Goal: Task Accomplishment & Management: Use online tool/utility

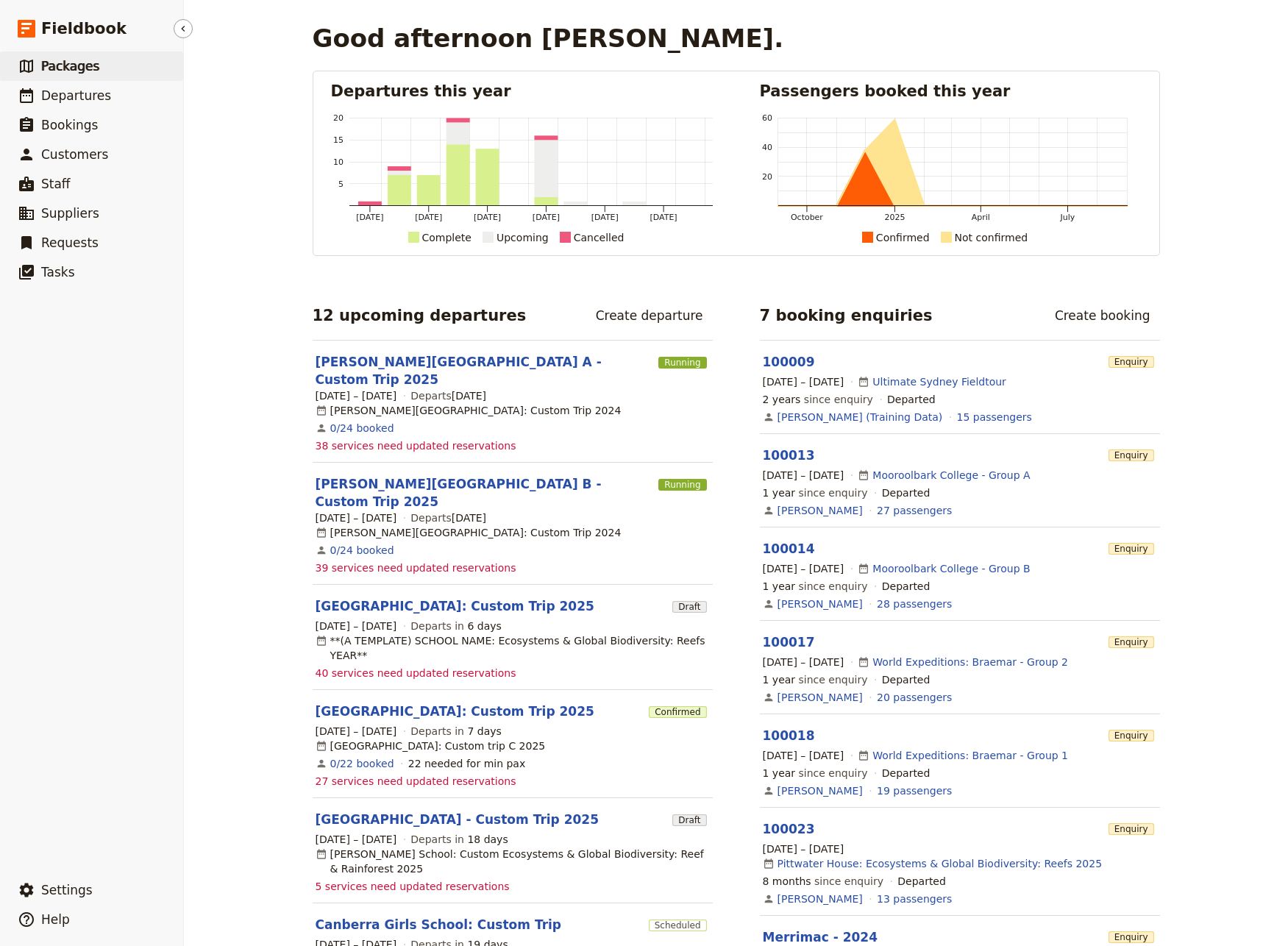
click at [65, 64] on span "Packages" at bounding box center [70, 66] width 58 height 15
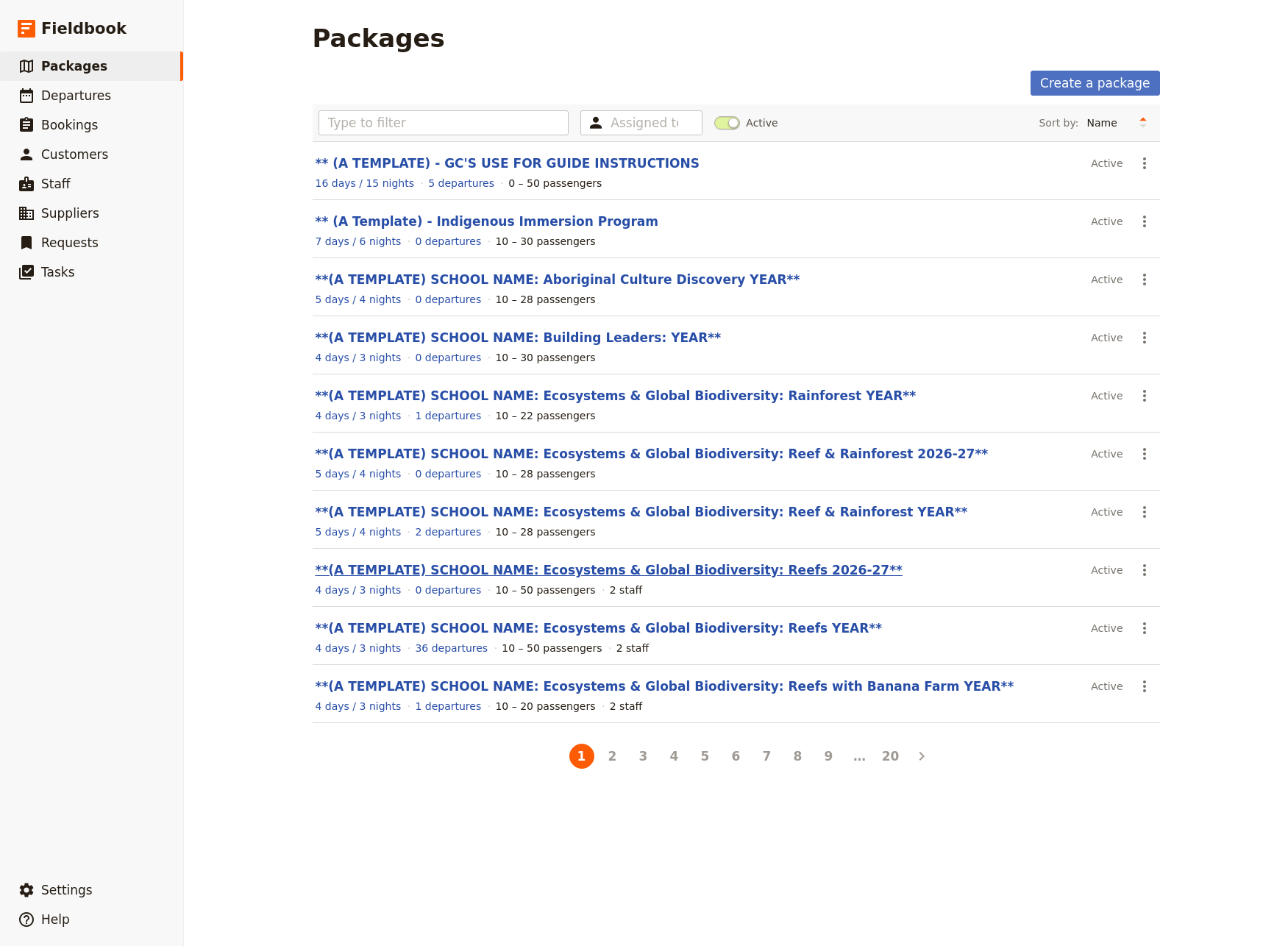
click at [676, 571] on link "**(A TEMPLATE) SCHOOL NAME: Ecosystems & Global Biodiversity: Reefs 2026-27**" at bounding box center [609, 570] width 587 height 15
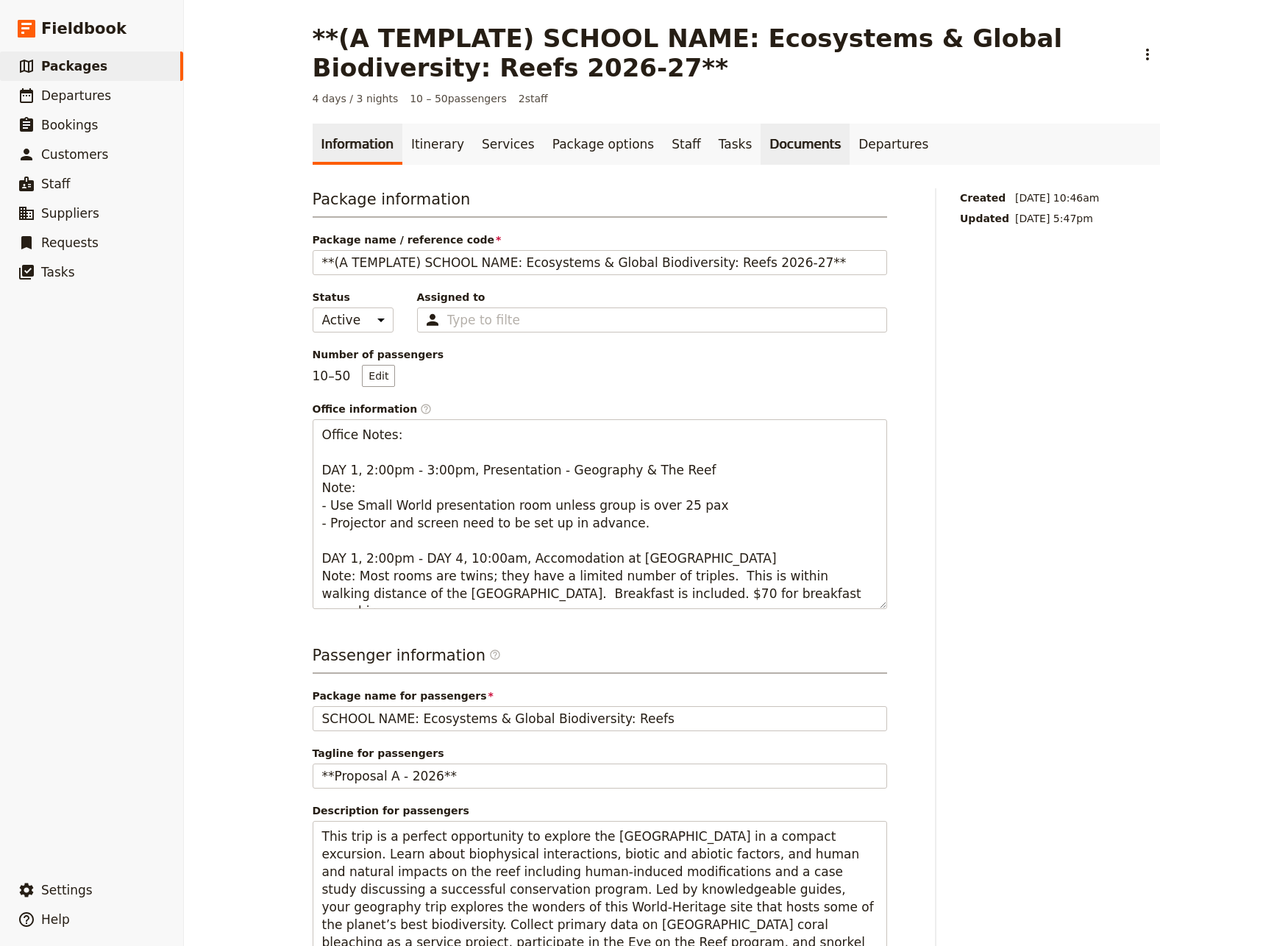
click at [760, 146] on link "Documents" at bounding box center [805, 145] width 89 height 41
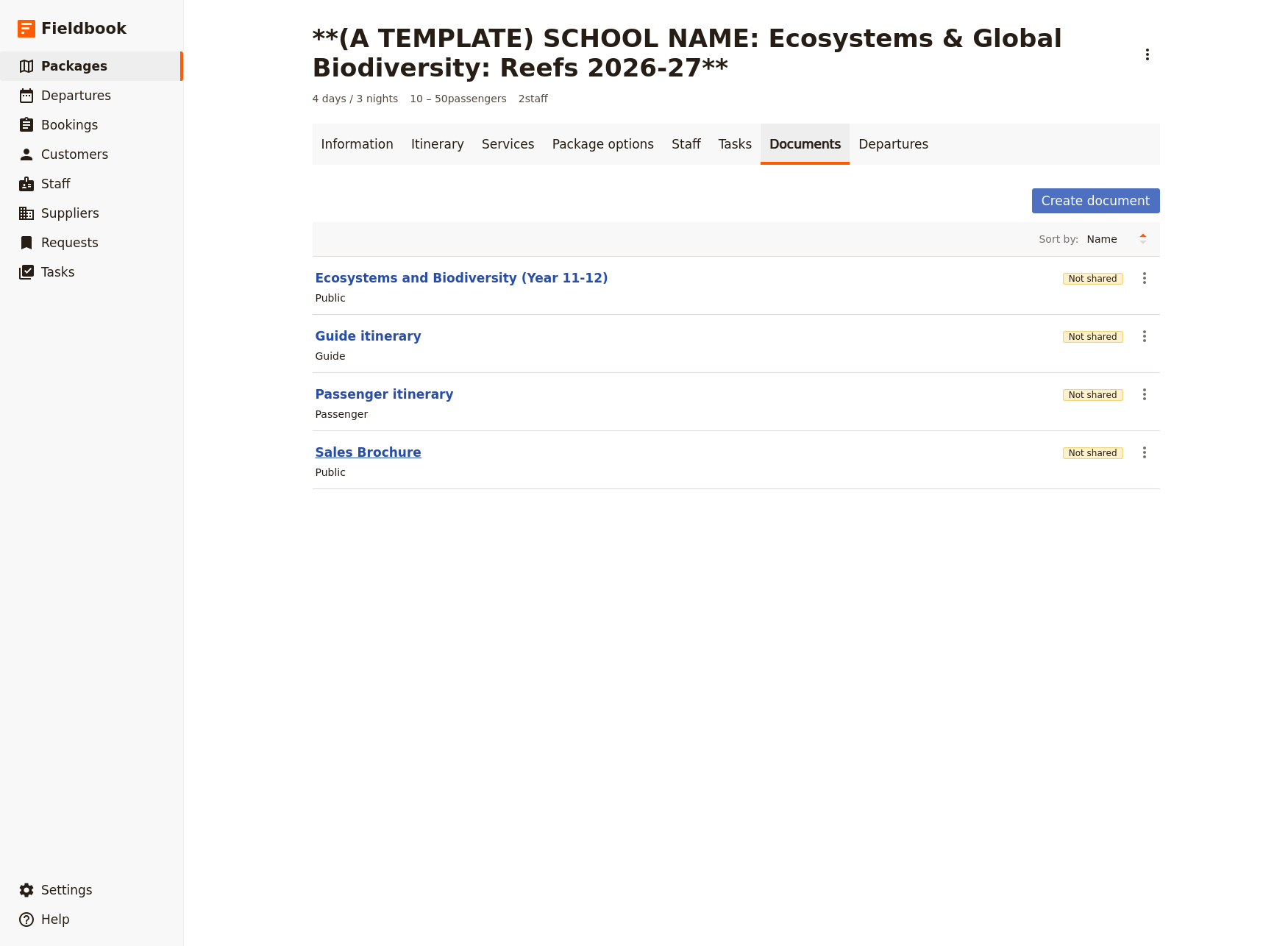
click at [344, 453] on button "Sales Brochure" at bounding box center [369, 452] width 106 height 18
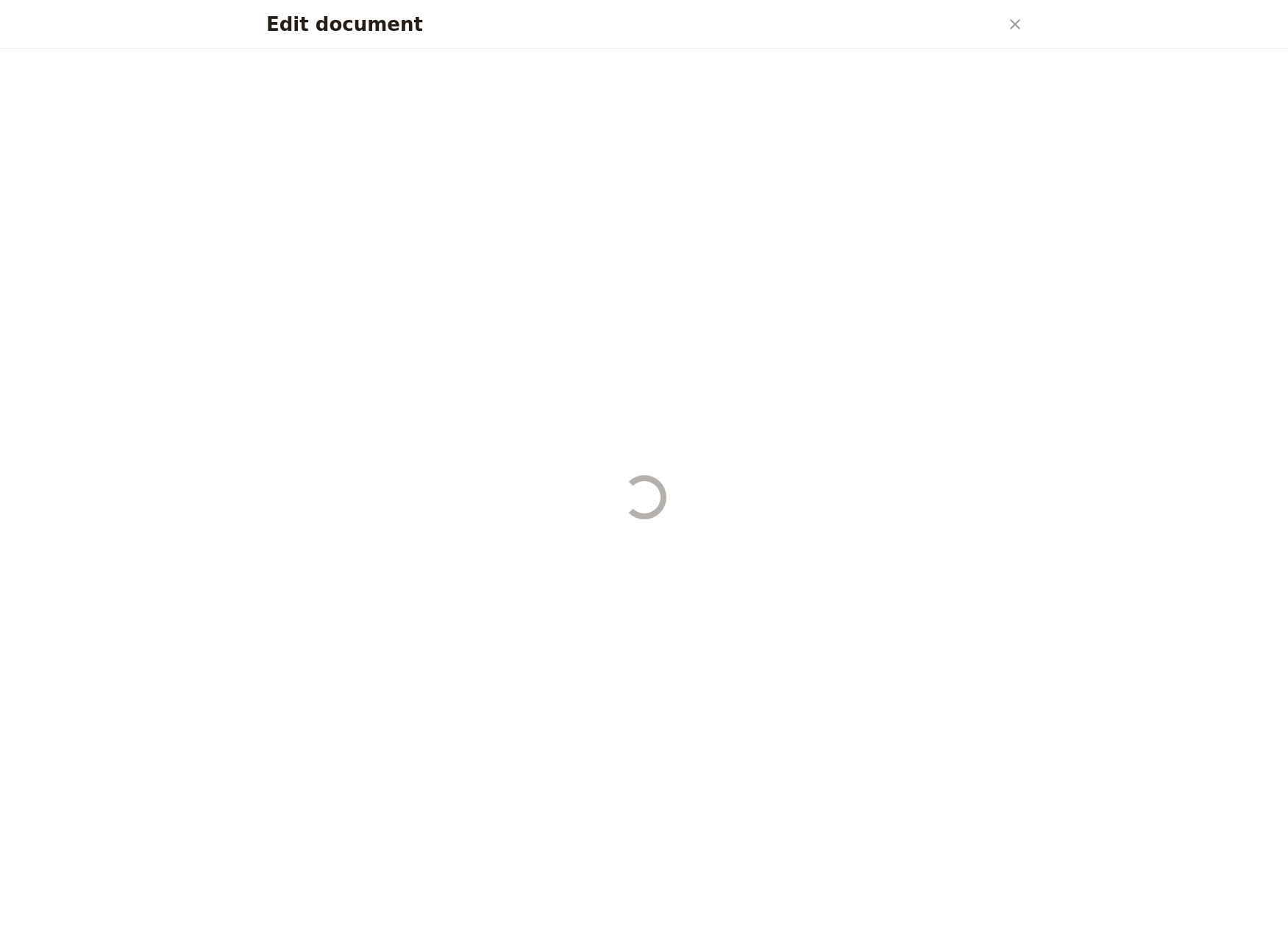
select select "DEFAULT"
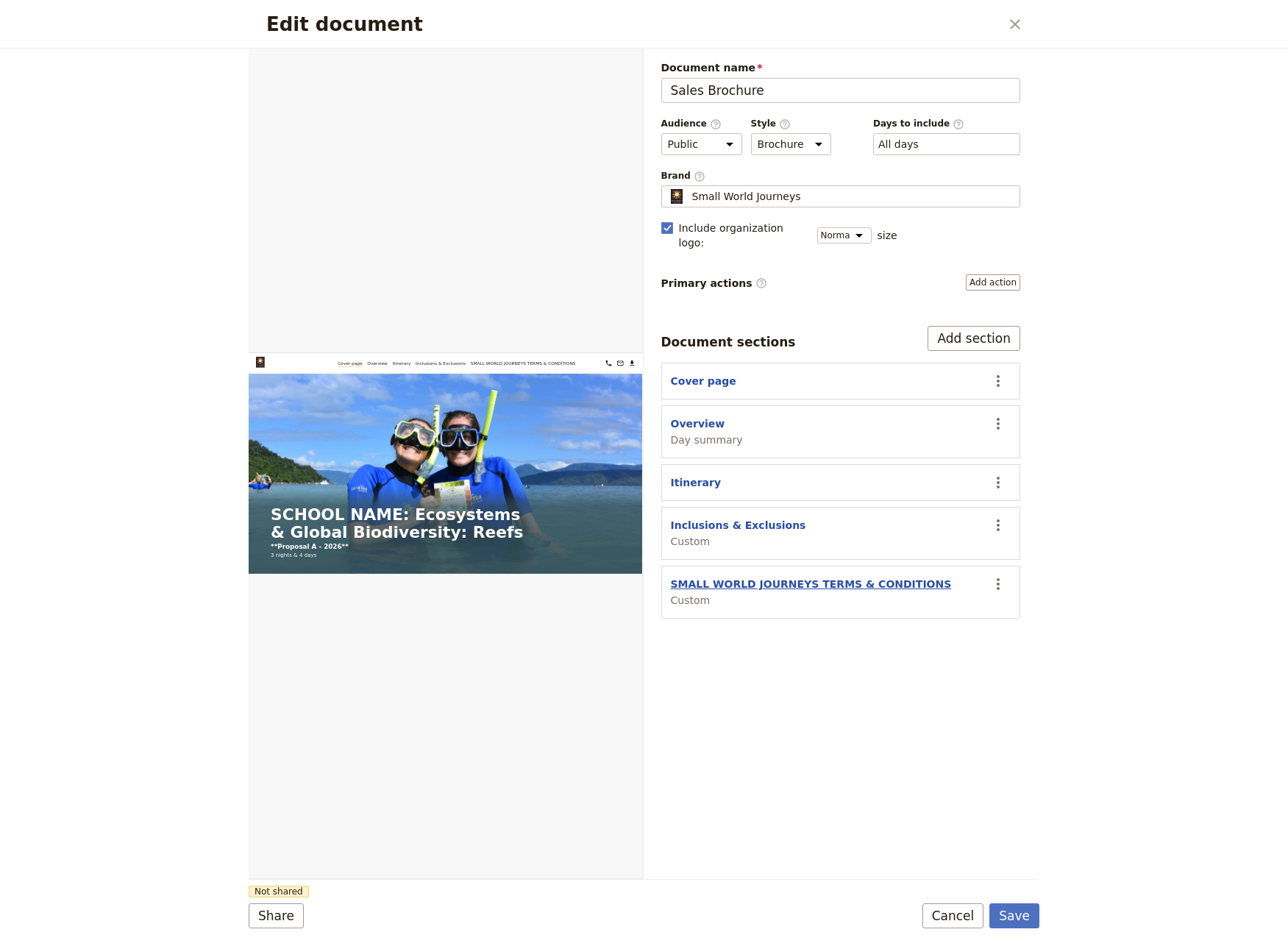
click at [744, 577] on button "SMALL WORLD JOURNEYS TERMS & CONDITIONS" at bounding box center [811, 584] width 281 height 15
select select "CUSTOM"
select select "default"
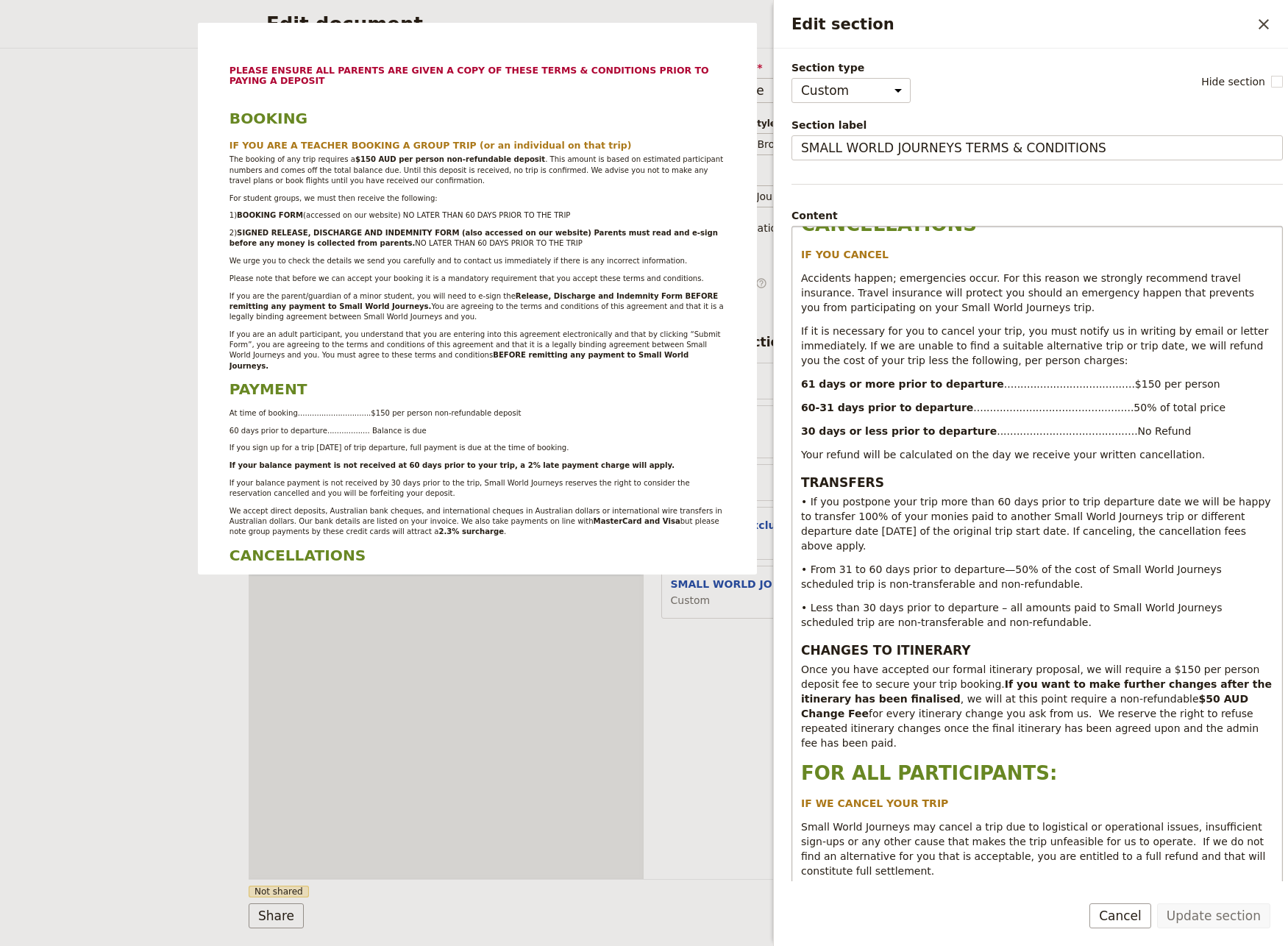
scroll to position [838, 0]
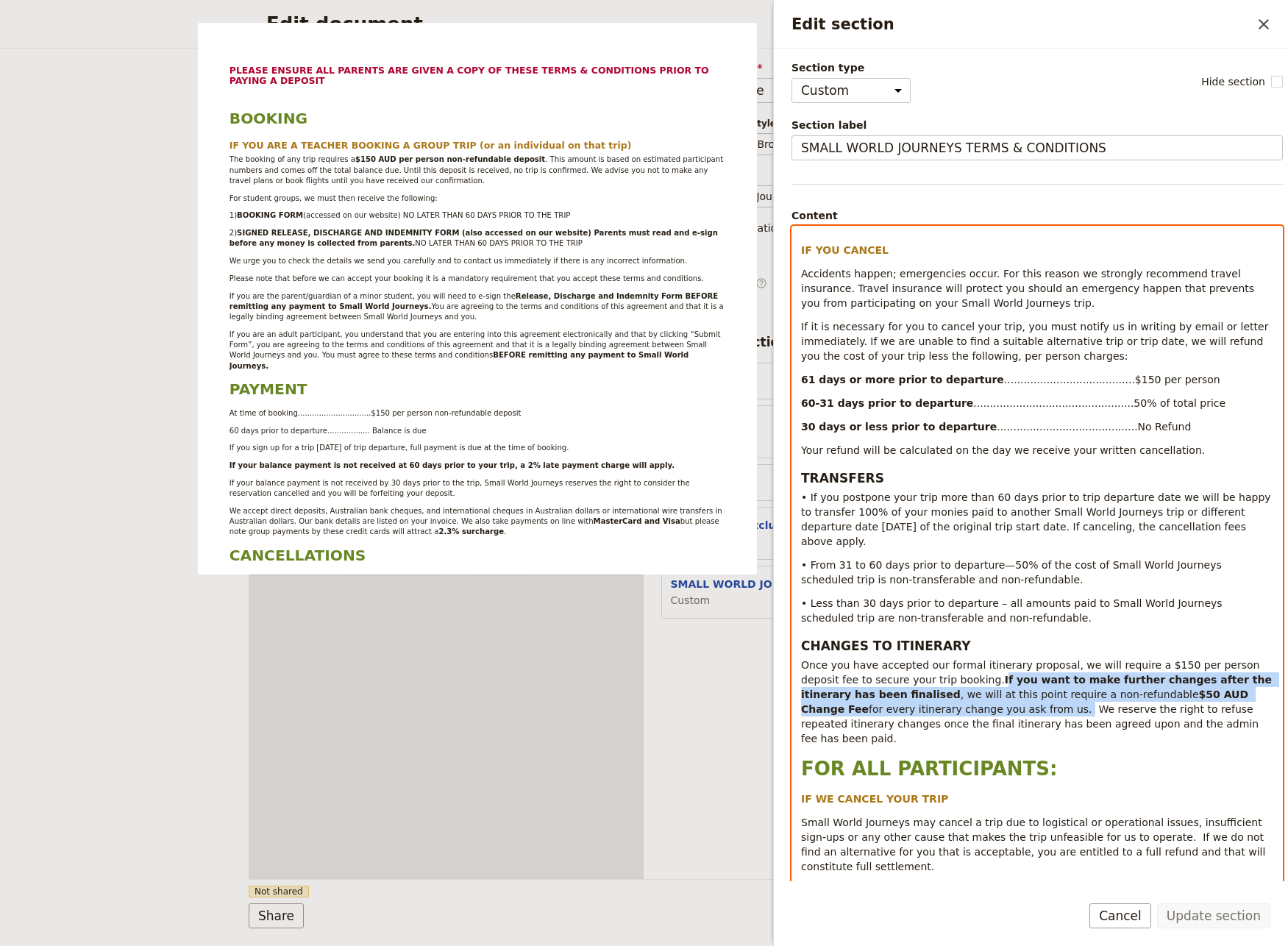
drag, startPoint x: 950, startPoint y: 678, endPoint x: 948, endPoint y: 651, distance: 27.1
click at [948, 658] on p "Once you have accepted our formal itinerary proposal, we will require a $150 pe…" at bounding box center [1036, 701] width 472 height 88
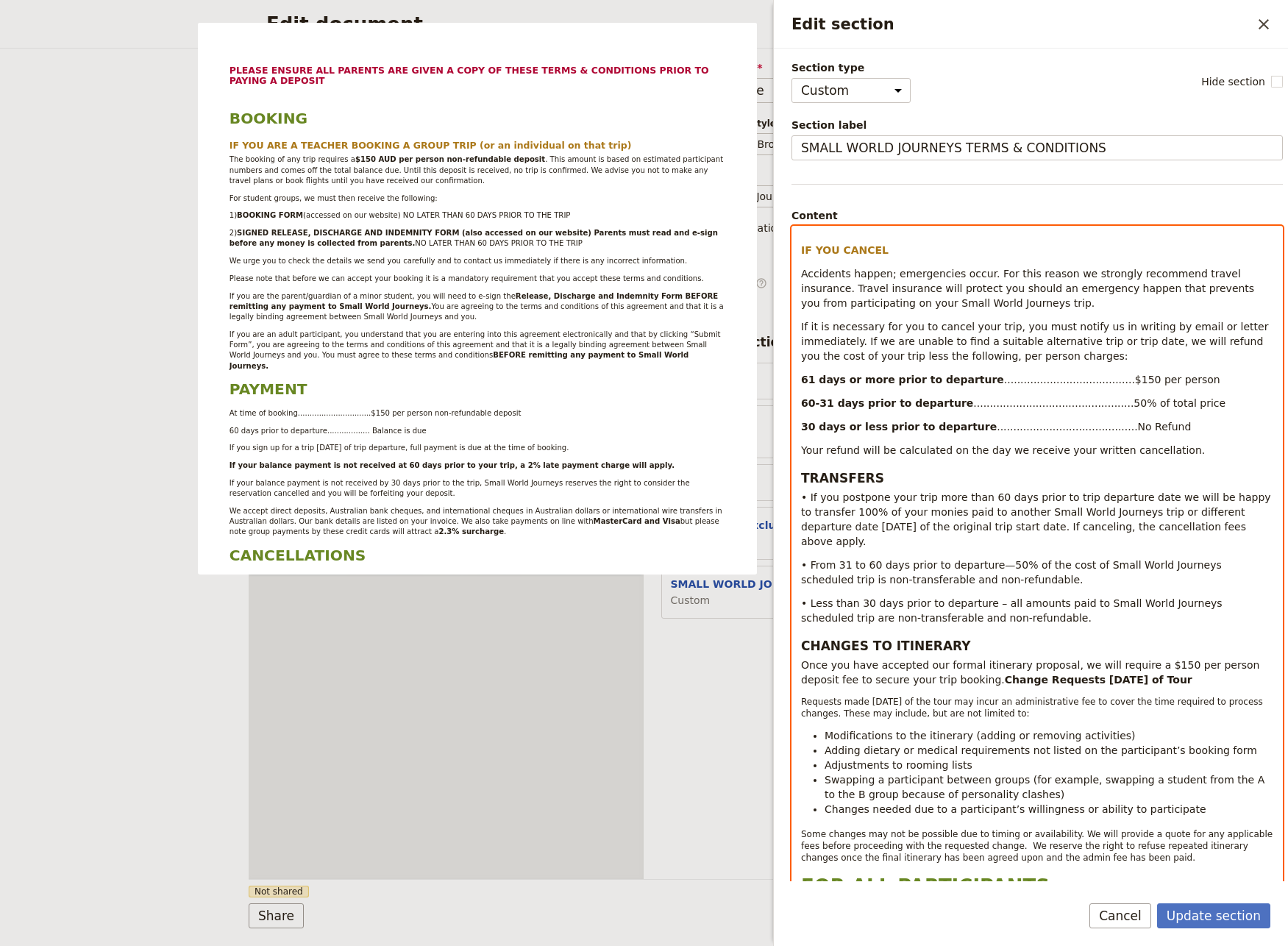
click at [1005, 674] on strong "Change Requests [DATE] of Tour" at bounding box center [1098, 679] width 187 height 11
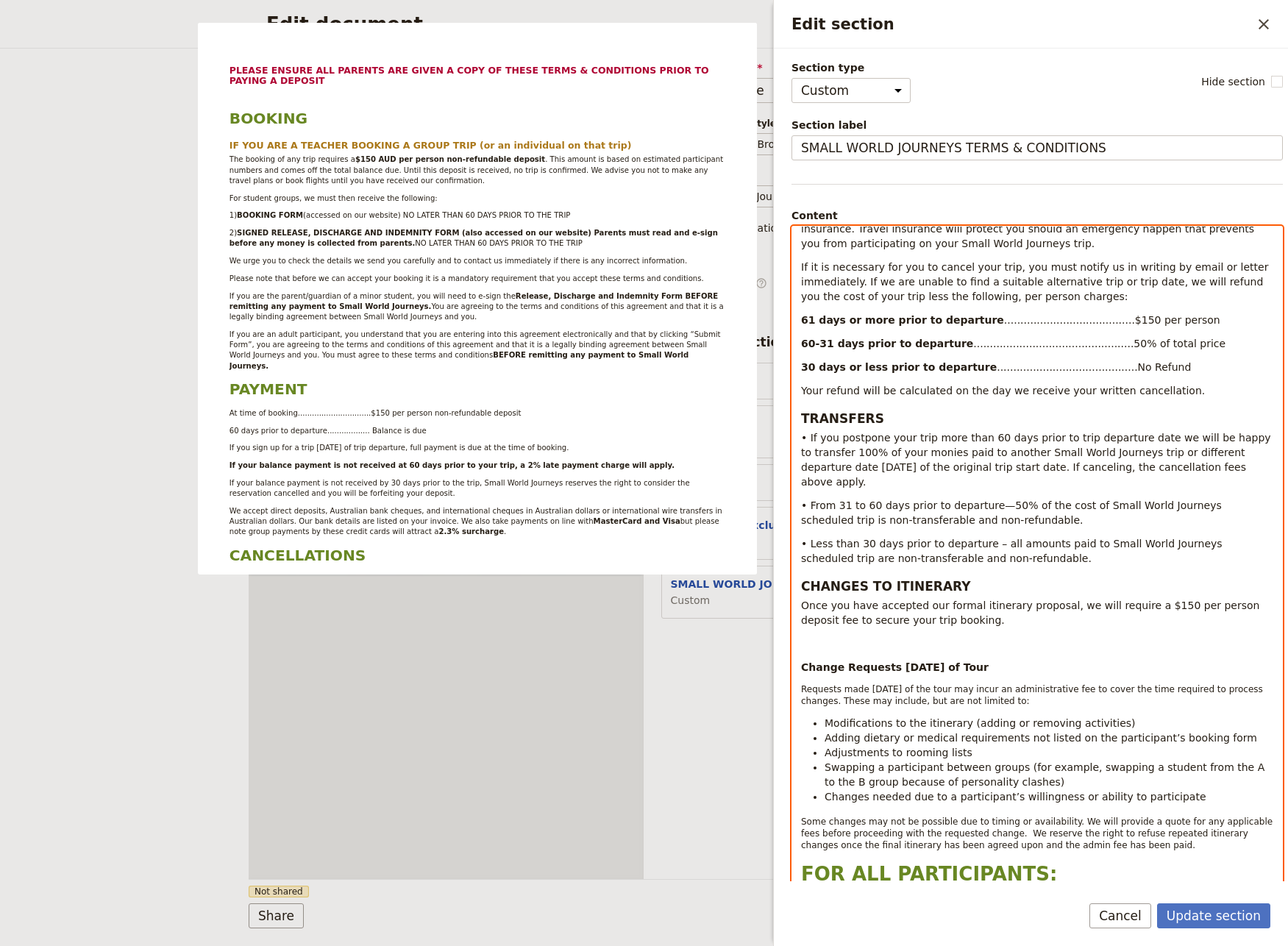
scroll to position [922, 0]
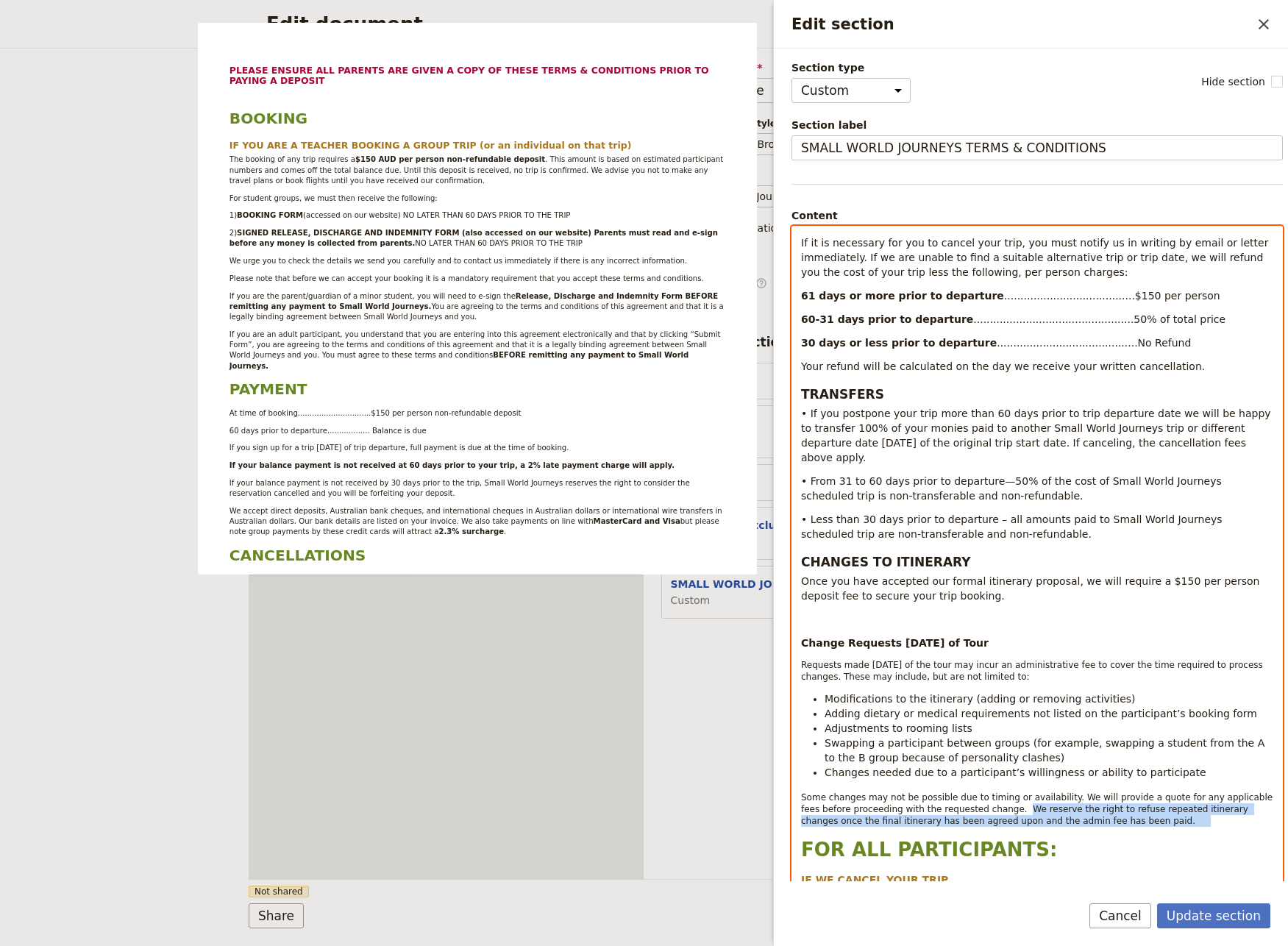
drag, startPoint x: 1065, startPoint y: 796, endPoint x: 987, endPoint y: 779, distance: 79.8
click at [987, 779] on div "PLEASE ENSURE ALL PARENTS ARE GIVEN A COPY OF THESE TERMS & CONDITIONS PRIOR TO…" at bounding box center [1037, 557] width 490 height 662
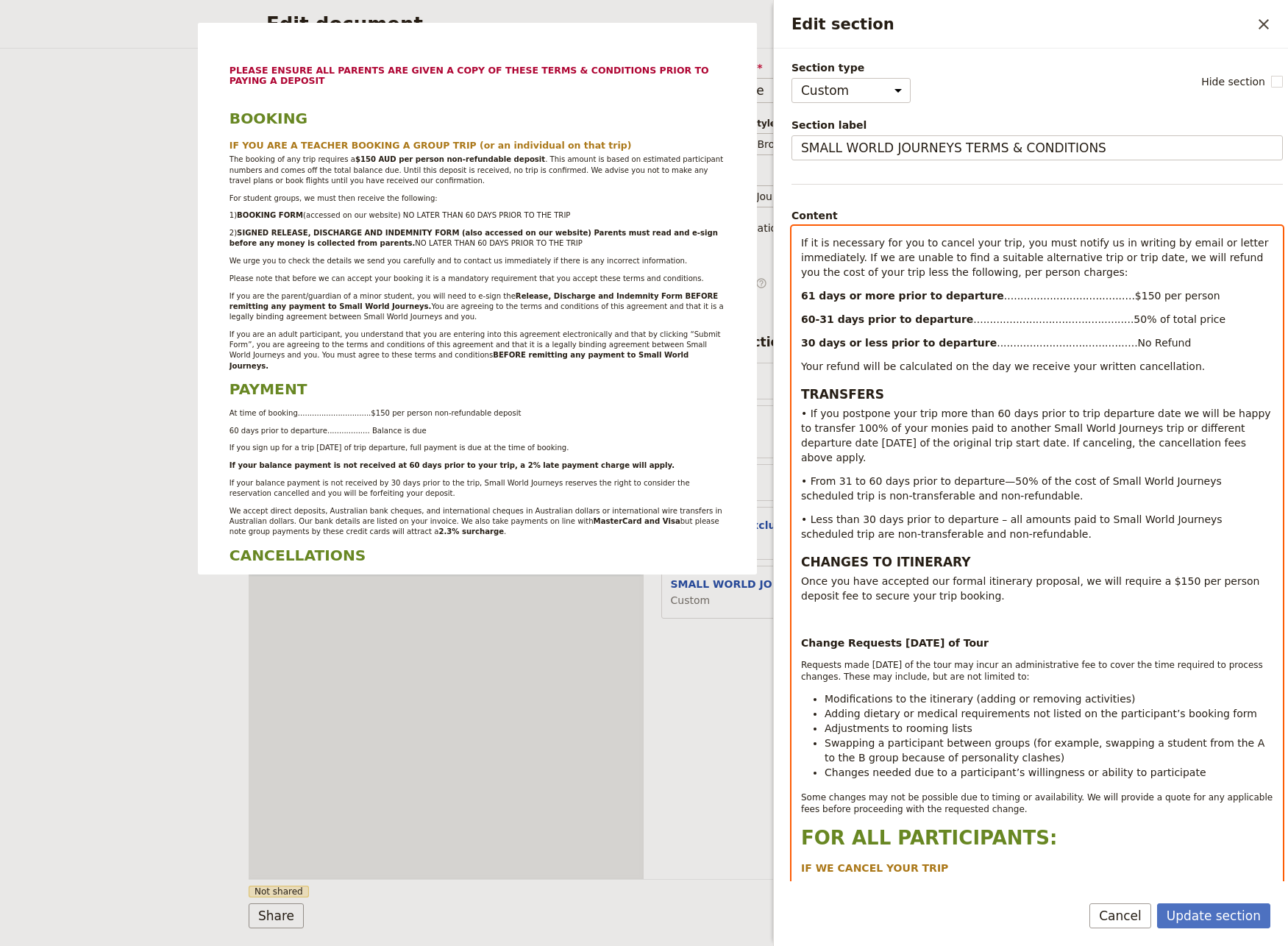
click at [951, 574] on p "Once you have accepted our formal itinerary proposal, we will require a $150 pe…" at bounding box center [1036, 588] width 472 height 29
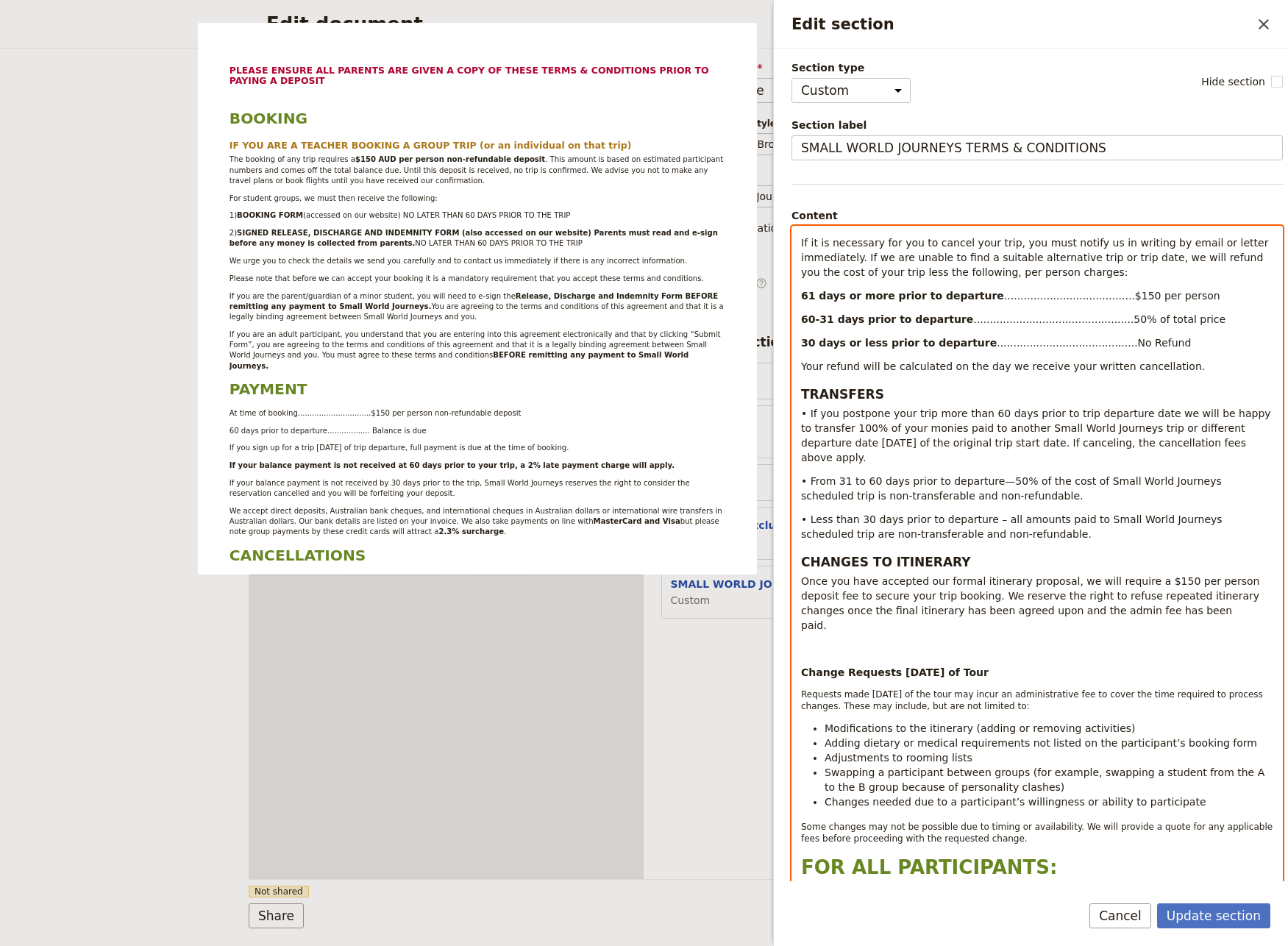
click at [806, 642] on p "Edit section" at bounding box center [1036, 649] width 472 height 15
click at [796, 605] on div "PLEASE ENSURE ALL PARENTS ARE GIVEN A COPY OF THESE TERMS & CONDITIONS PRIOR TO…" at bounding box center [1037, 557] width 490 height 662
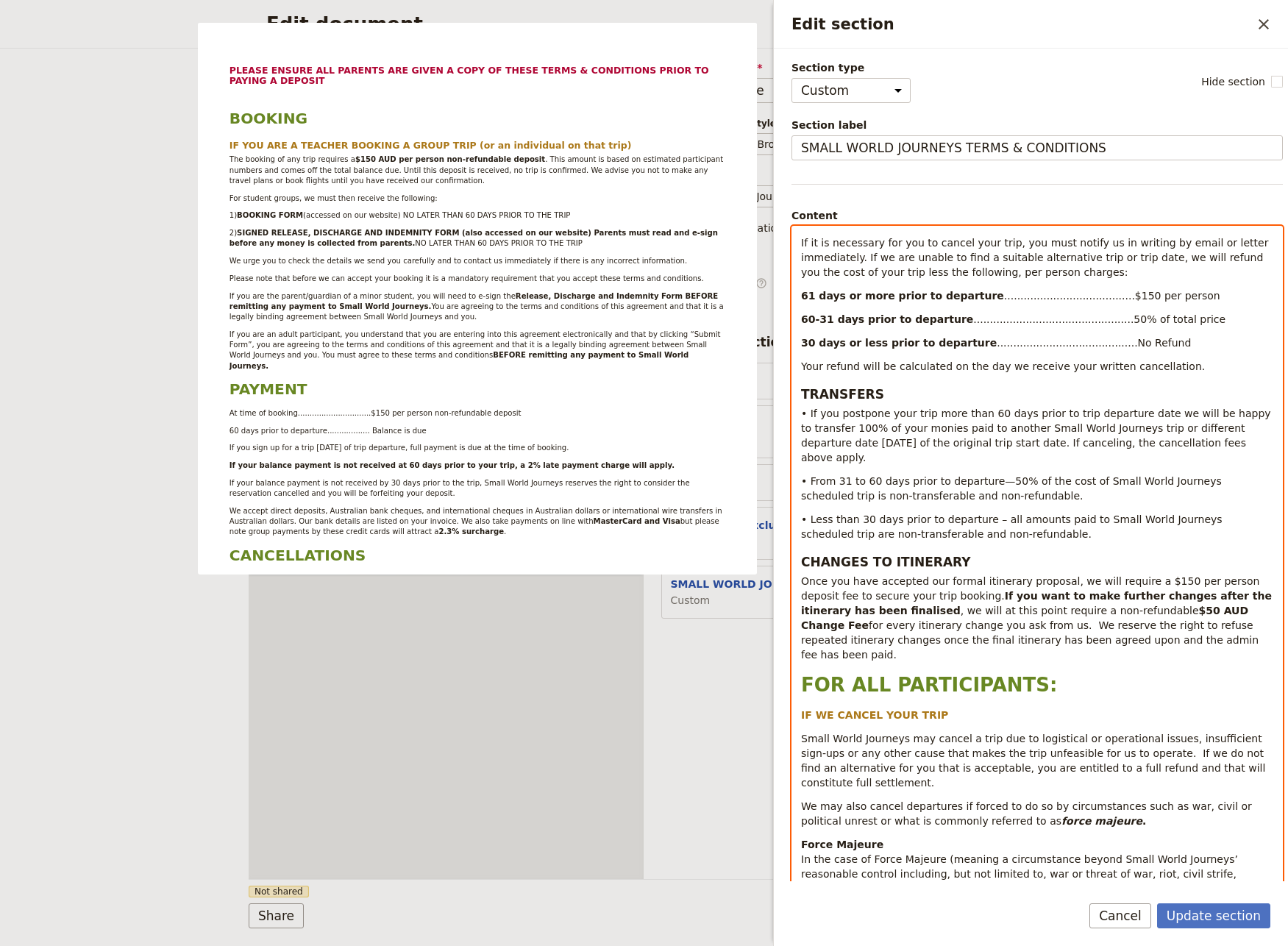
click at [1091, 618] on div "PLEASE ENSURE ALL PARENTS ARE GIVEN A COPY OF THESE TERMS & CONDITIONS PRIOR TO…" at bounding box center [1037, 557] width 490 height 662
click at [940, 649] on strong "Edit section" at bounding box center [918, 654] width 44 height 11
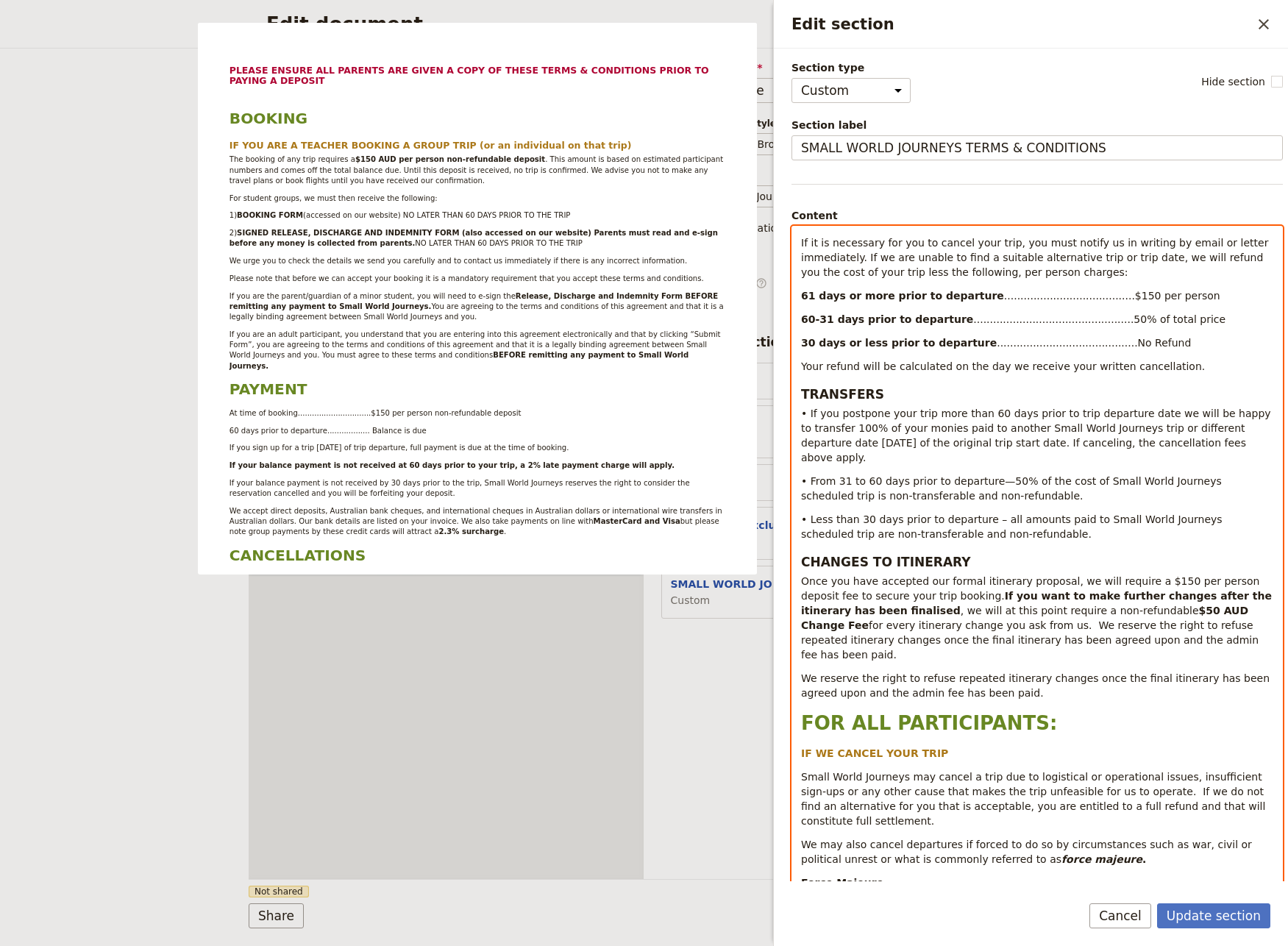
click at [1043, 687] on strong "Edit section" at bounding box center [1061, 692] width 36 height 11
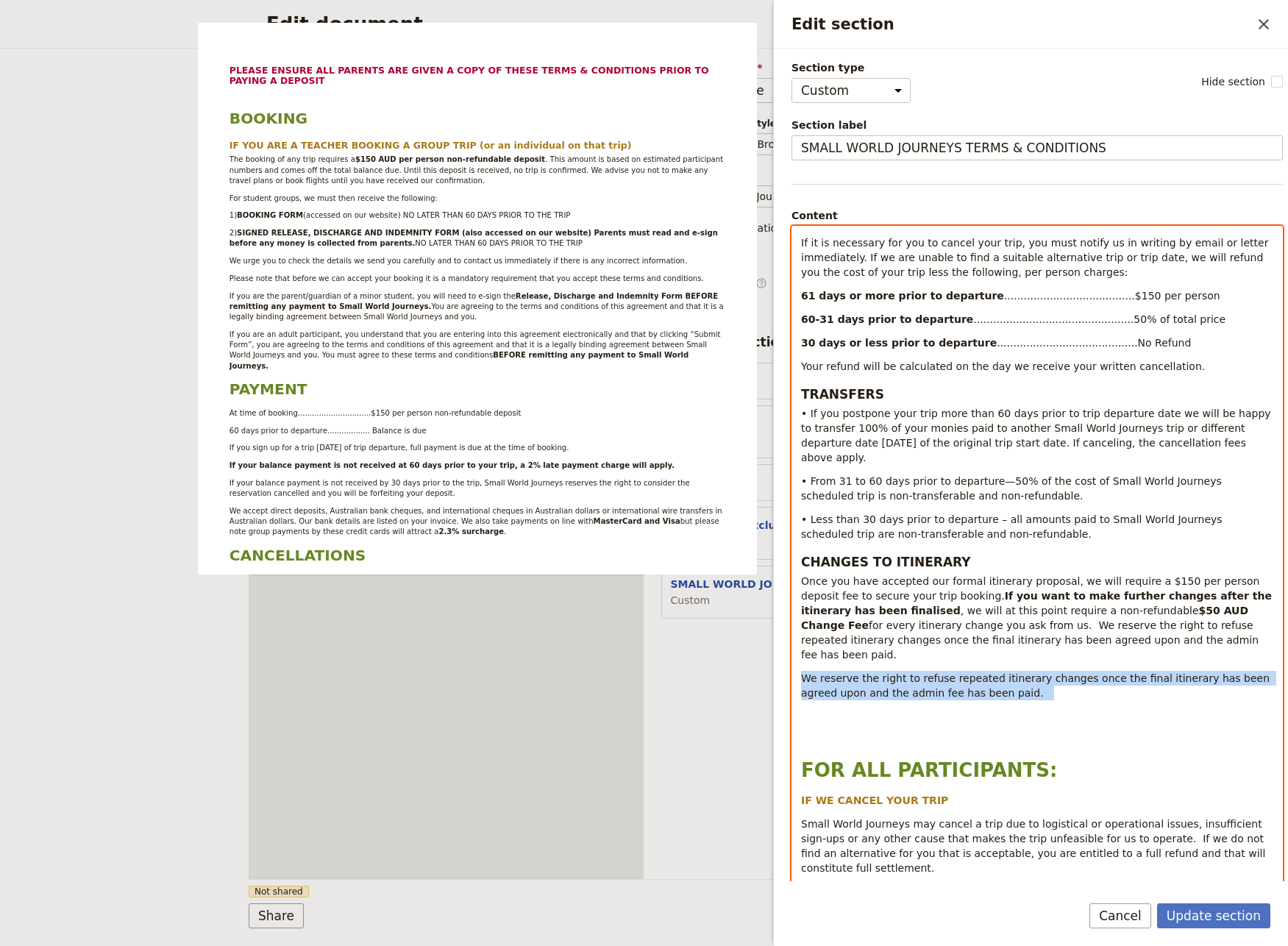
drag, startPoint x: 994, startPoint y: 649, endPoint x: 799, endPoint y: 630, distance: 195.9
click at [799, 630] on div "PLEASE ENSURE ALL PARENTS ARE GIVEN A COPY OF THESE TERMS & CONDITIONS PRIOR TO…" at bounding box center [1037, 557] width 490 height 662
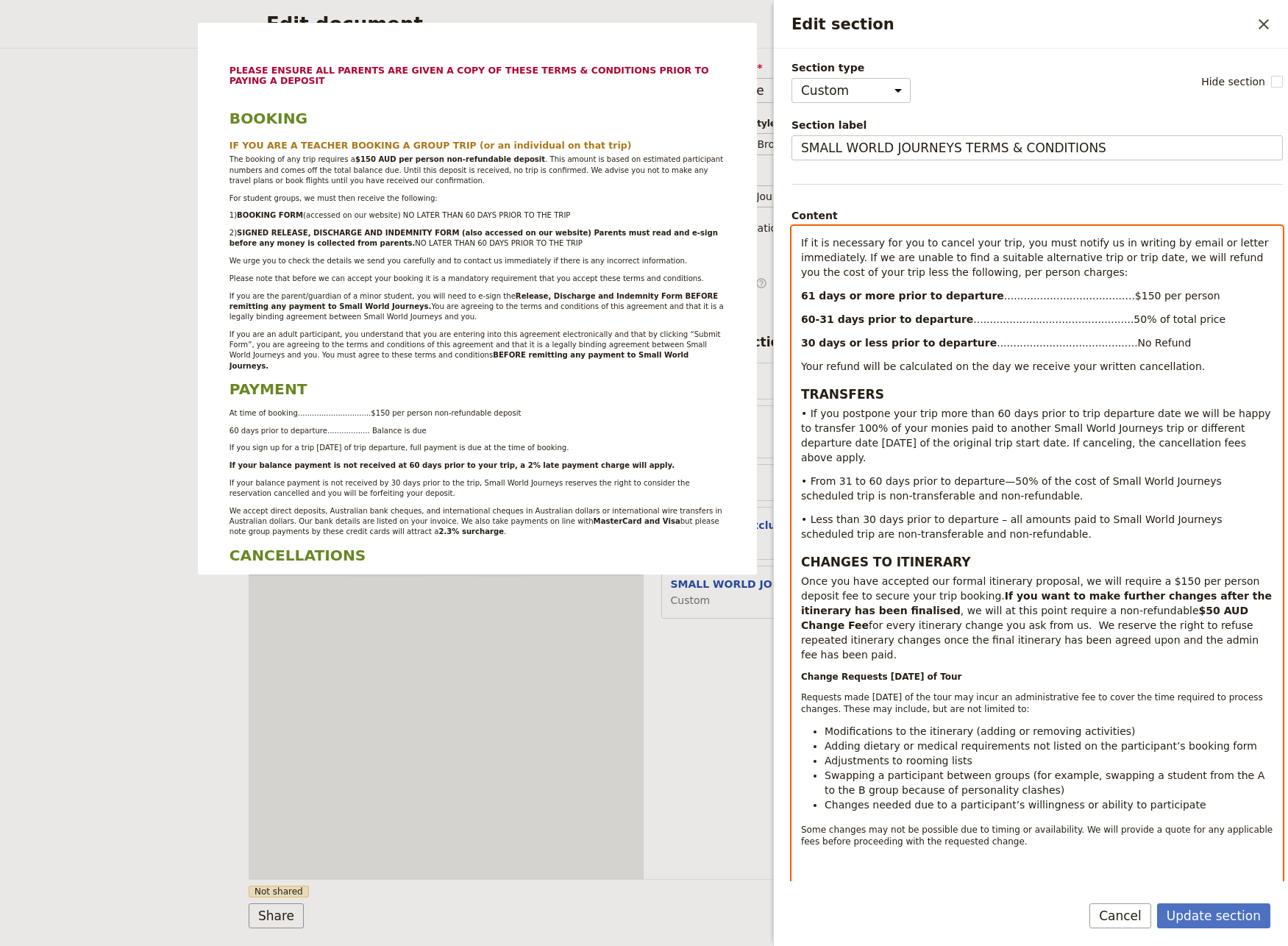
drag, startPoint x: 984, startPoint y: 629, endPoint x: 769, endPoint y: 632, distance: 215.0
click at [792, 632] on div "PLEASE ENSURE ALL PARENTS ARE GIVEN A COPY OF THESE TERMS & CONDITIONS PRIOR TO…" at bounding box center [1037, 557] width 490 height 662
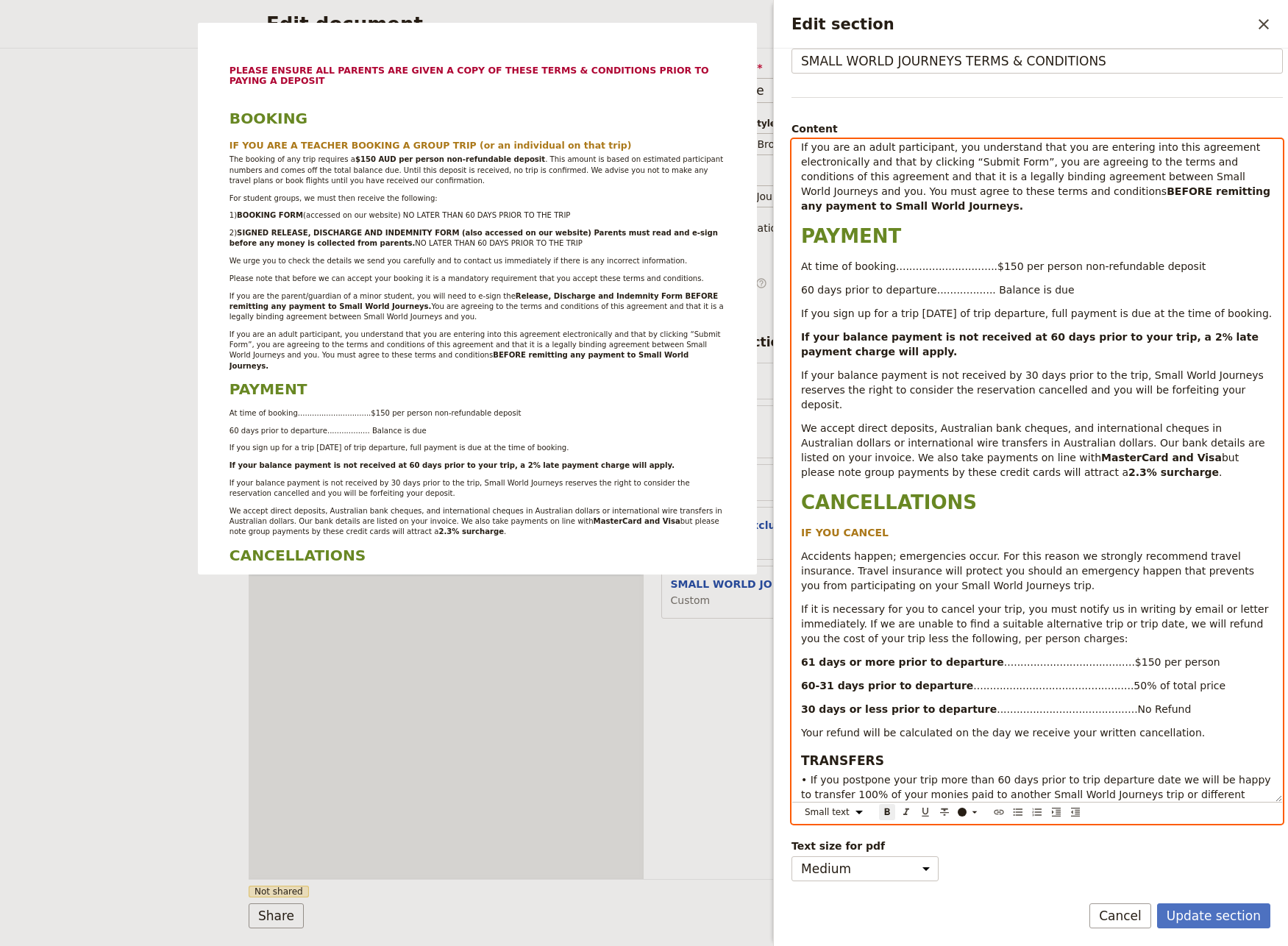
scroll to position [503, 0]
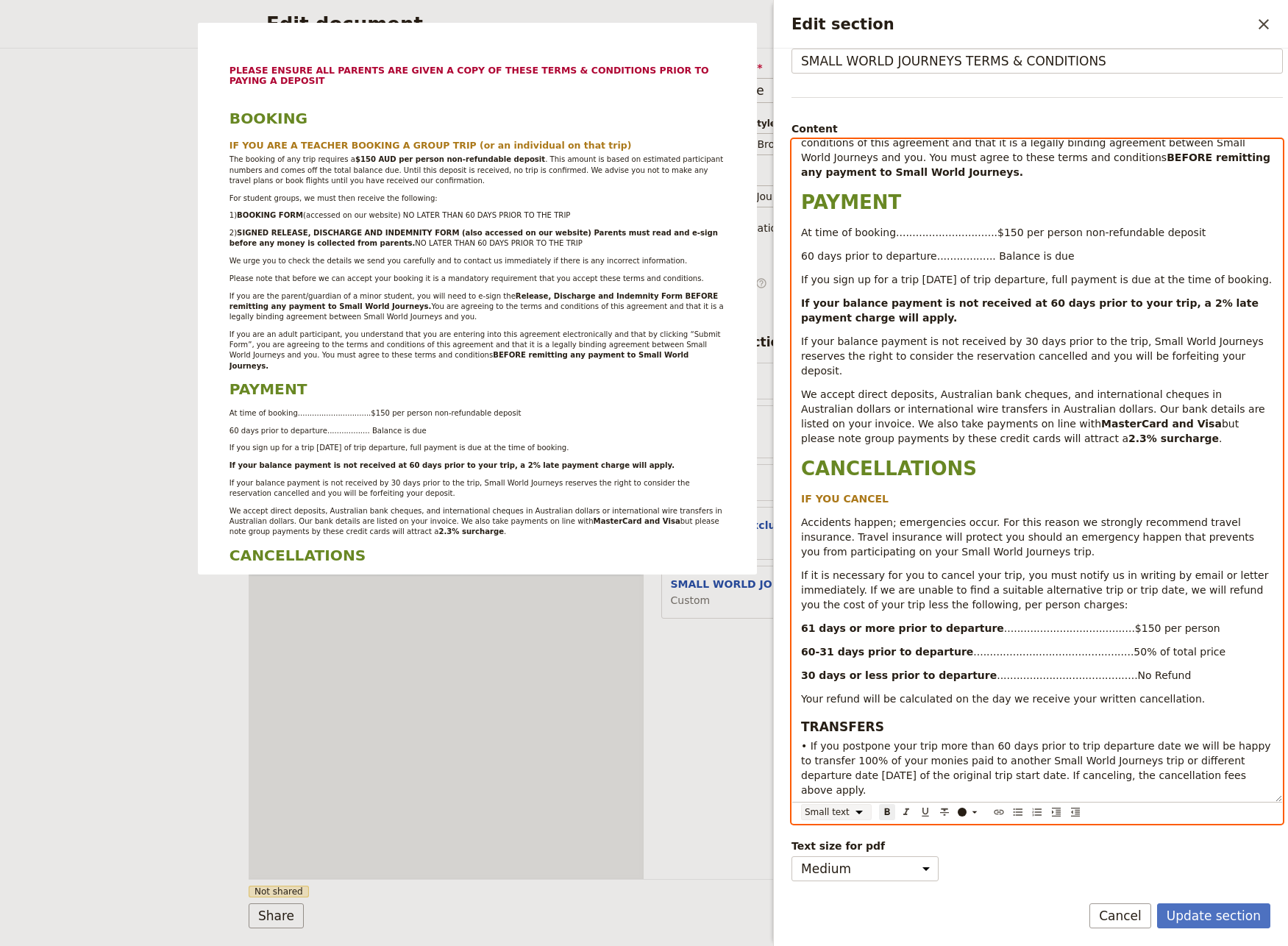
click at [801, 804] on select "Normal Small text Heading 1 Heading 2 Heading 3" at bounding box center [836, 811] width 70 height 16
click option "Normal" at bounding box center [0, 0] width 0 height 0
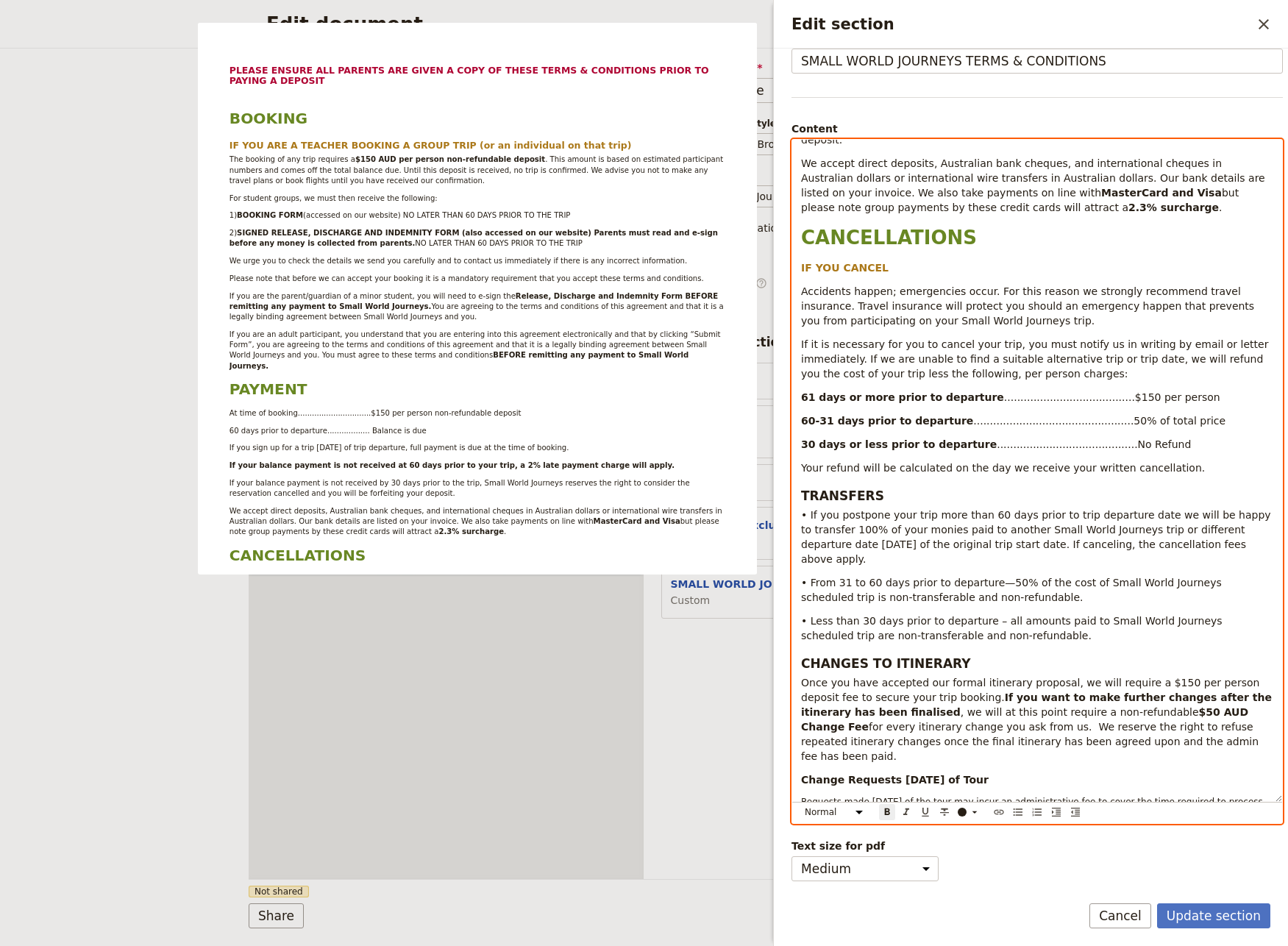
scroll to position [755, 0]
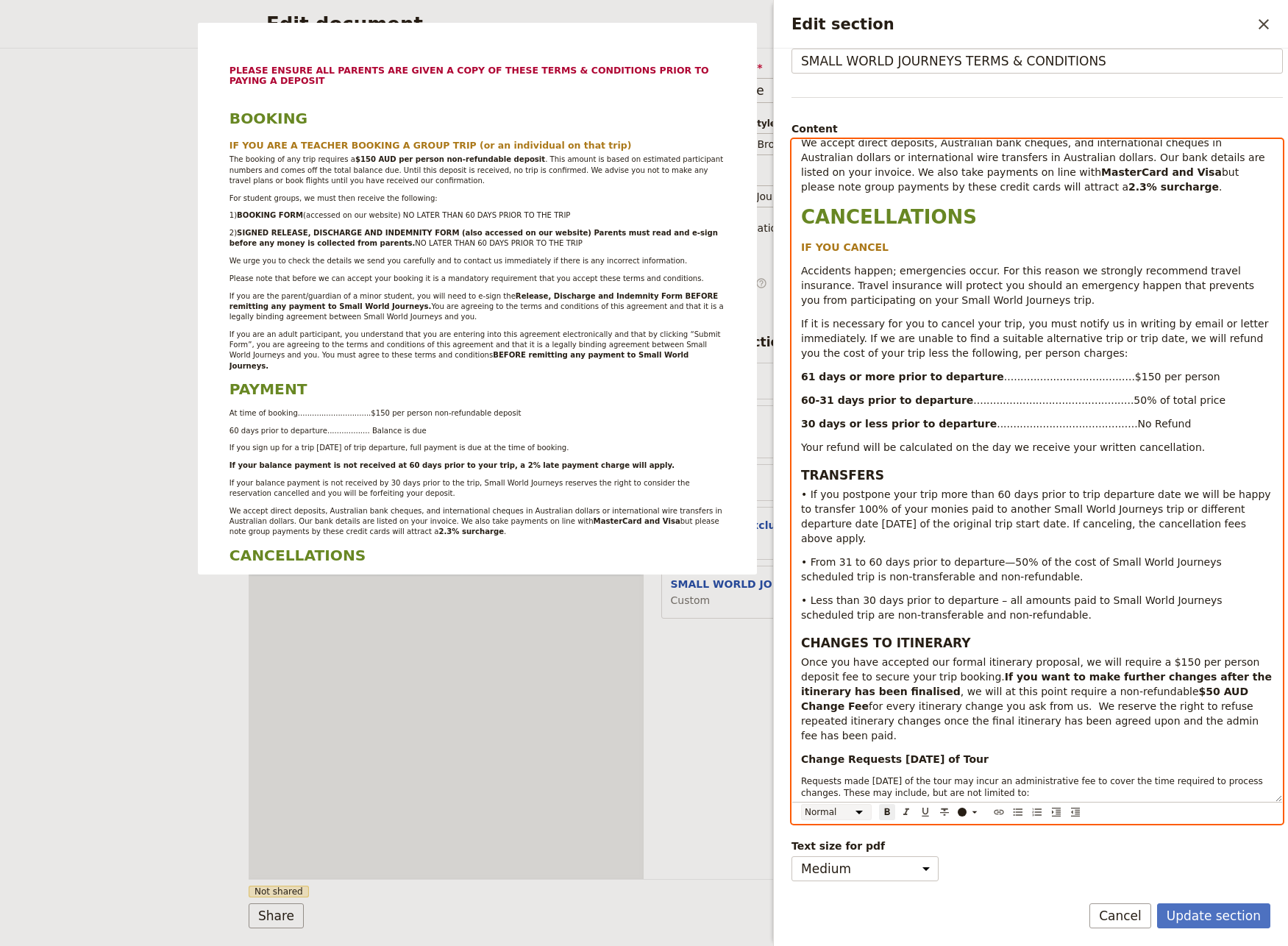
click at [801, 804] on select "Normal Small text Heading 1 Heading 2 Heading 3" at bounding box center [836, 811] width 70 height 16
click option "Heading 1" at bounding box center [0, 0] width 0 height 0
click at [801, 804] on select "Normal Small text Heading 1 Heading 2 Heading 3" at bounding box center [836, 811] width 70 height 16
click option "Heading 3" at bounding box center [0, 0] width 0 height 0
select select "h3"
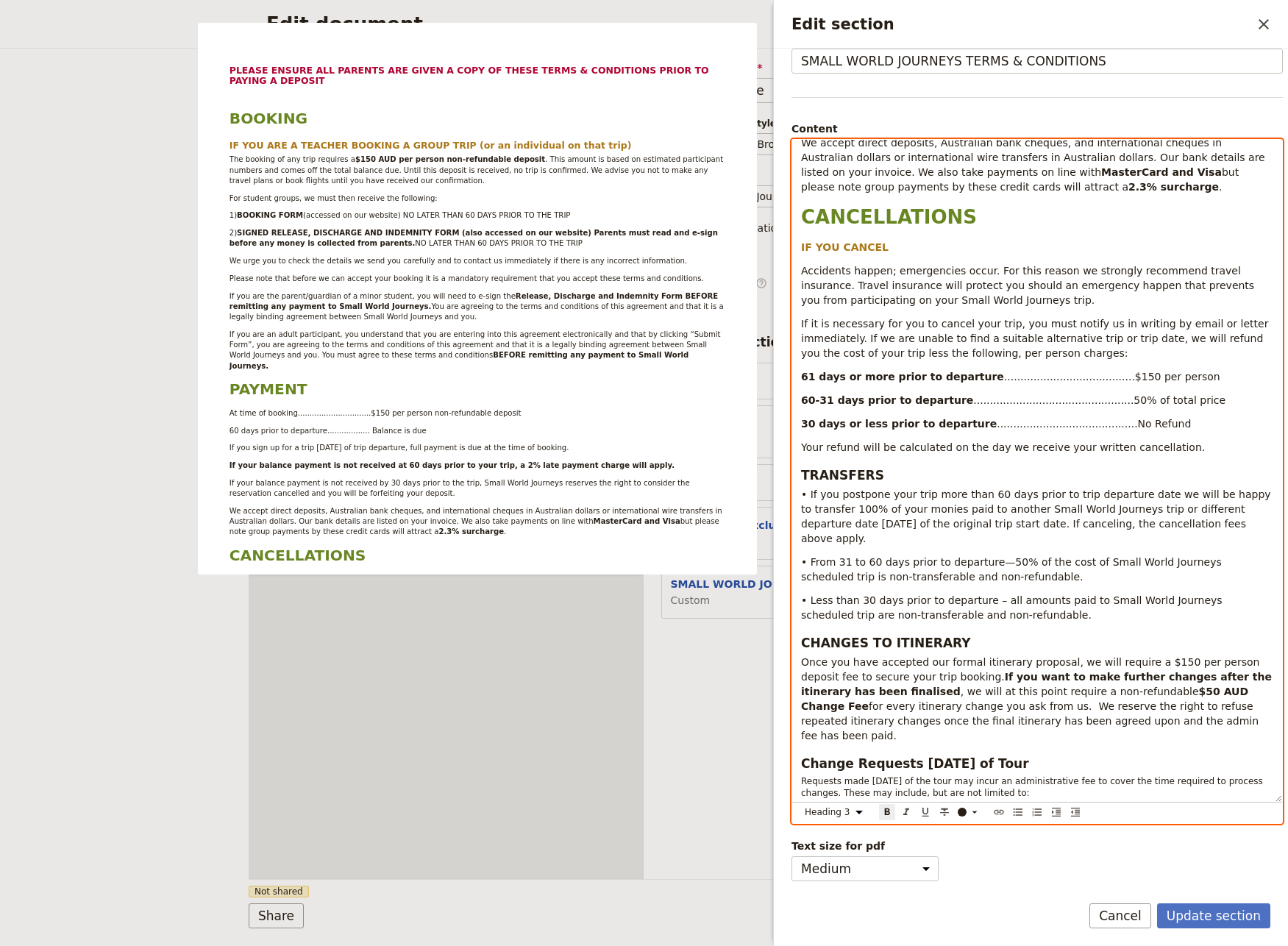
click at [1060, 755] on h3 "Change Requests [DATE] of Tour" at bounding box center [1036, 763] width 472 height 18
click at [1051, 755] on h3 "Change Requests [DATE] of Tour" at bounding box center [1036, 763] width 472 height 18
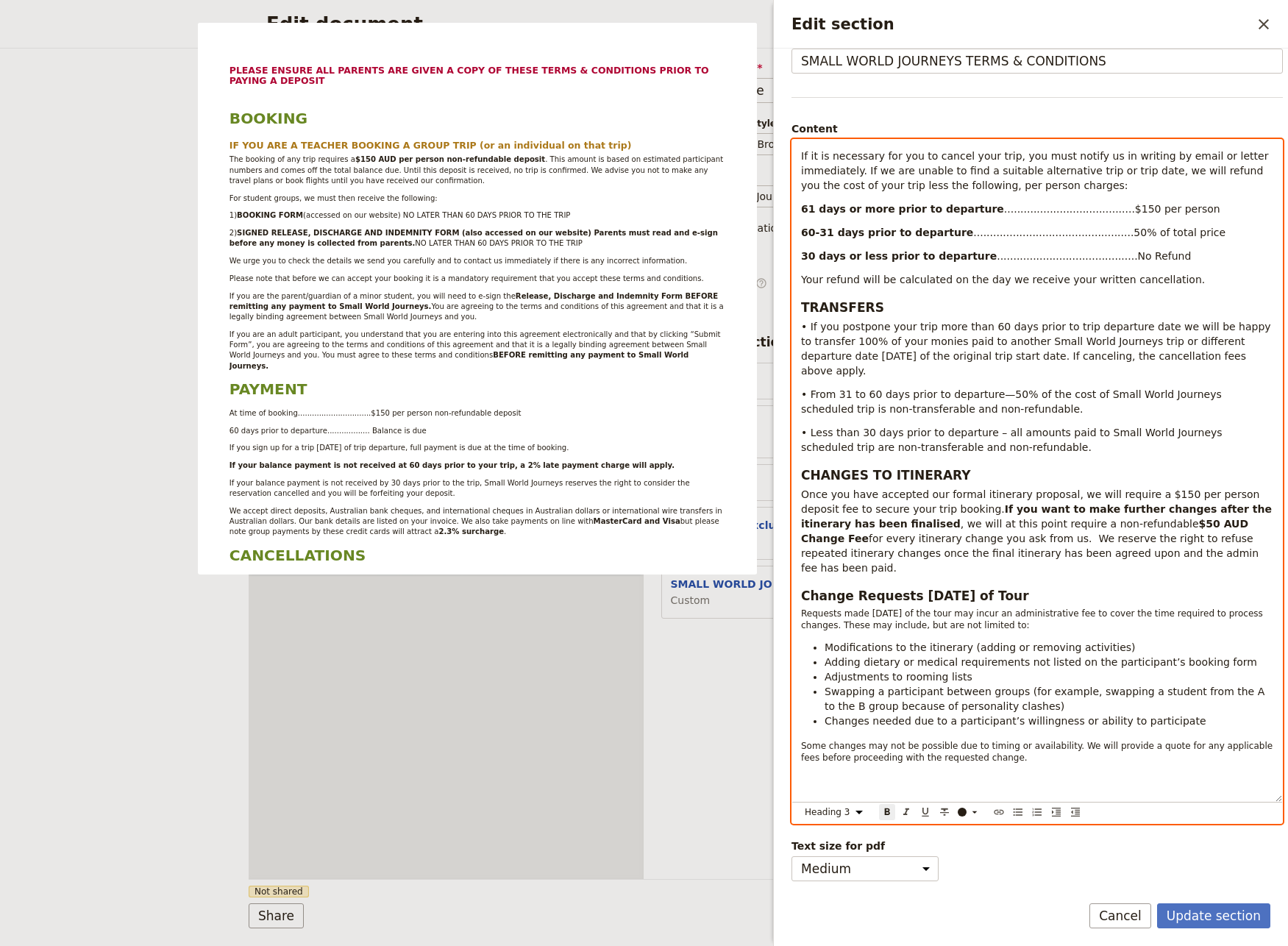
drag, startPoint x: 1054, startPoint y: 549, endPoint x: 799, endPoint y: 554, distance: 255.0
click at [799, 554] on div "PLEASE ENSURE ALL PARENTS ARE GIVEN A COPY OF THESE TERMS & CONDITIONS PRIOR TO…" at bounding box center [1037, 470] width 490 height 662
drag, startPoint x: 1107, startPoint y: 549, endPoint x: 801, endPoint y: 552, distance: 306.0
click at [801, 587] on h3 "CHANGE REQUESTS [DATE] OF THE TOUR" at bounding box center [1036, 595] width 472 height 18
click at [1174, 587] on h3 "CHANGE REQUESTS [DATE] OF THE TOUR" at bounding box center [1036, 595] width 472 height 18
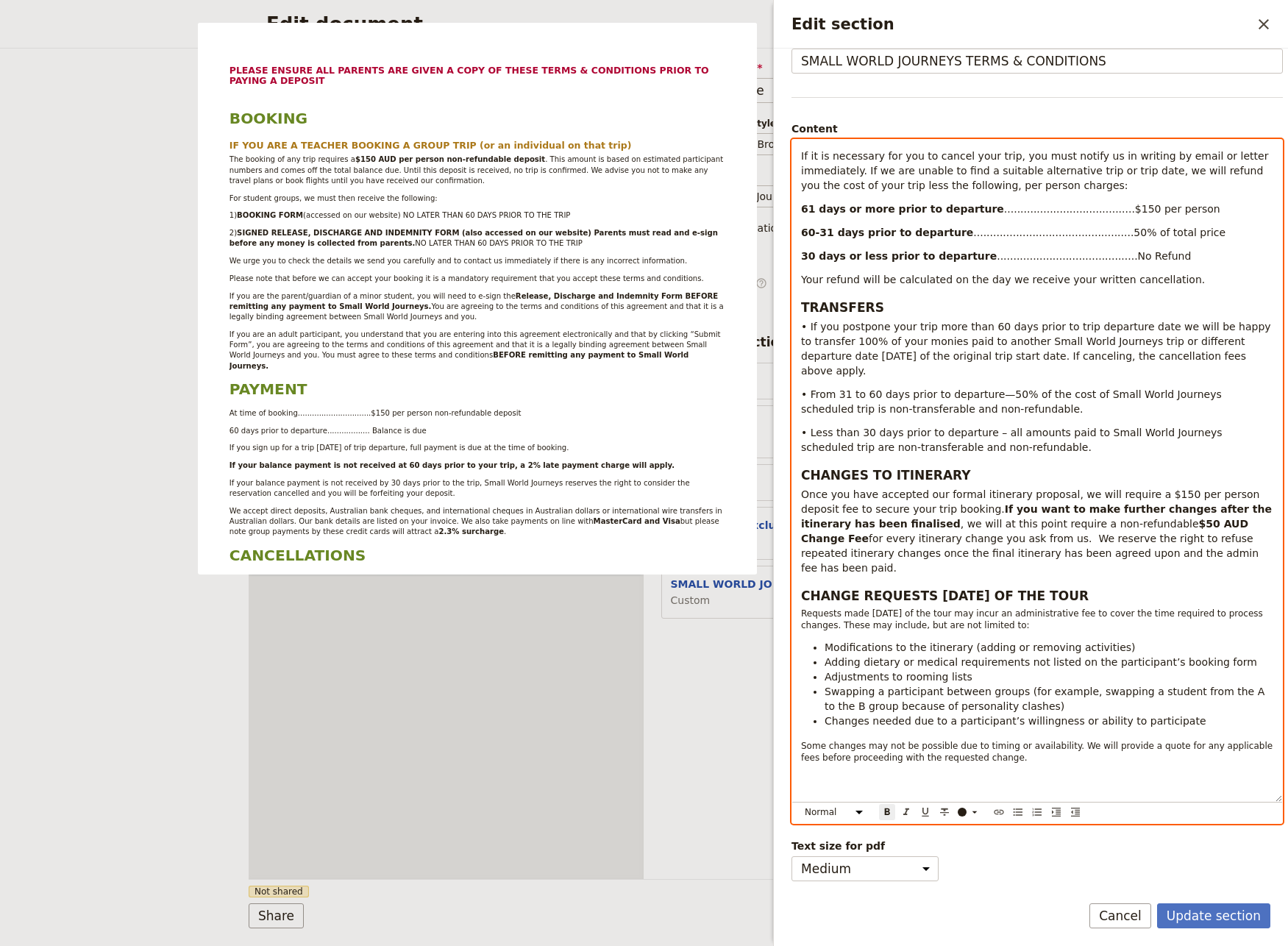
click at [802, 772] on p "Edit section" at bounding box center [1036, 779] width 472 height 15
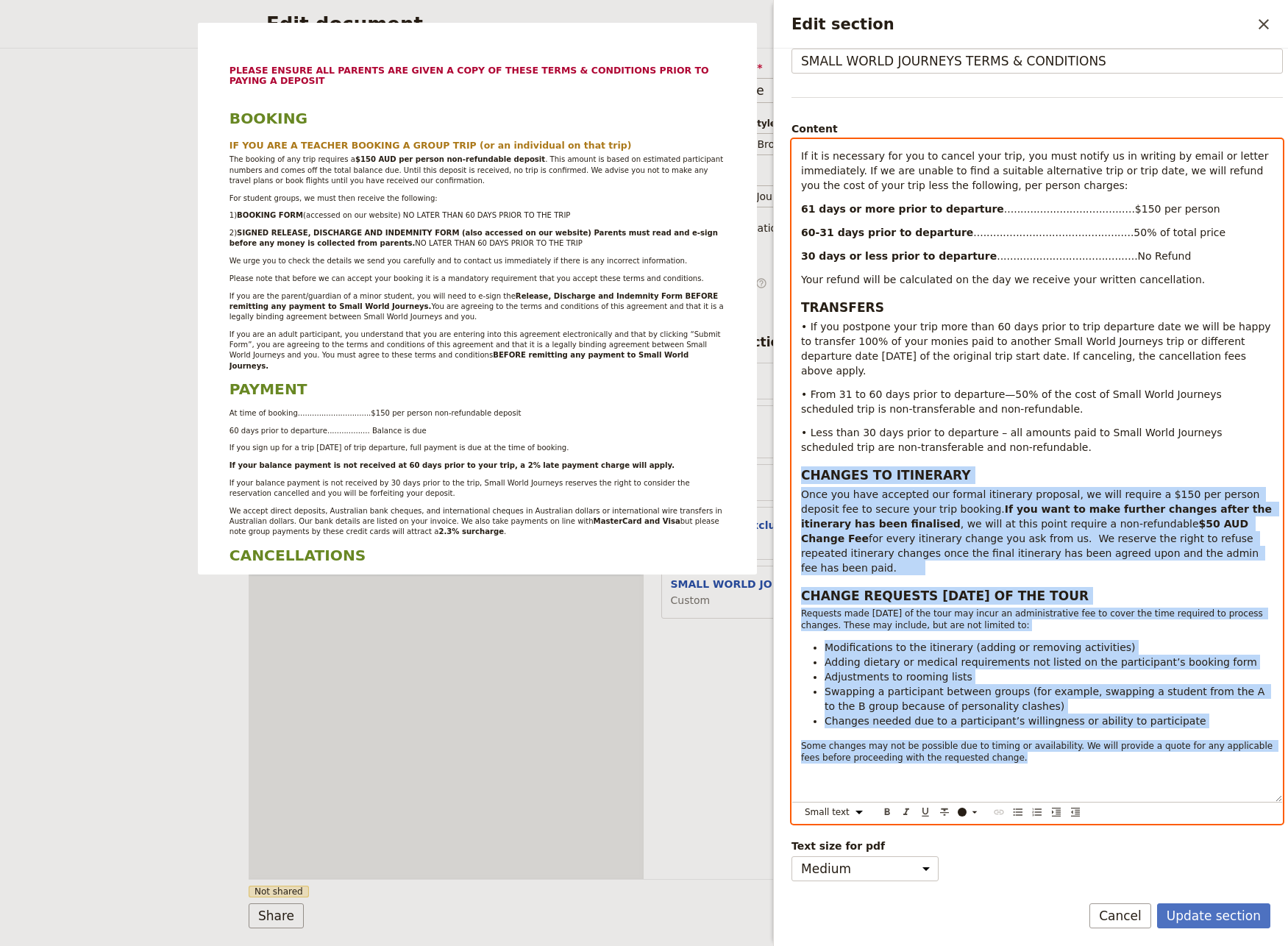
drag, startPoint x: 1011, startPoint y: 716, endPoint x: 795, endPoint y: 450, distance: 342.7
click at [795, 450] on div "PLEASE ENSURE ALL PARENTS ARE GIVEN A COPY OF THESE TERMS & CONDITIONS PRIOR TO…" at bounding box center [1037, 470] width 490 height 662
copy div "LOREMIP DO SITAMETCO Adip eli sedd eiusmodt inc utlabo etdolorem aliquaen, ad m…"
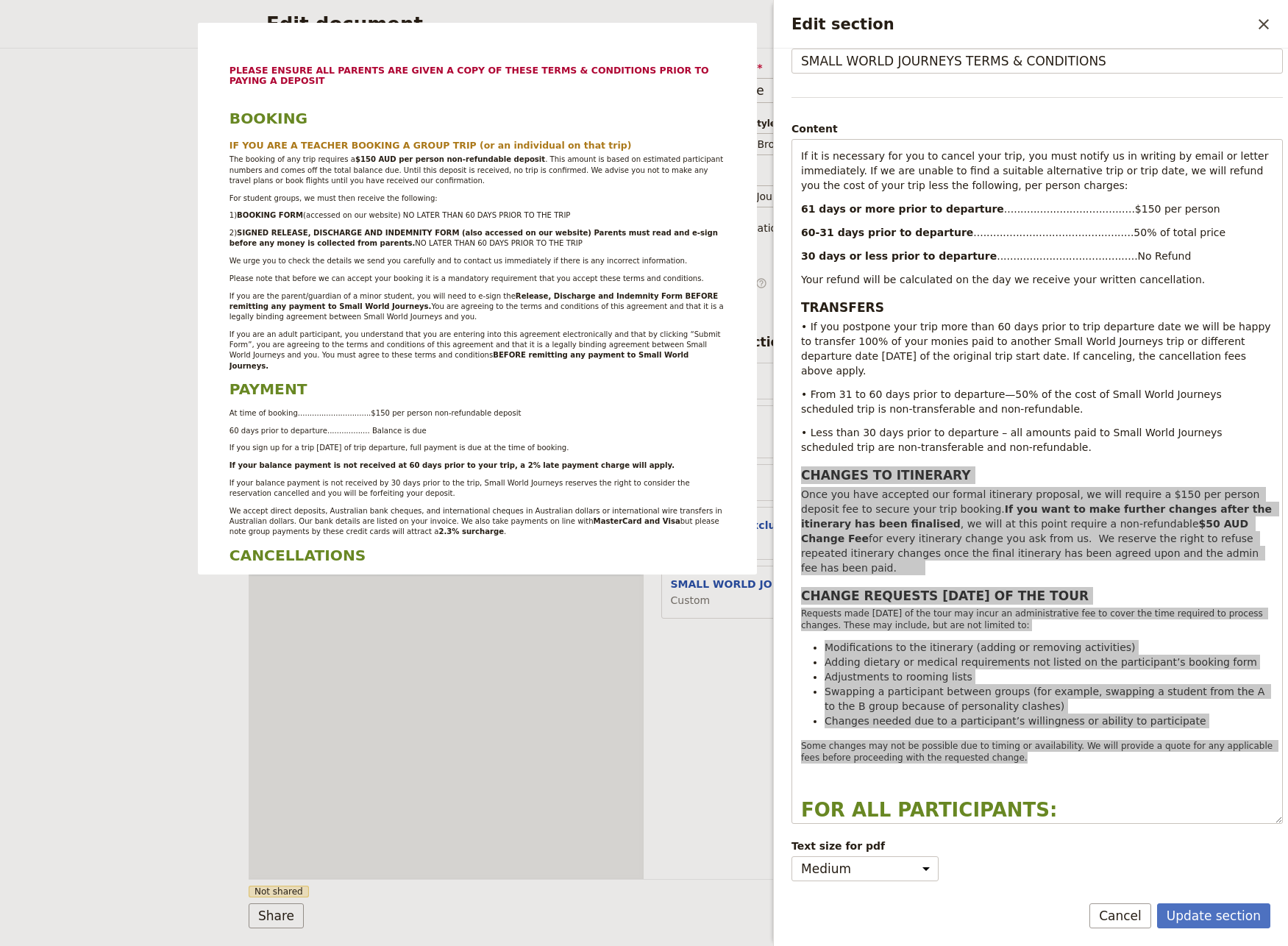
scroll to position [66, 0]
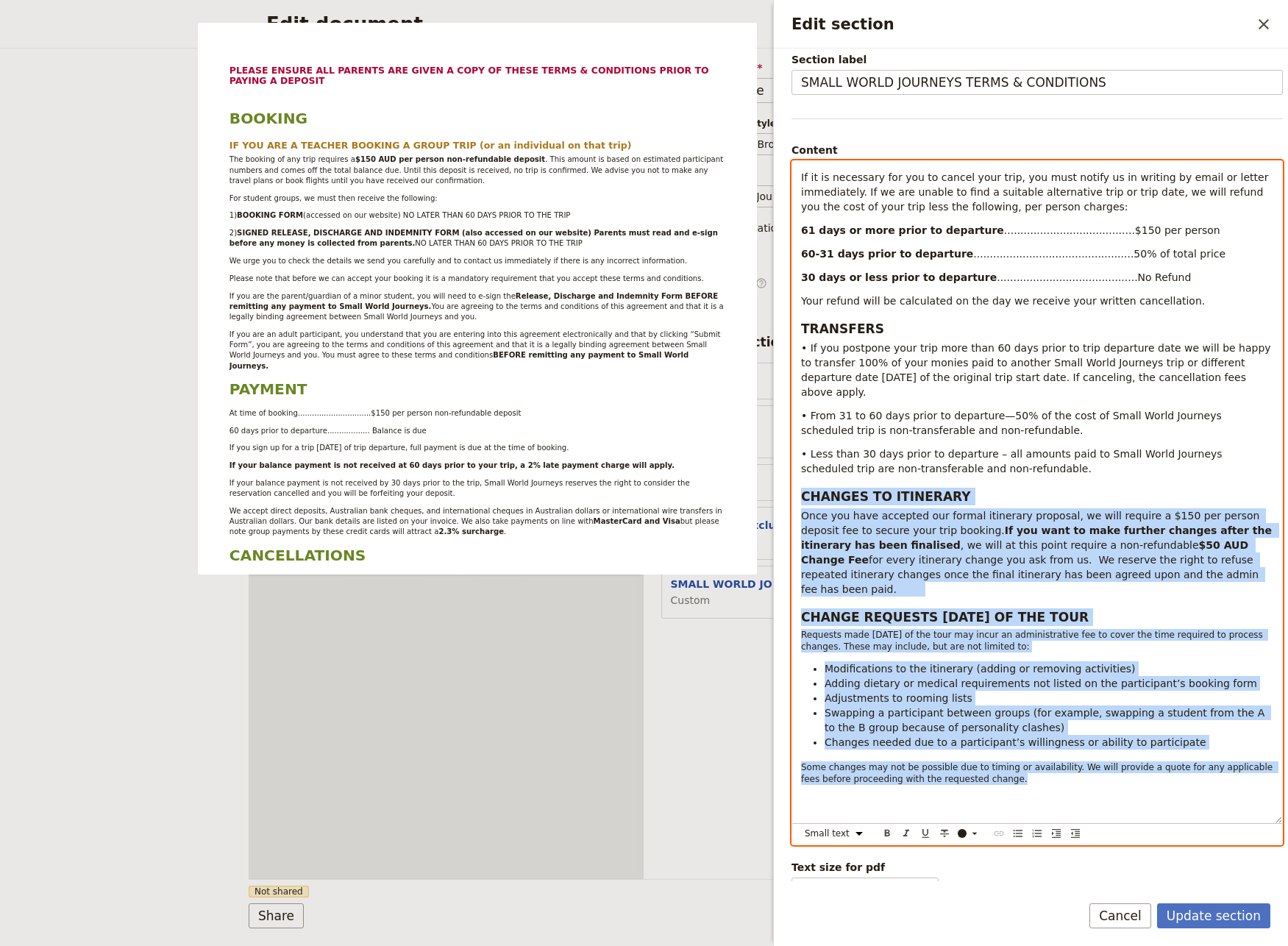
click at [919, 509] on span "Once you have accepted our formal itinerary proposal, we will require a $150 pe…" at bounding box center [1032, 522] width 462 height 27
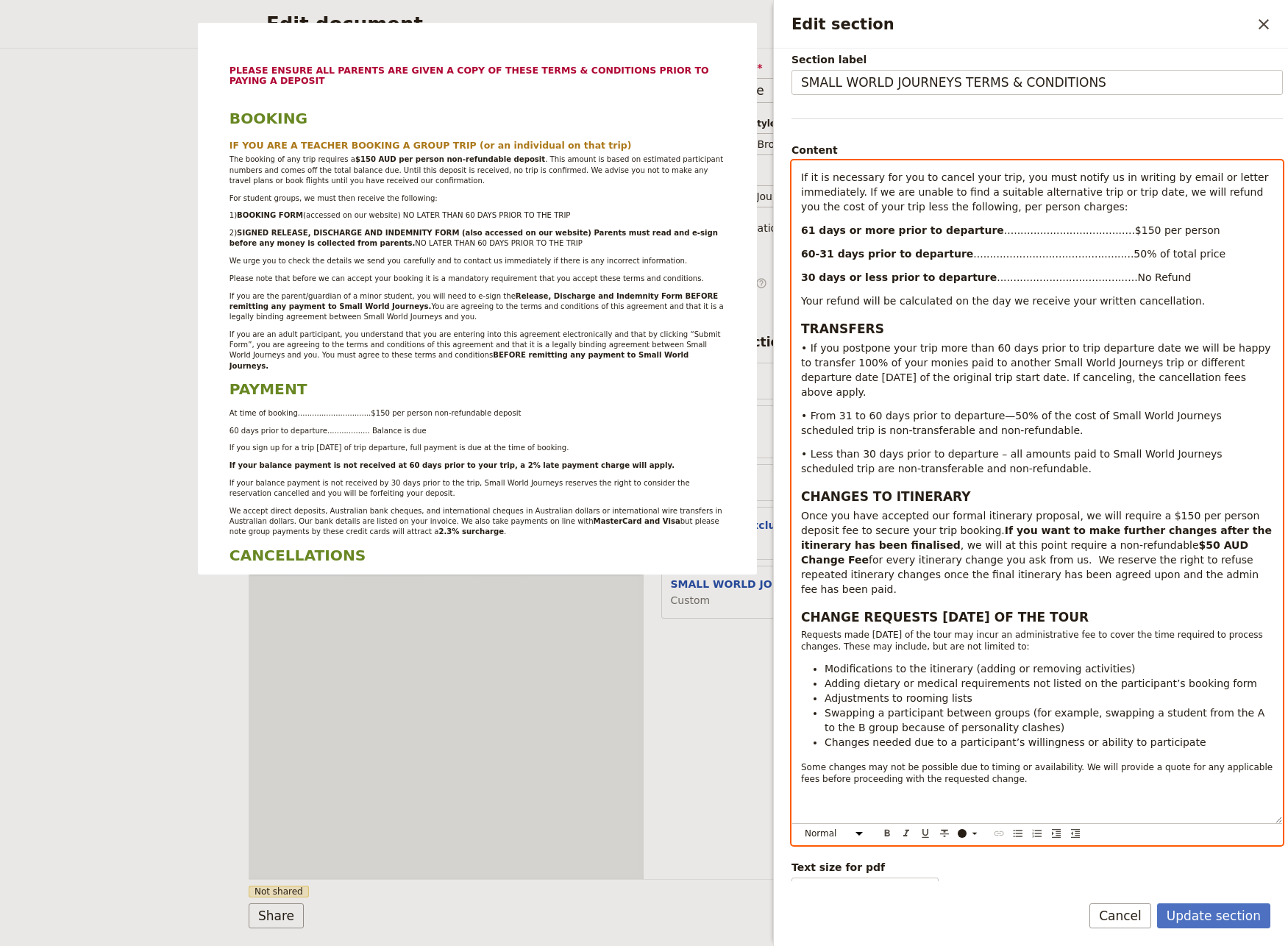
drag, startPoint x: 1140, startPoint y: 551, endPoint x: 787, endPoint y: 469, distance: 362.4
click at [792, 469] on div "PLEASE ENSURE ALL PARENTS ARE GIVEN A COPY OF THESE TERMS & CONDITIONS PRIOR TO…" at bounding box center [1037, 492] width 490 height 662
copy div "CHANGES TO ITINERARY Once you have accepted our formal itinerary proposal, we w…"
click at [1169, 488] on h3 "CHANGES TO ITINERARY" at bounding box center [1036, 496] width 472 height 18
select select "paragraph"
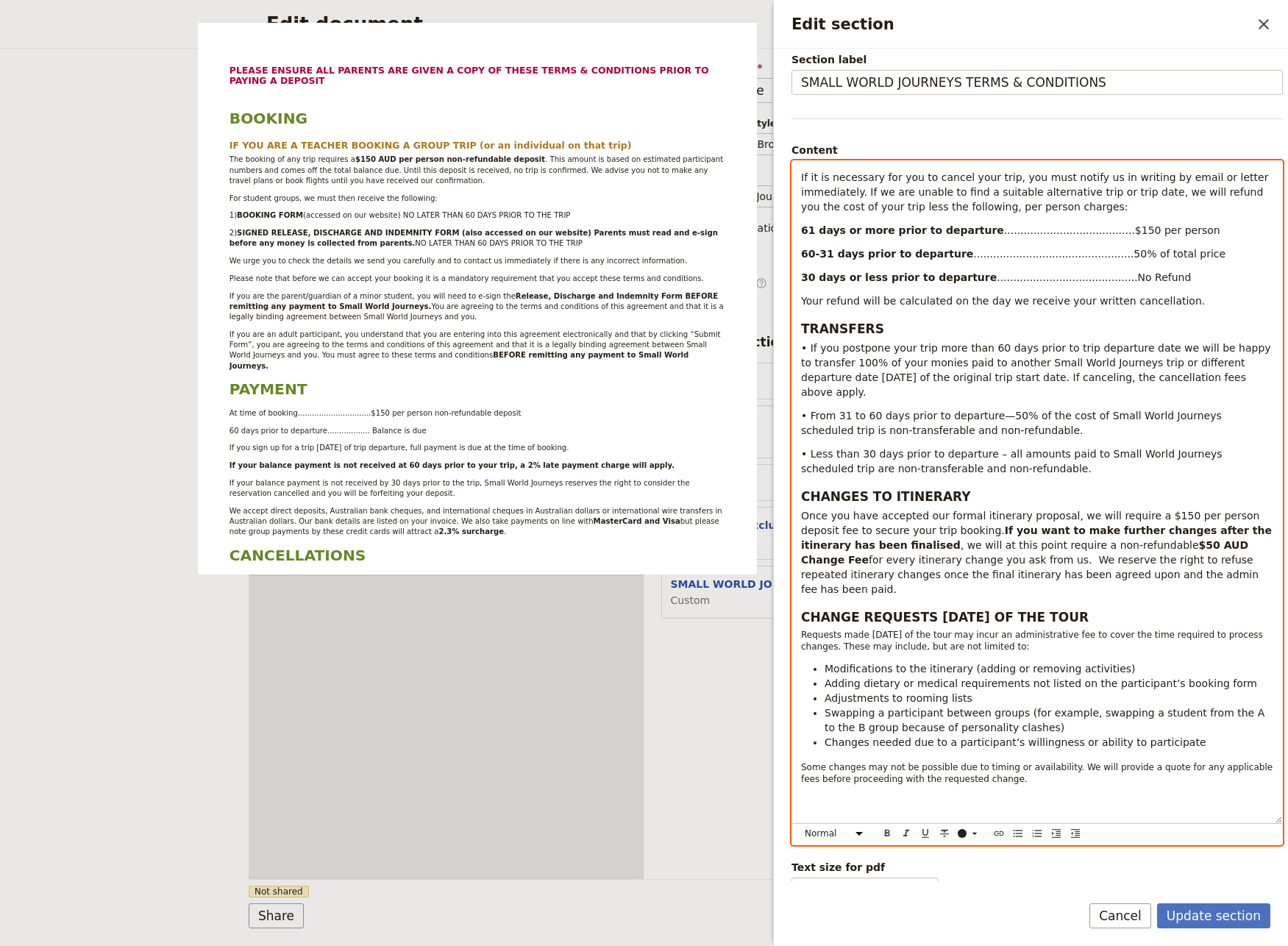
click at [1092, 554] on span "for every itinerary change you ask from us. We reserve the right to refuse repe…" at bounding box center [1031, 574] width 461 height 41
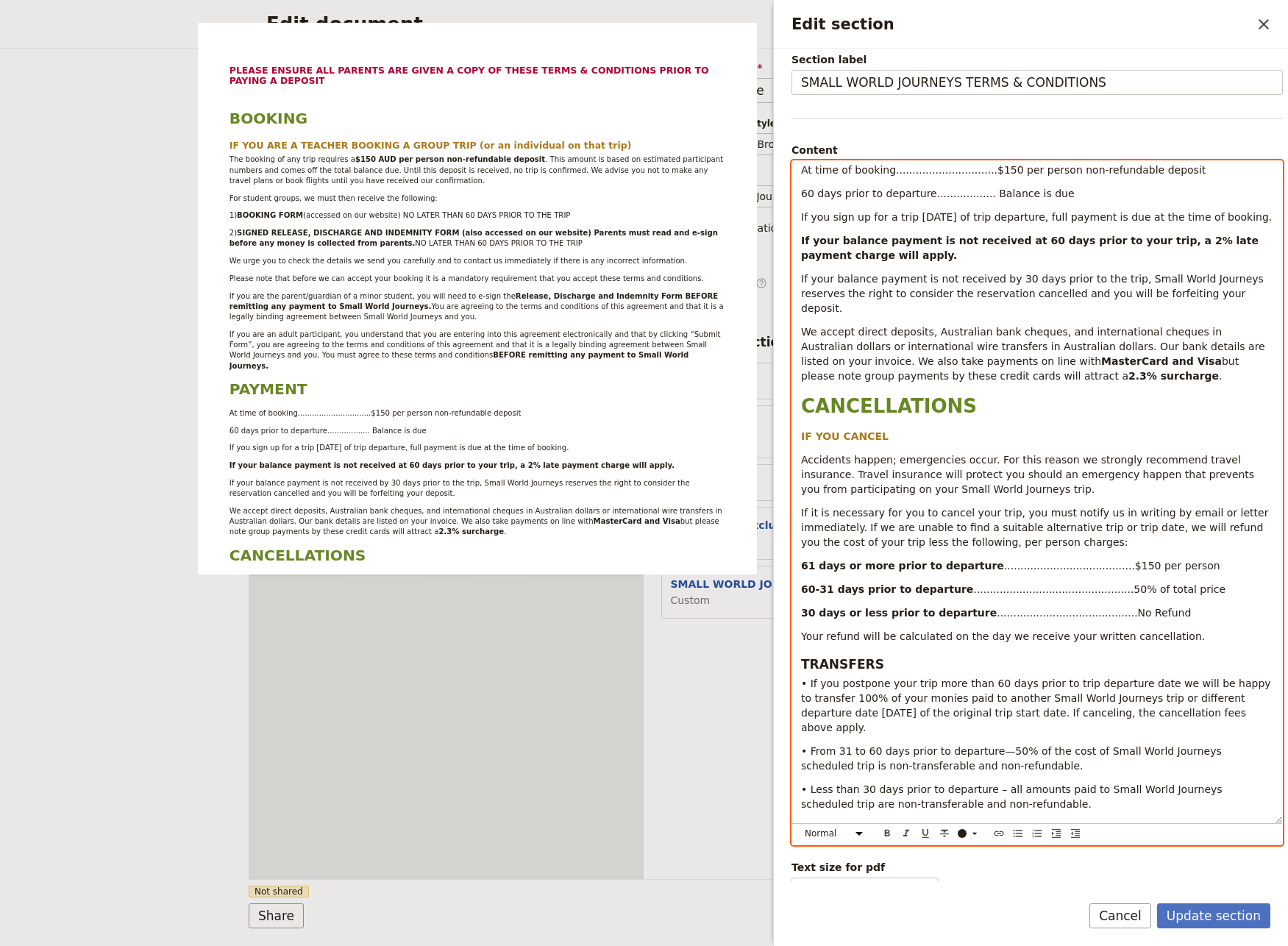
scroll to position [1006, 0]
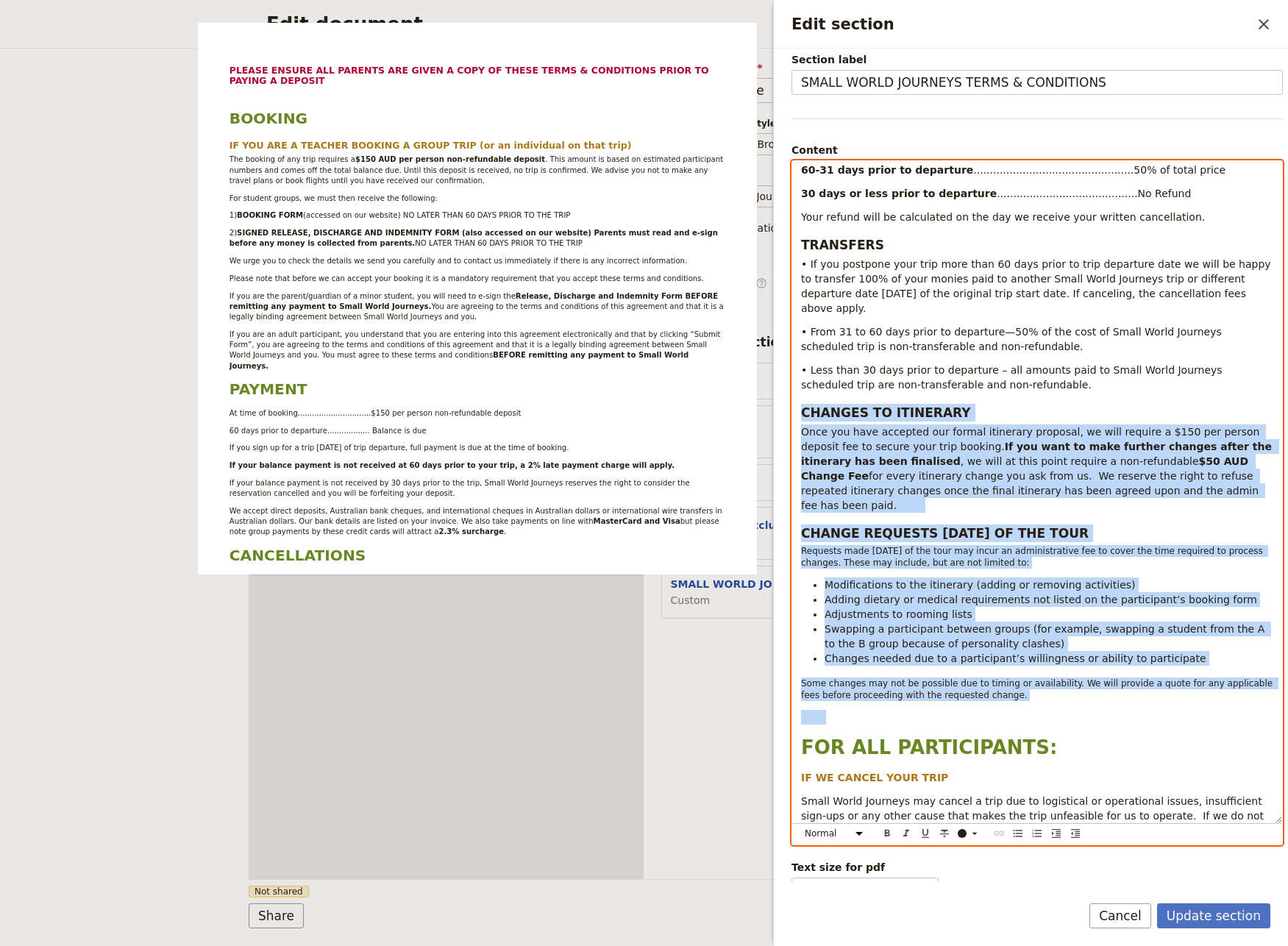
drag, startPoint x: 1068, startPoint y: 661, endPoint x: 795, endPoint y: 380, distance: 391.8
click at [795, 380] on div "PLEASE ENSURE ALL PARENTS ARE GIVEN A COPY OF THESE TERMS & CONDITIONS PRIOR TO…" at bounding box center [1037, 492] width 490 height 662
copy div "LOREMIP DO SITAMETCO Adip eli sedd eiusmodt inc utlabo etdolorem aliquaen, ad m…"
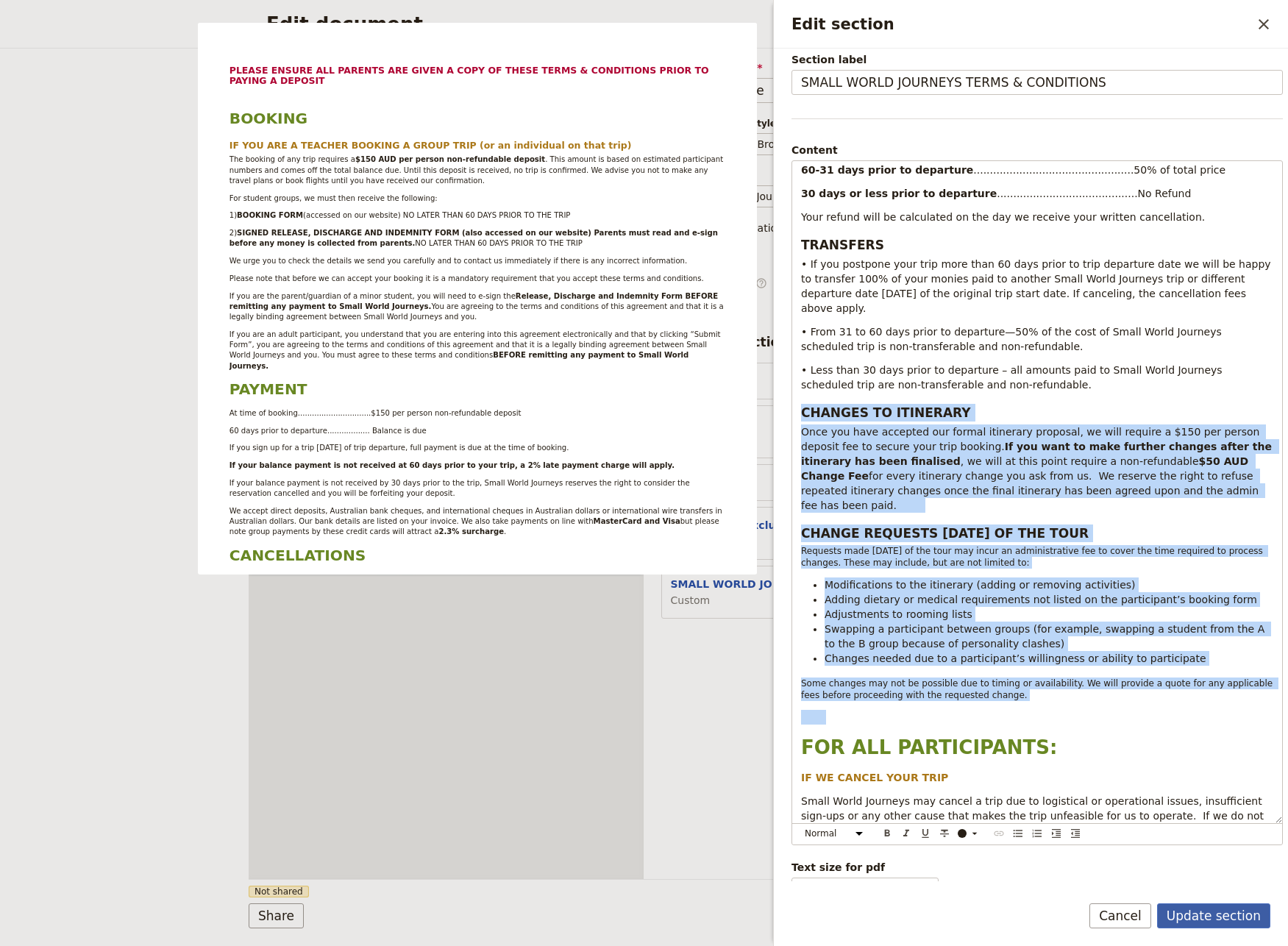
click at [1206, 920] on button "Update section" at bounding box center [1214, 915] width 113 height 25
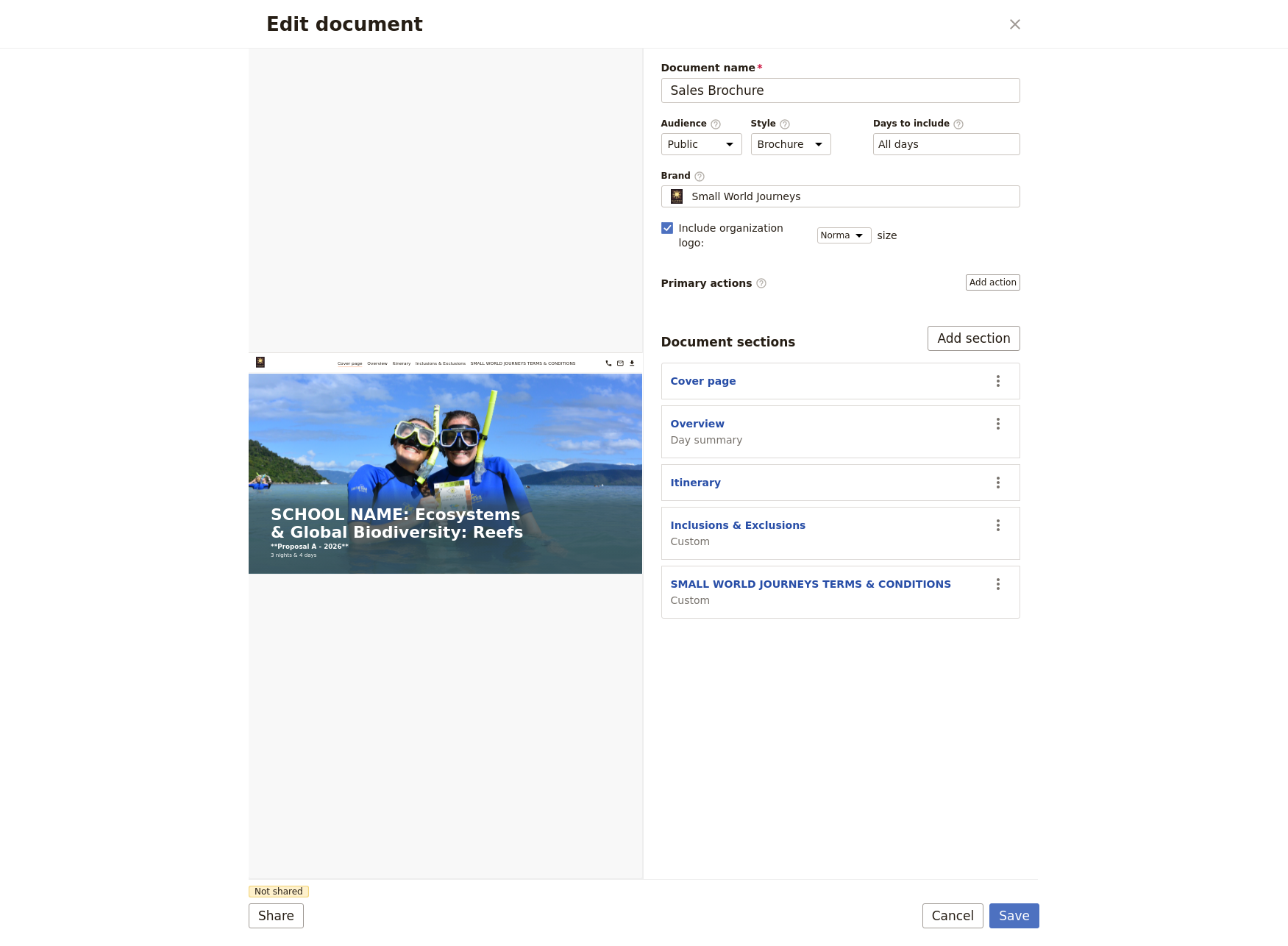
drag, startPoint x: 1016, startPoint y: 917, endPoint x: 1023, endPoint y: 844, distance: 73.3
click at [1016, 915] on button "Save" at bounding box center [1013, 915] width 50 height 25
click at [1013, 21] on icon "Close dialog" at bounding box center [1014, 24] width 18 height 18
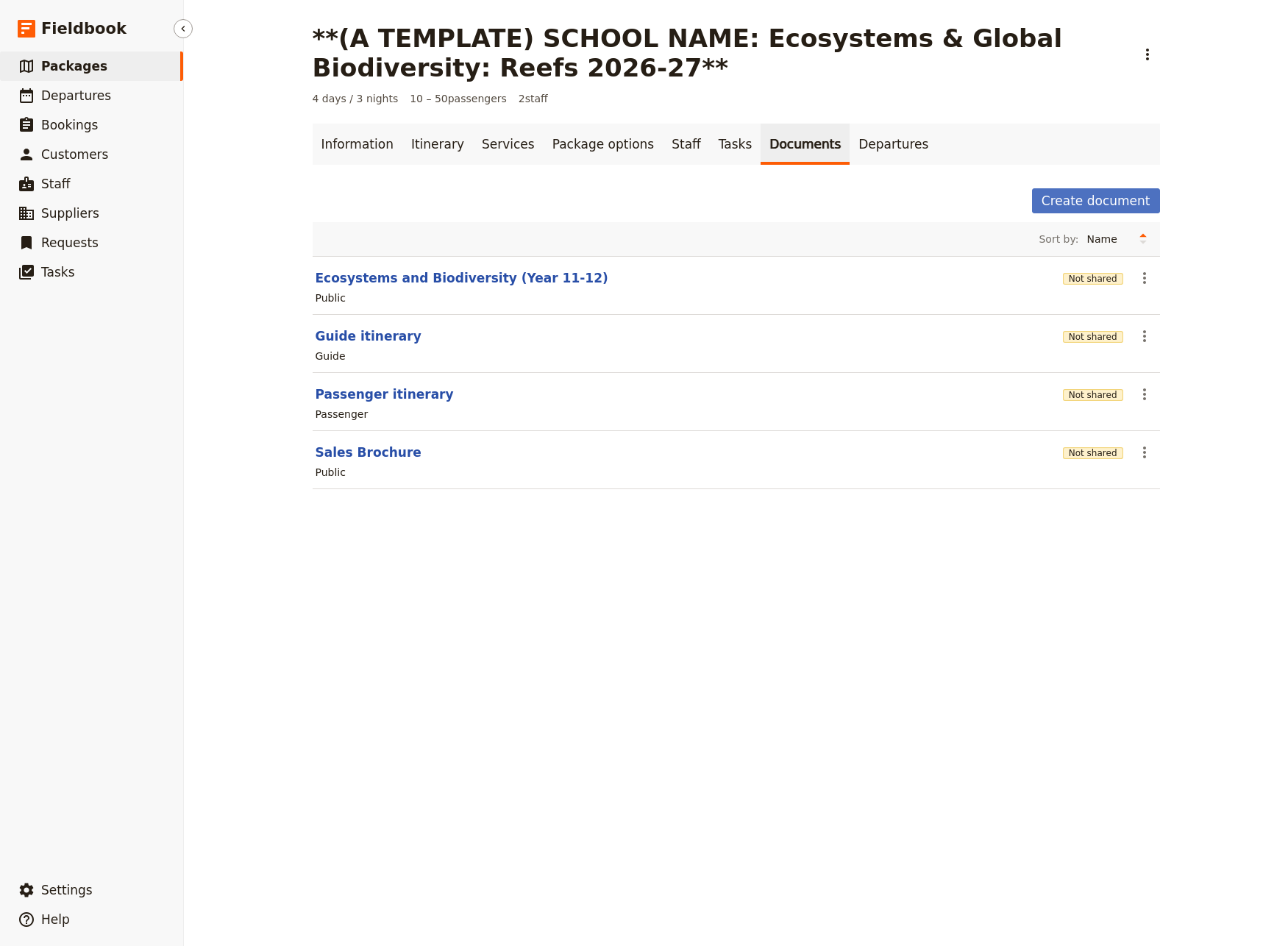
click at [70, 69] on span "Packages" at bounding box center [74, 66] width 67 height 15
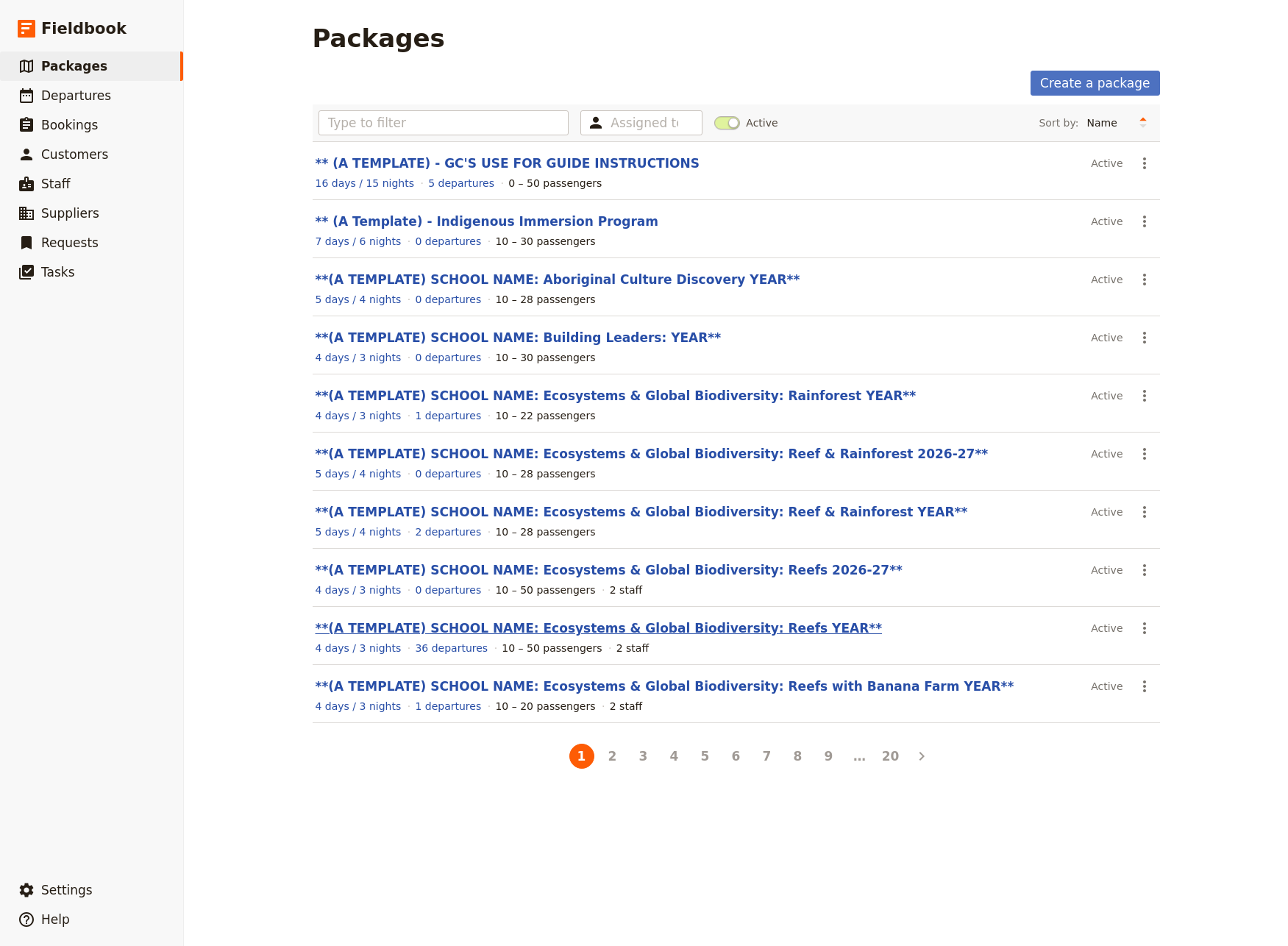
click at [633, 629] on link "**(A TEMPLATE) SCHOOL NAME: Ecosystems & Global Biodiversity: Reefs YEAR**" at bounding box center [599, 628] width 567 height 15
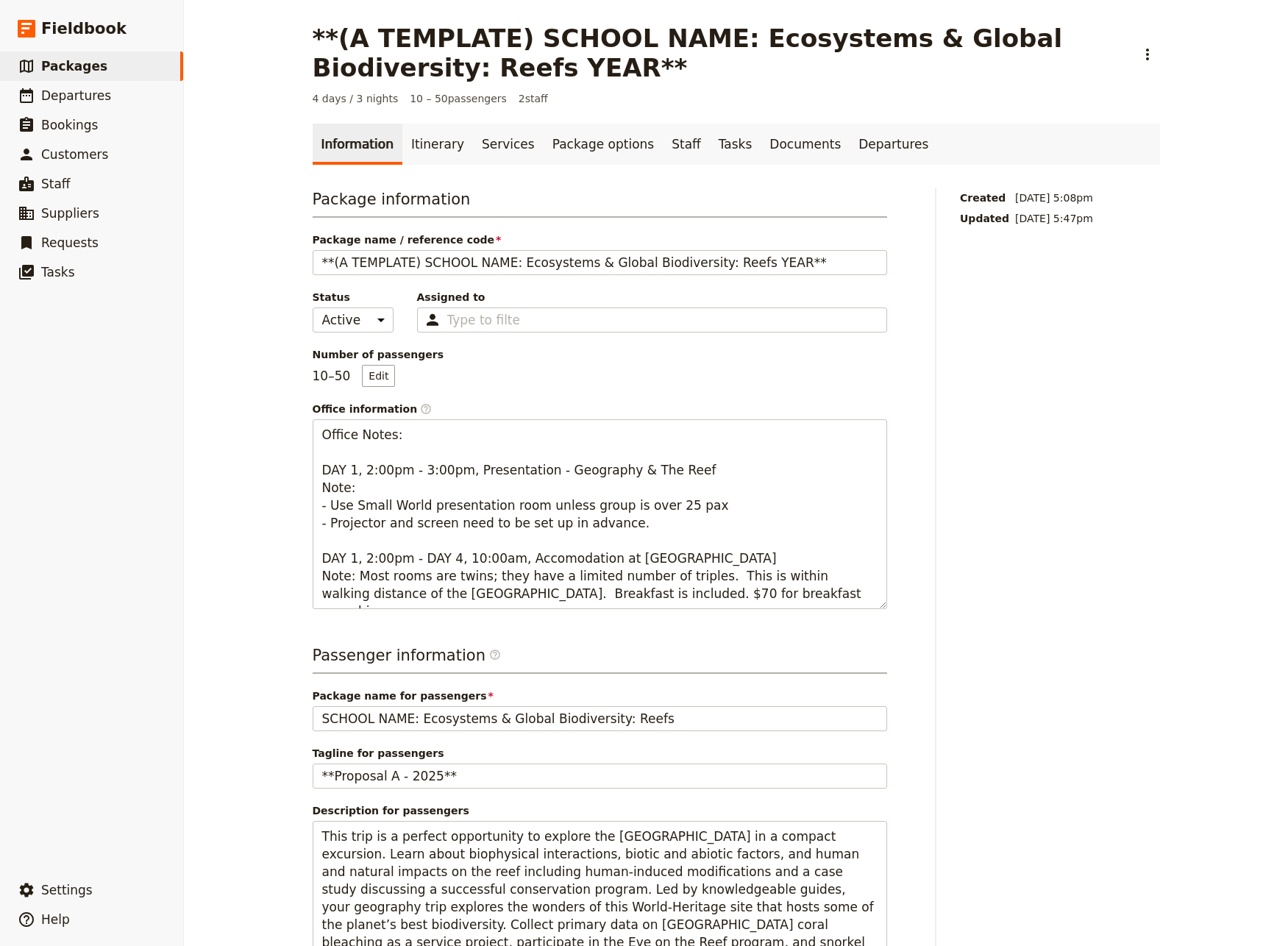
drag, startPoint x: 740, startPoint y: 150, endPoint x: 750, endPoint y: 179, distance: 30.7
click at [760, 151] on link "Documents" at bounding box center [805, 145] width 89 height 41
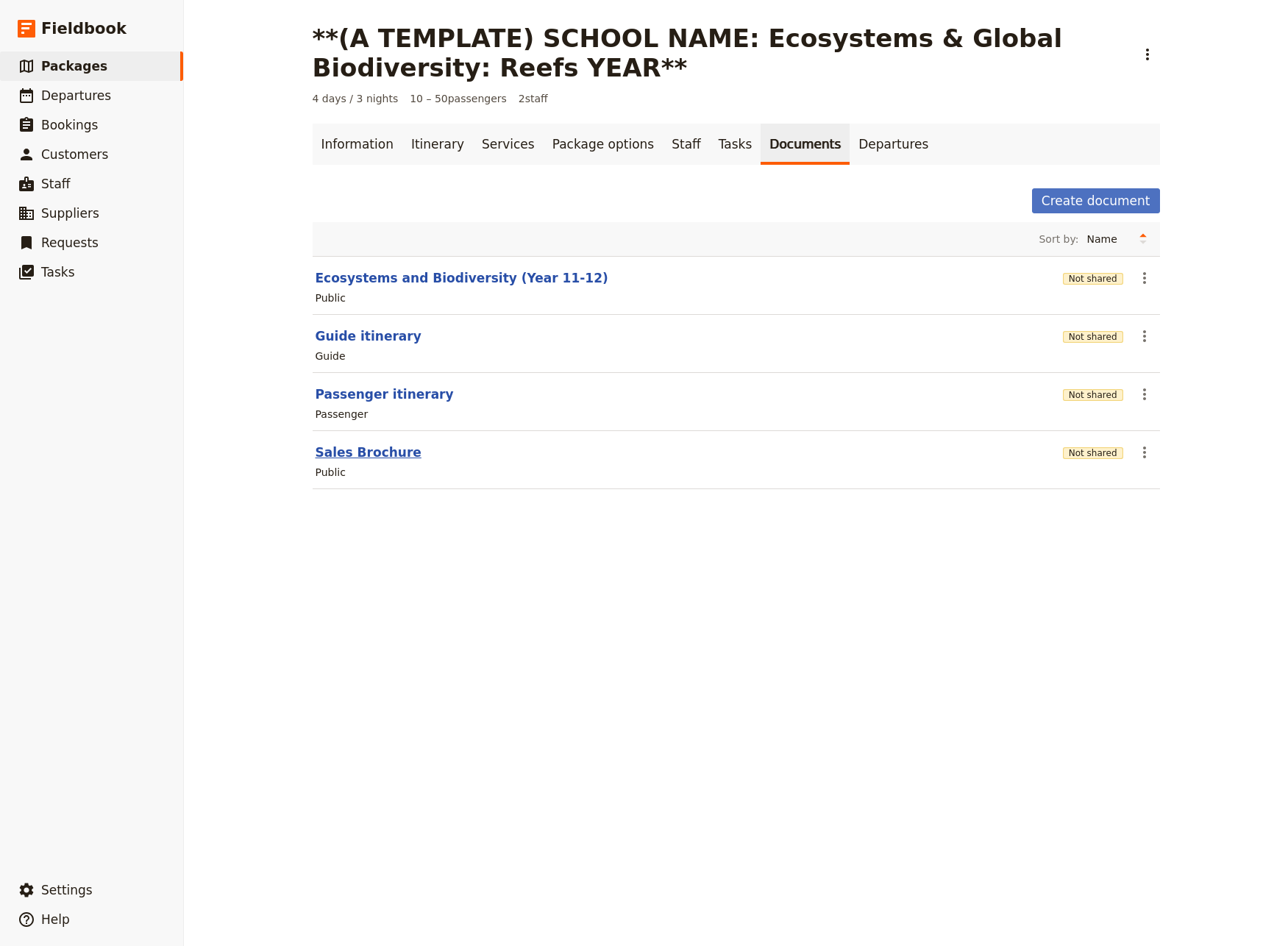
click at [348, 453] on button "Sales Brochure" at bounding box center [369, 452] width 106 height 18
select select "CUSTOM"
select select "default"
select select "DEFAULT"
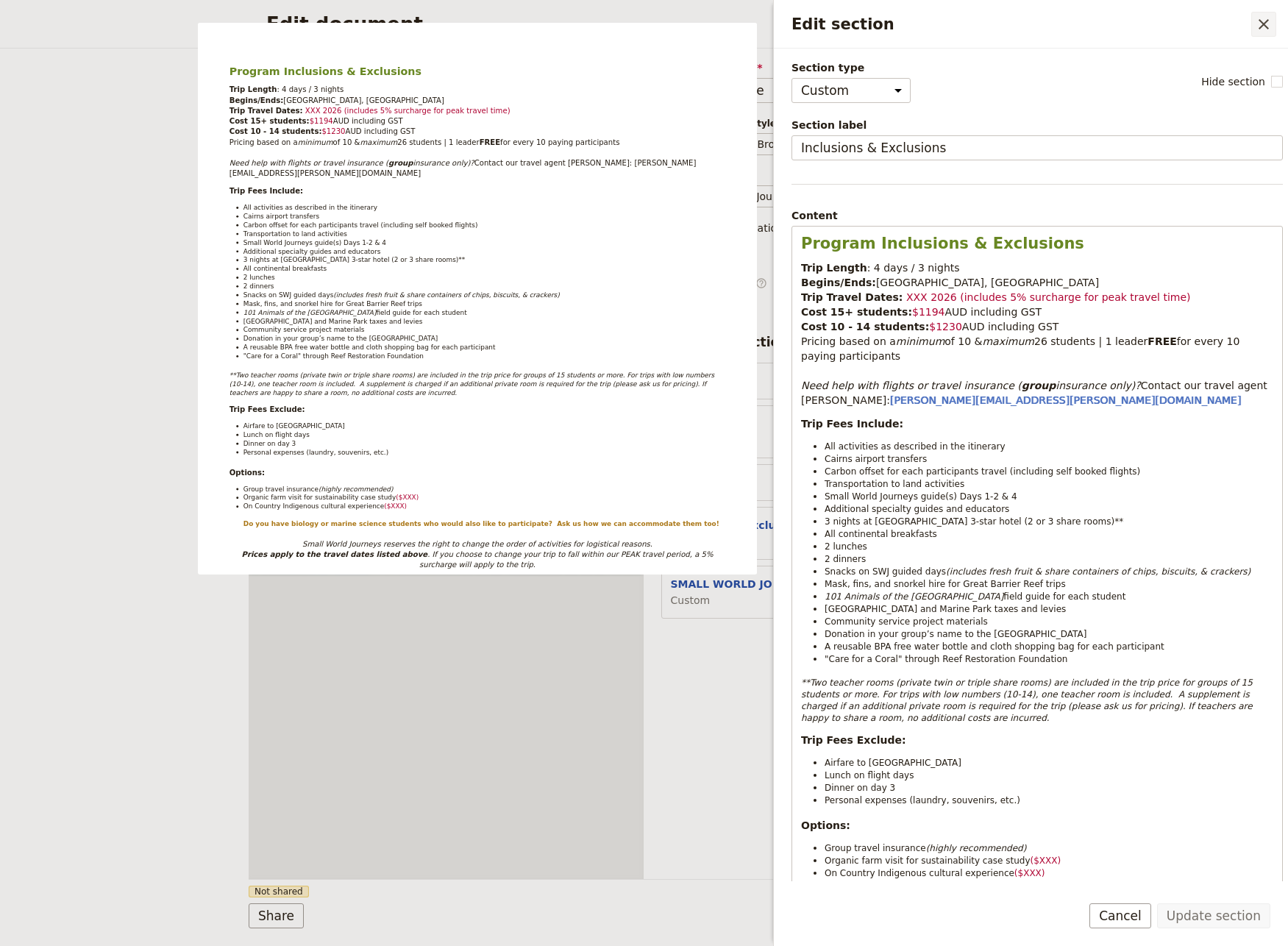
click at [1268, 26] on icon "Close drawer" at bounding box center [1263, 24] width 18 height 18
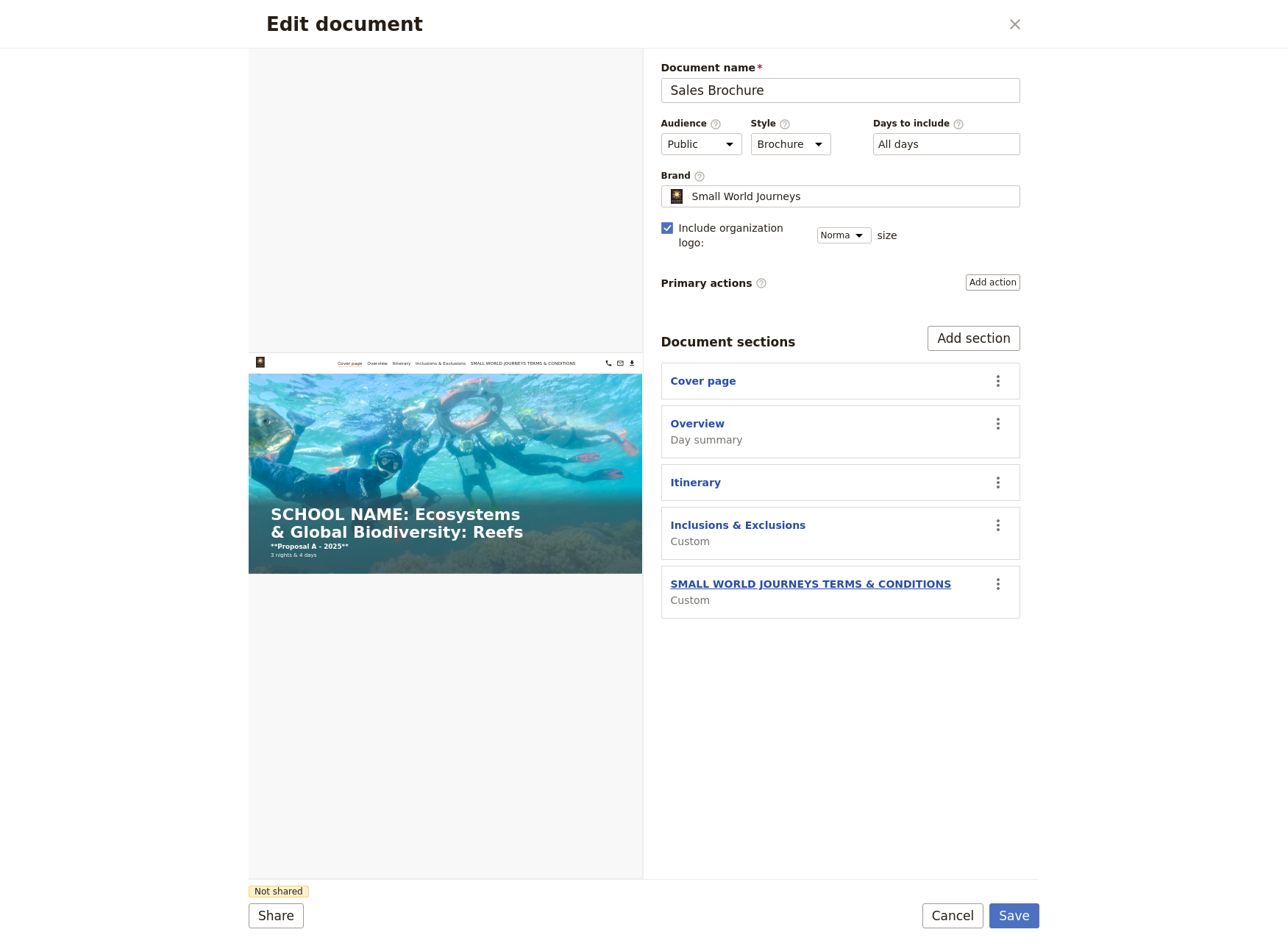
click at [823, 577] on button "SMALL WORLD JOURNEYS TERMS & CONDITIONS" at bounding box center [811, 584] width 281 height 15
select select "CUSTOM"
select select "default"
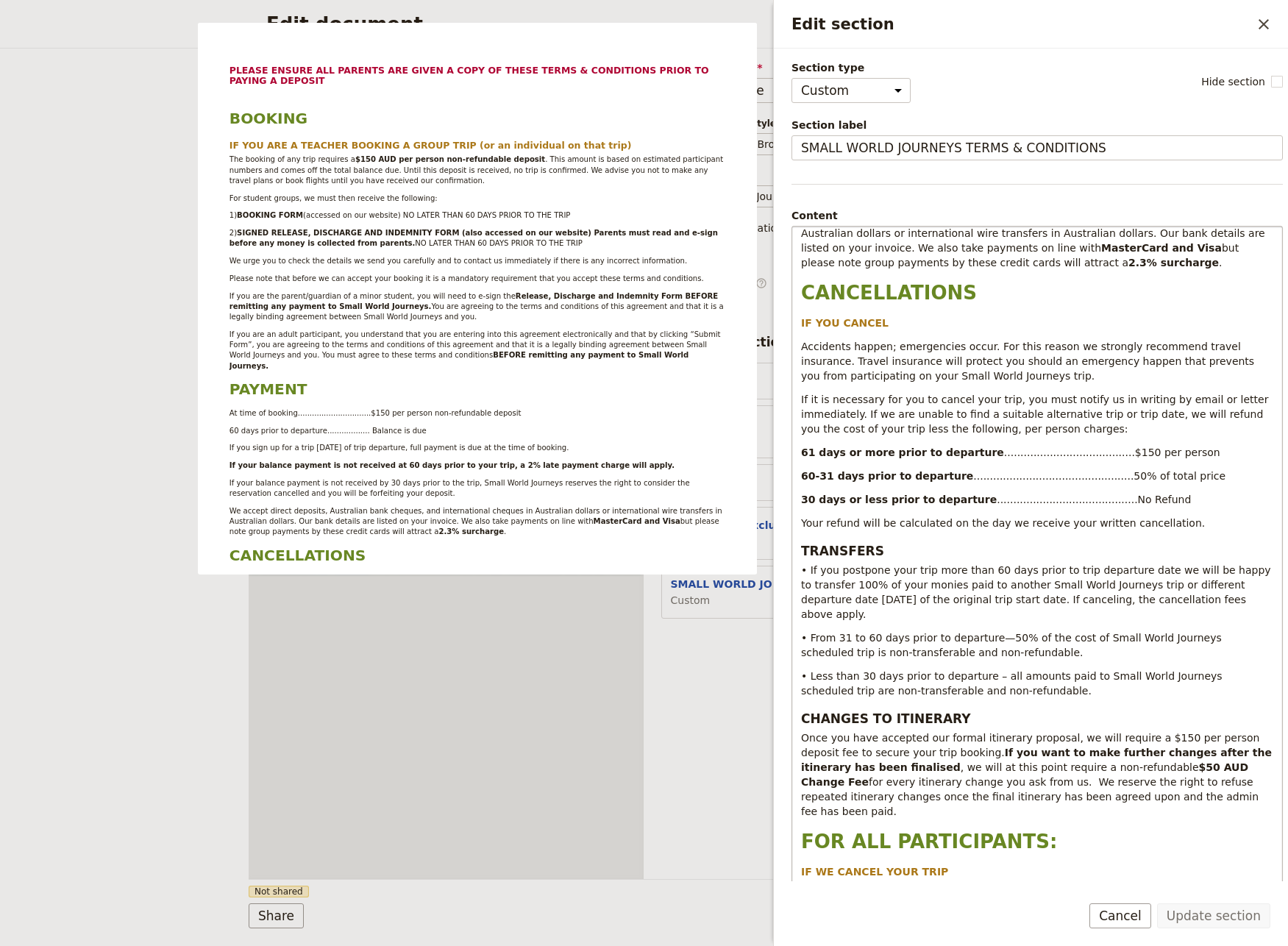
scroll to position [1006, 0]
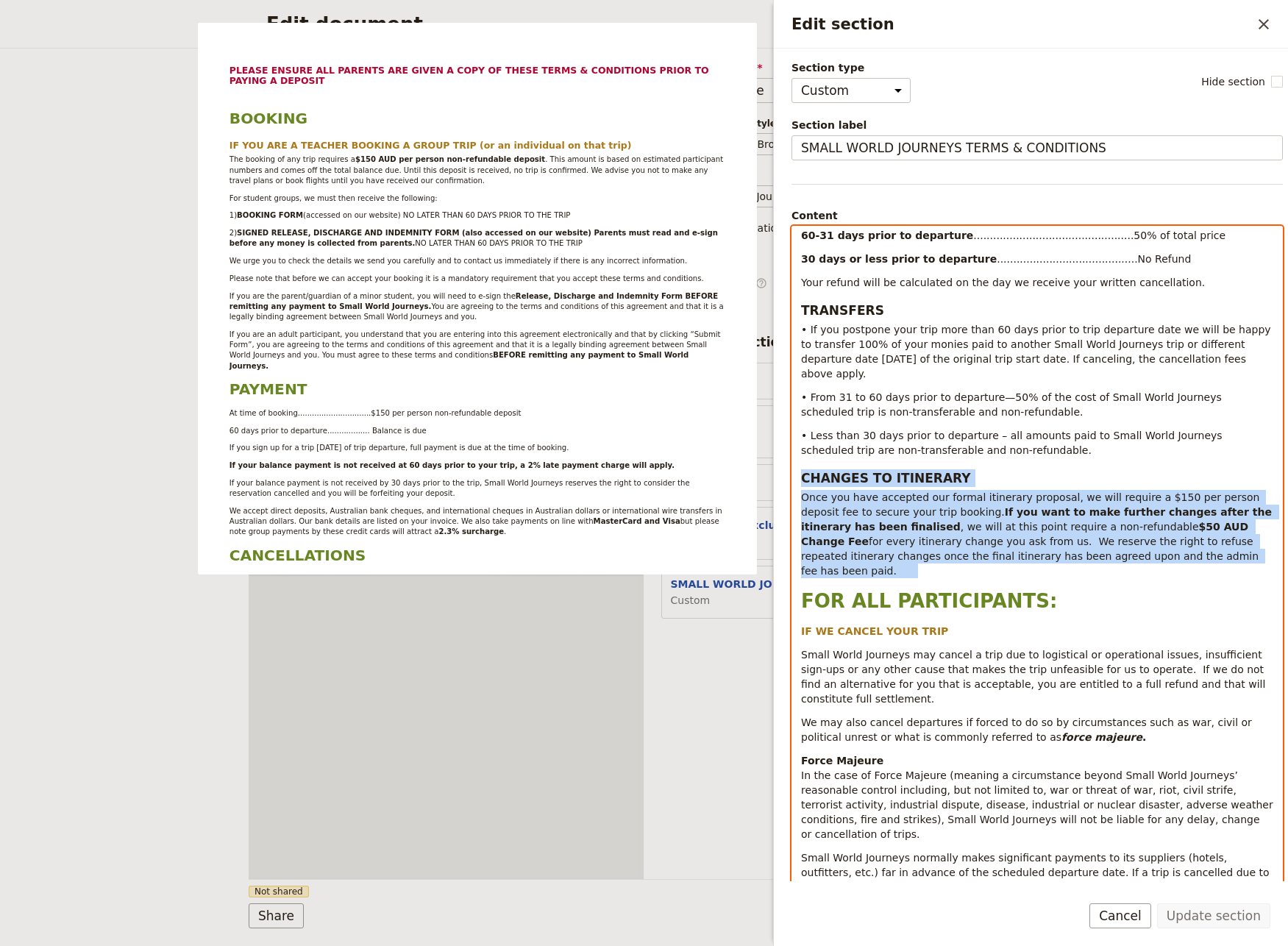
drag, startPoint x: 1156, startPoint y: 530, endPoint x: 791, endPoint y: 452, distance: 373.2
click at [795, 447] on div "PLEASE ENSURE ALL PARENTS ARE GIVEN A COPY OF THESE TERMS & CONDITIONS PRIOR TO…" at bounding box center [1037, 557] width 490 height 662
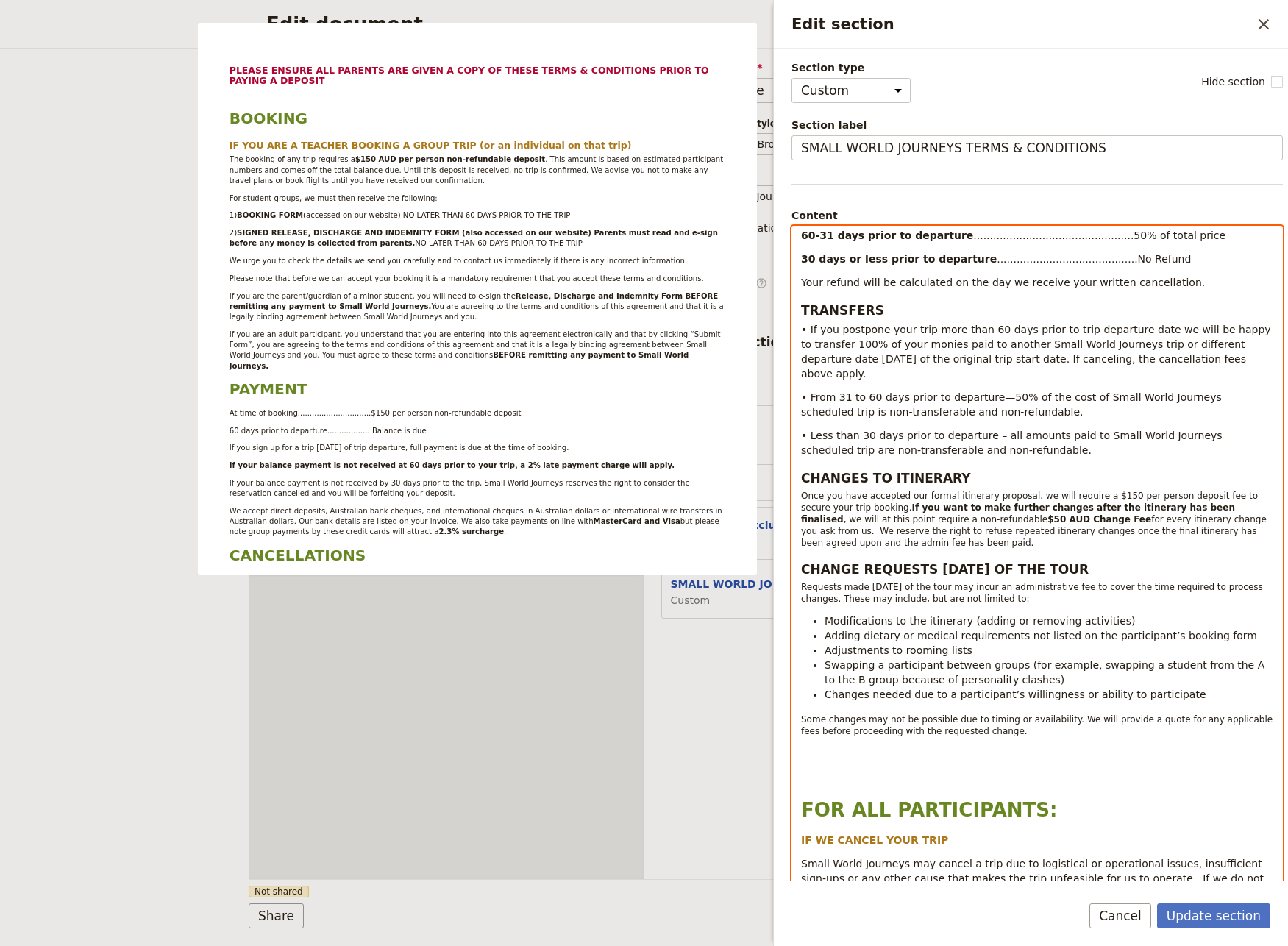
select select "paragraph-small"
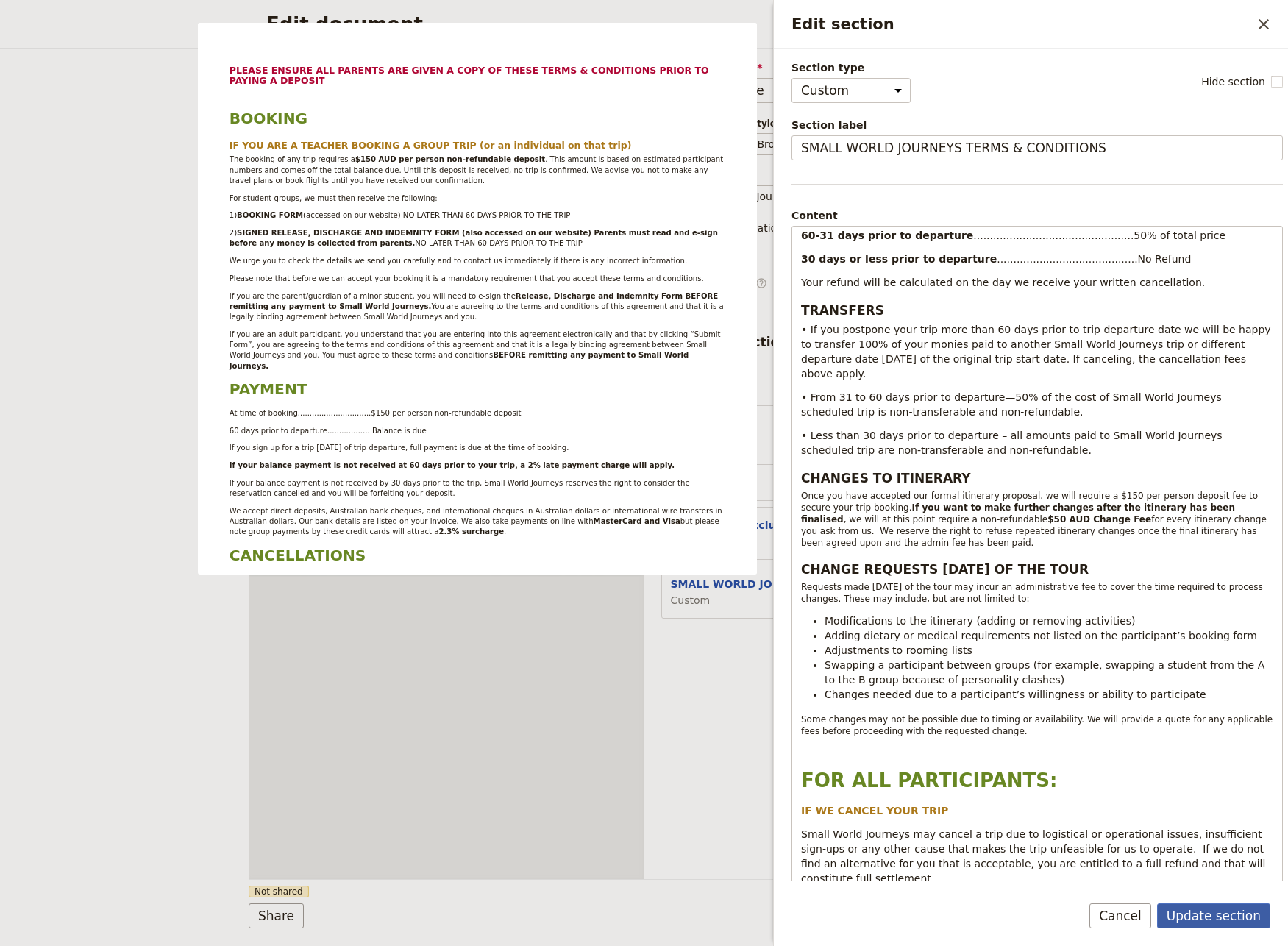
click at [1211, 918] on button "Update section" at bounding box center [1214, 915] width 113 height 25
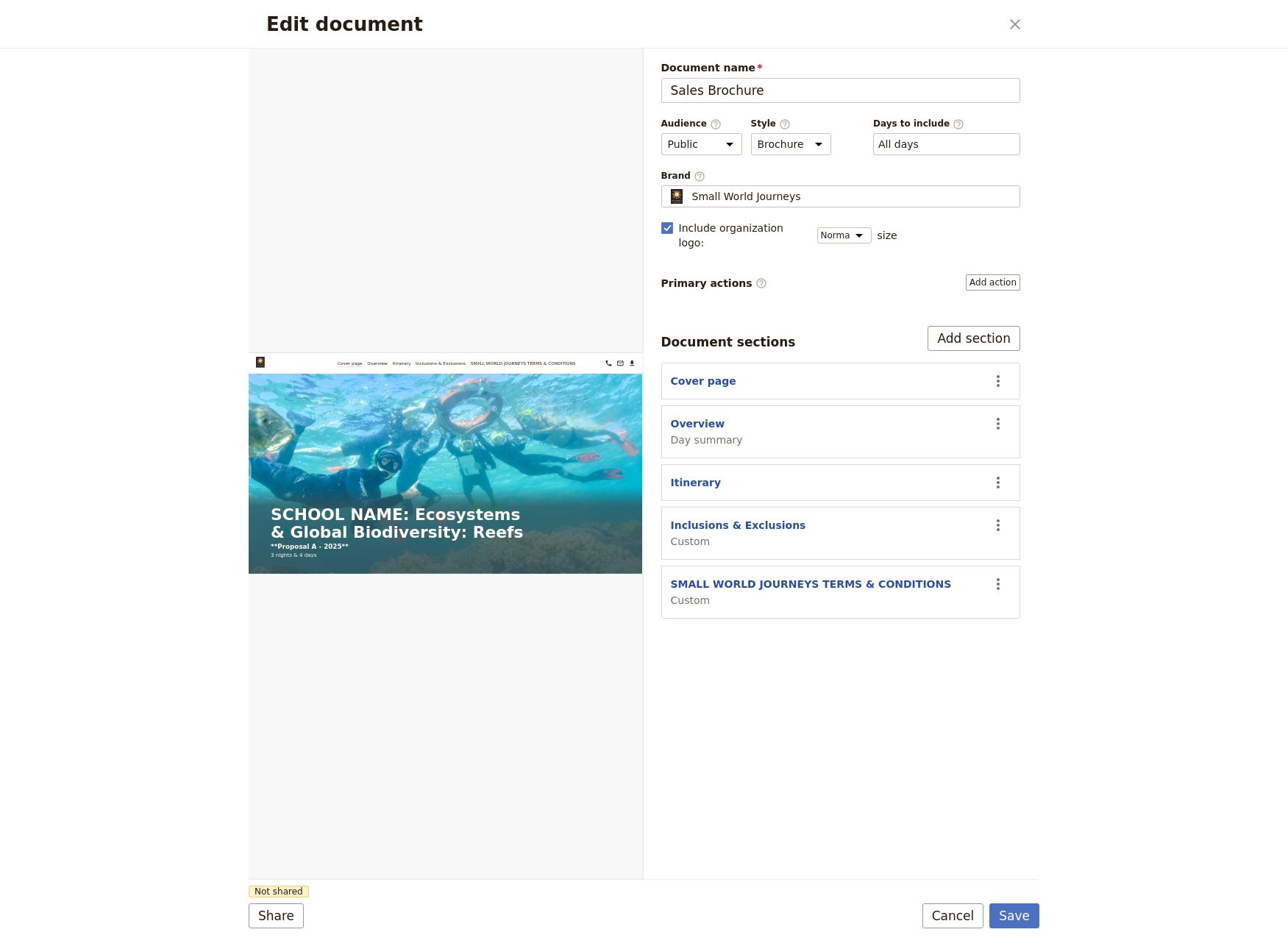
drag, startPoint x: 1012, startPoint y: 910, endPoint x: 1038, endPoint y: 878, distance: 41.2
click at [1016, 909] on button "Save" at bounding box center [1013, 915] width 50 height 25
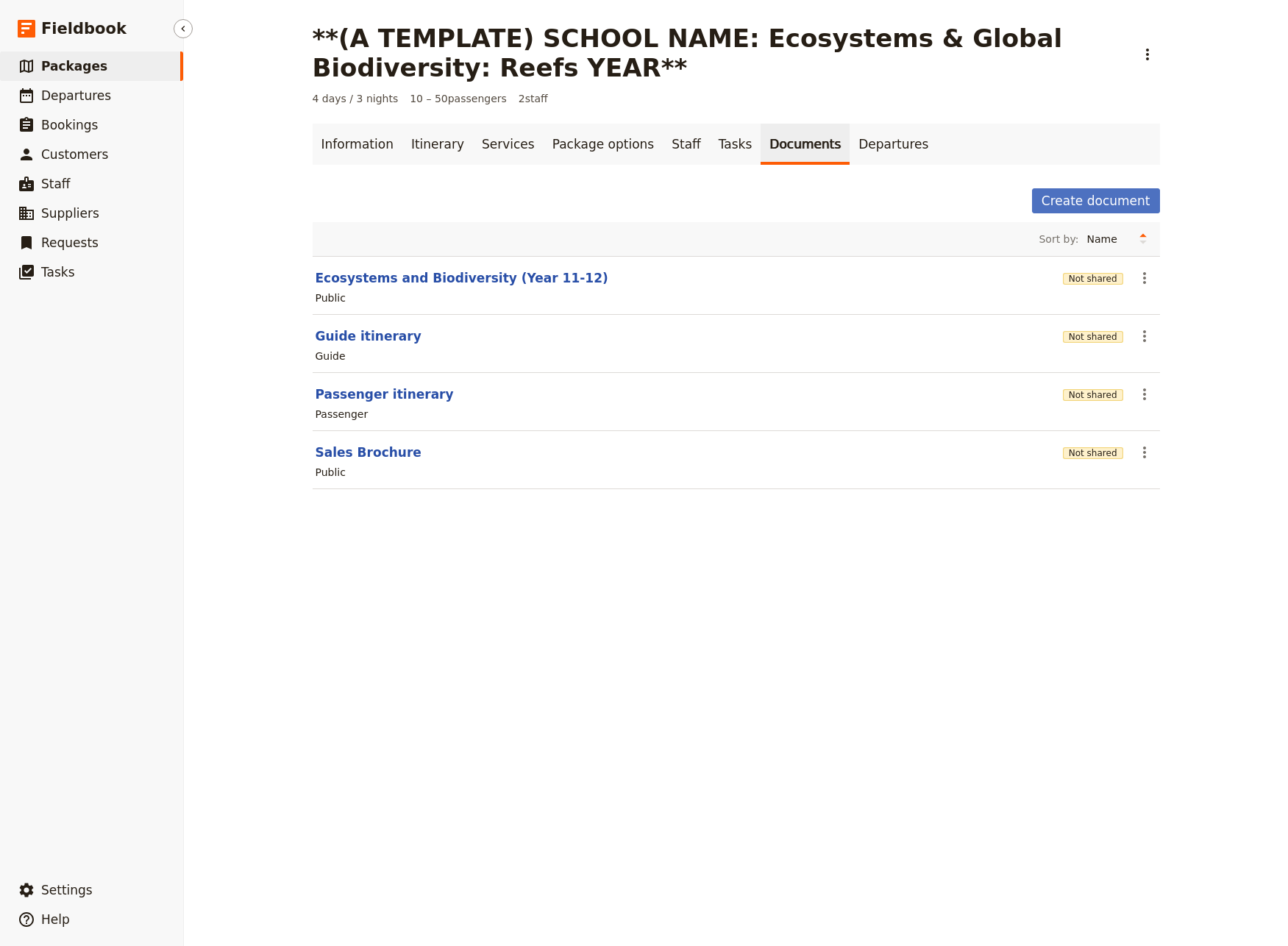
click at [61, 63] on span "Packages" at bounding box center [74, 66] width 67 height 15
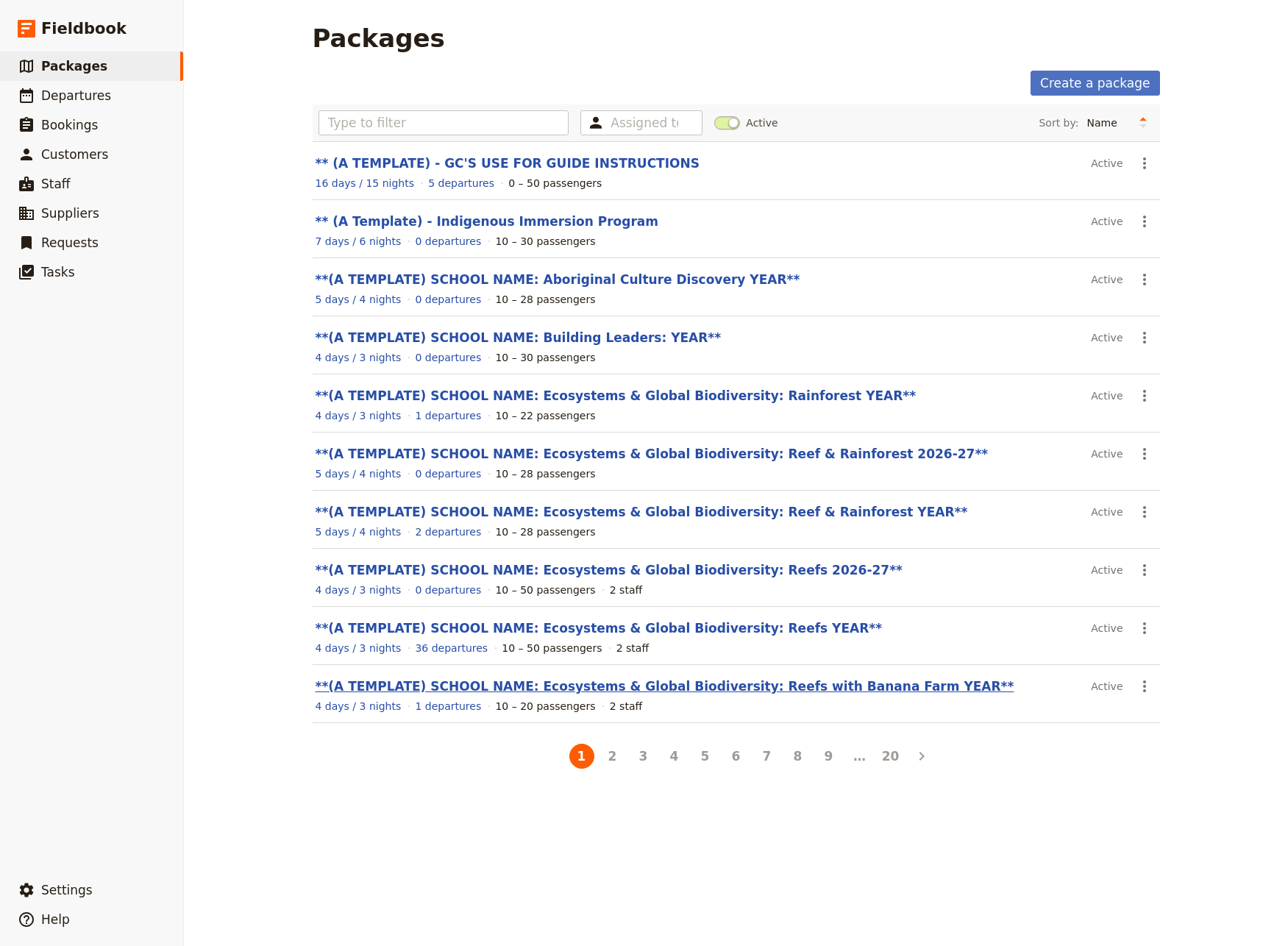
click at [690, 693] on link "**(A TEMPLATE) SCHOOL NAME: Ecosystems & Global Biodiversity: Reefs with Banana…" at bounding box center [665, 686] width 699 height 15
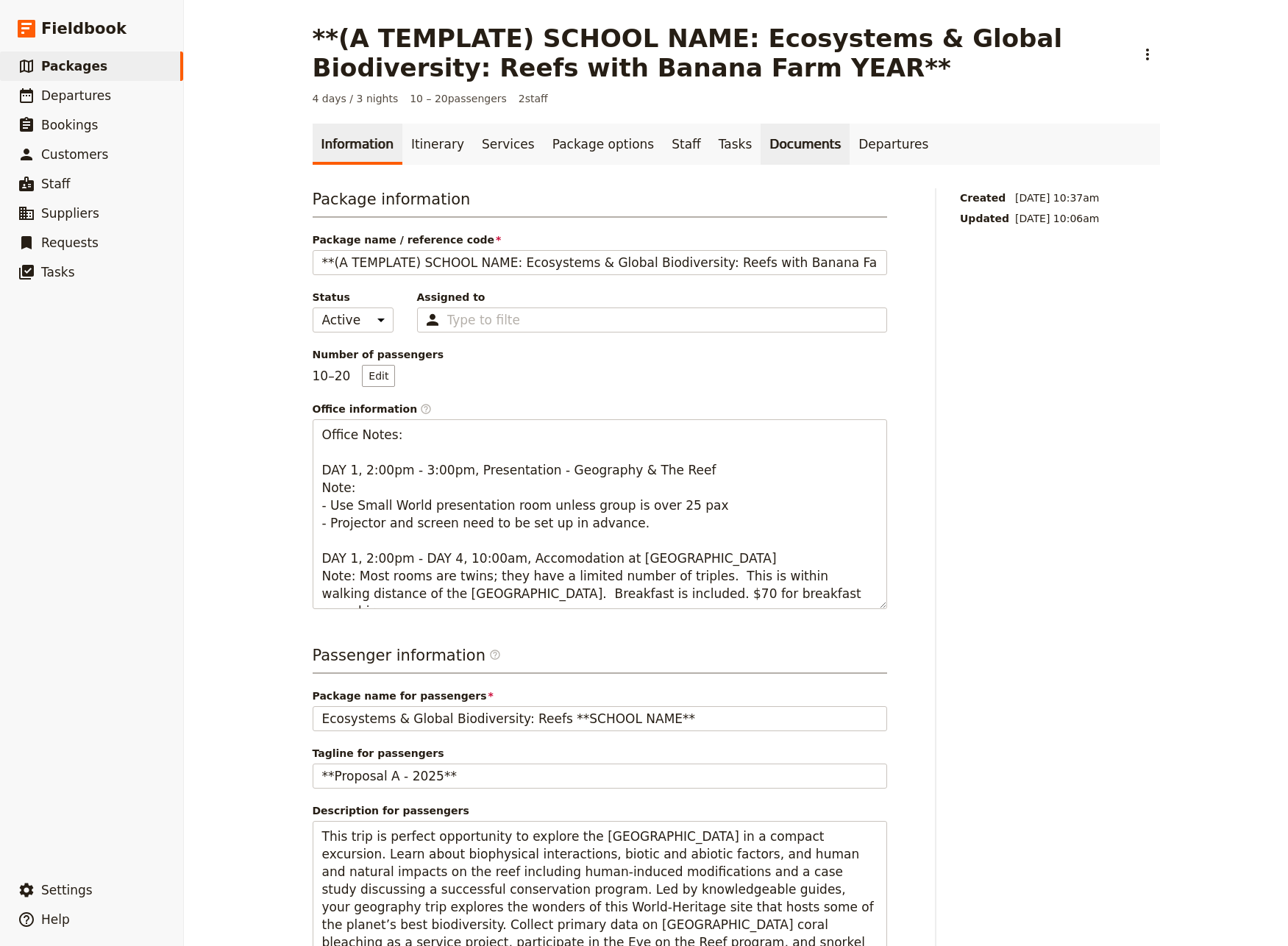
click at [760, 148] on link "Documents" at bounding box center [805, 145] width 89 height 41
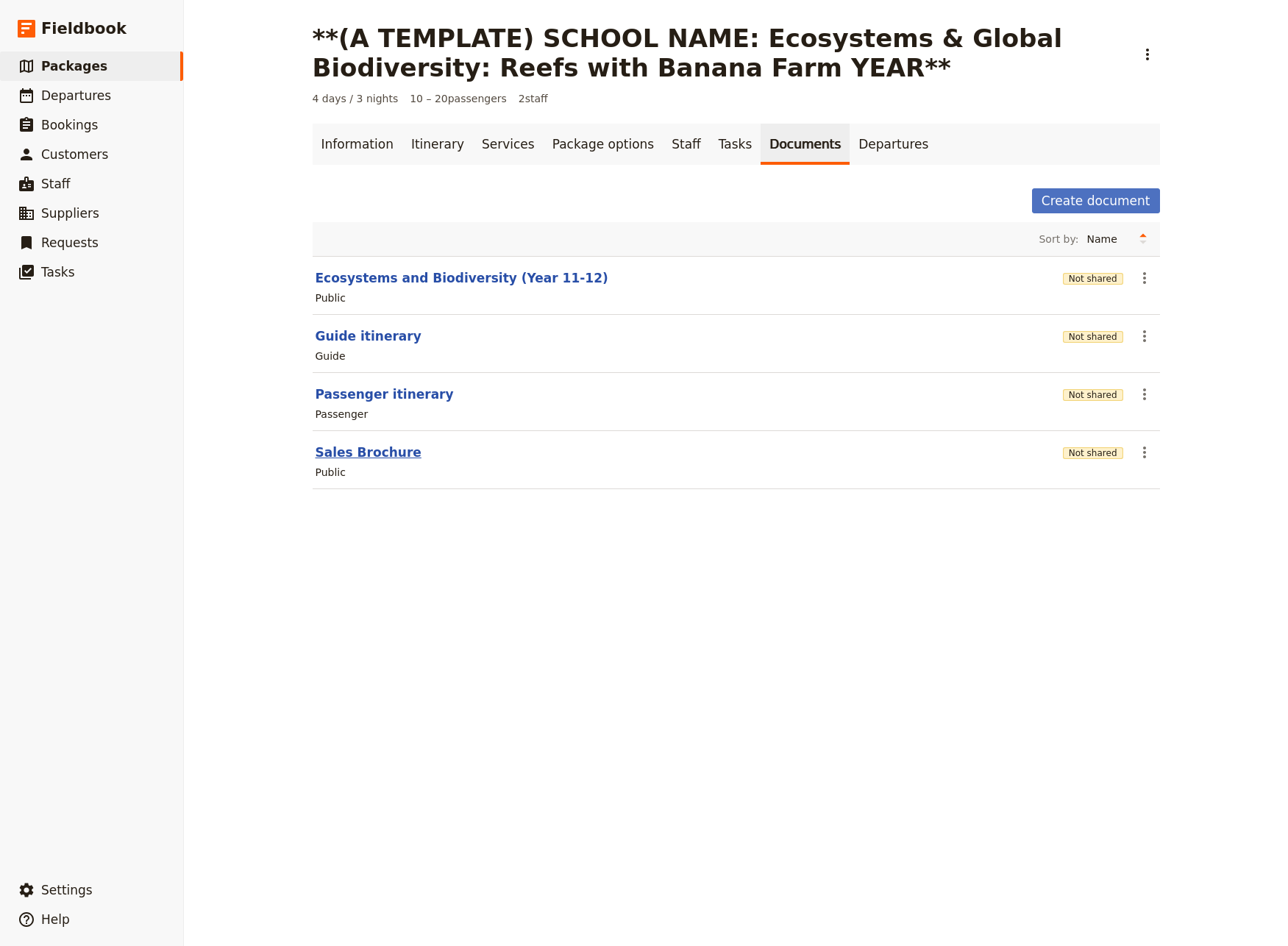
click at [332, 453] on button "Sales Brochure" at bounding box center [369, 452] width 106 height 18
select select "DEFAULT"
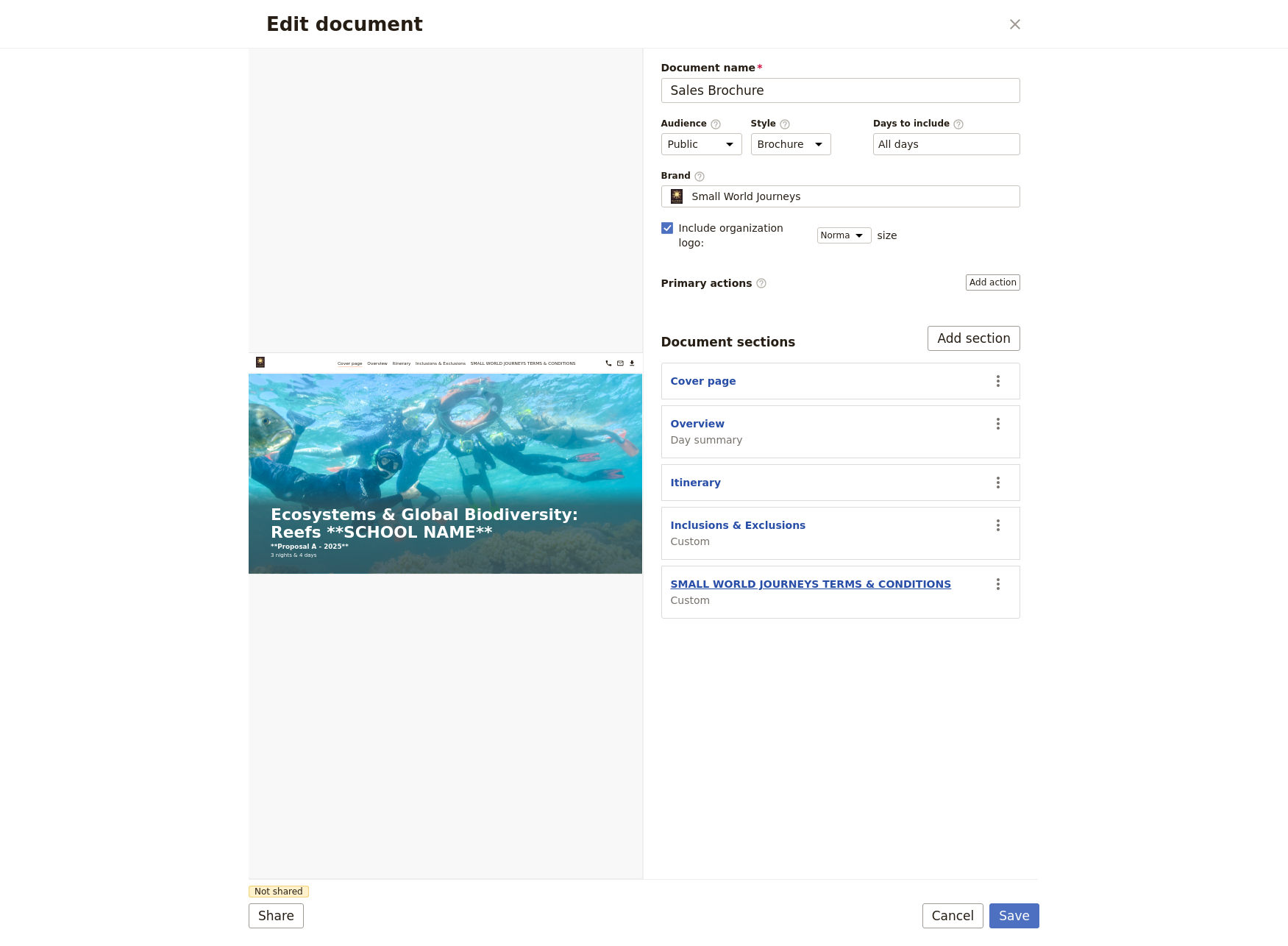
click at [827, 577] on button "SMALL WORLD JOURNEYS TERMS & CONDITIONS" at bounding box center [811, 584] width 281 height 15
select select "CUSTOM"
select select "default"
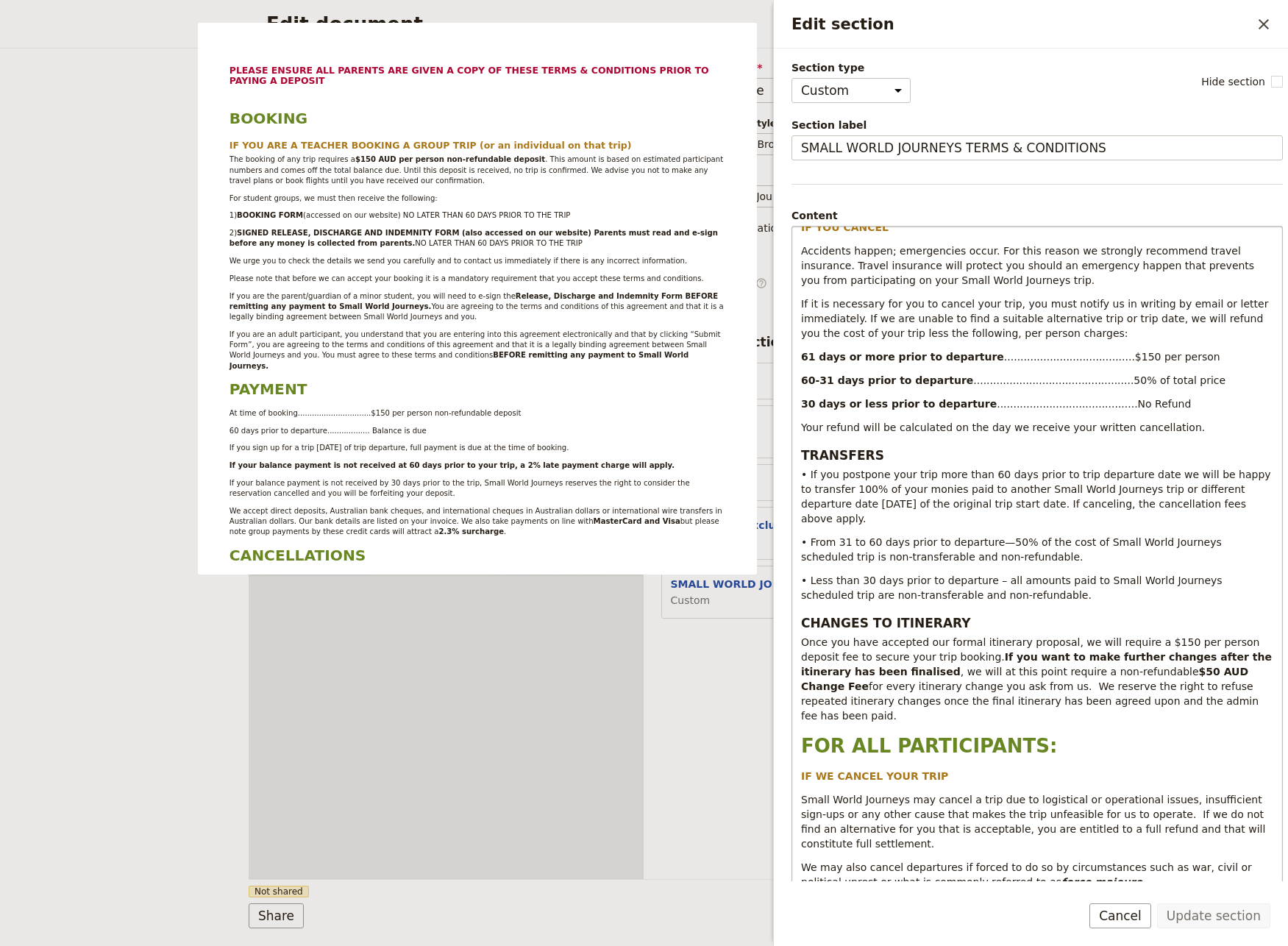
scroll to position [922, 0]
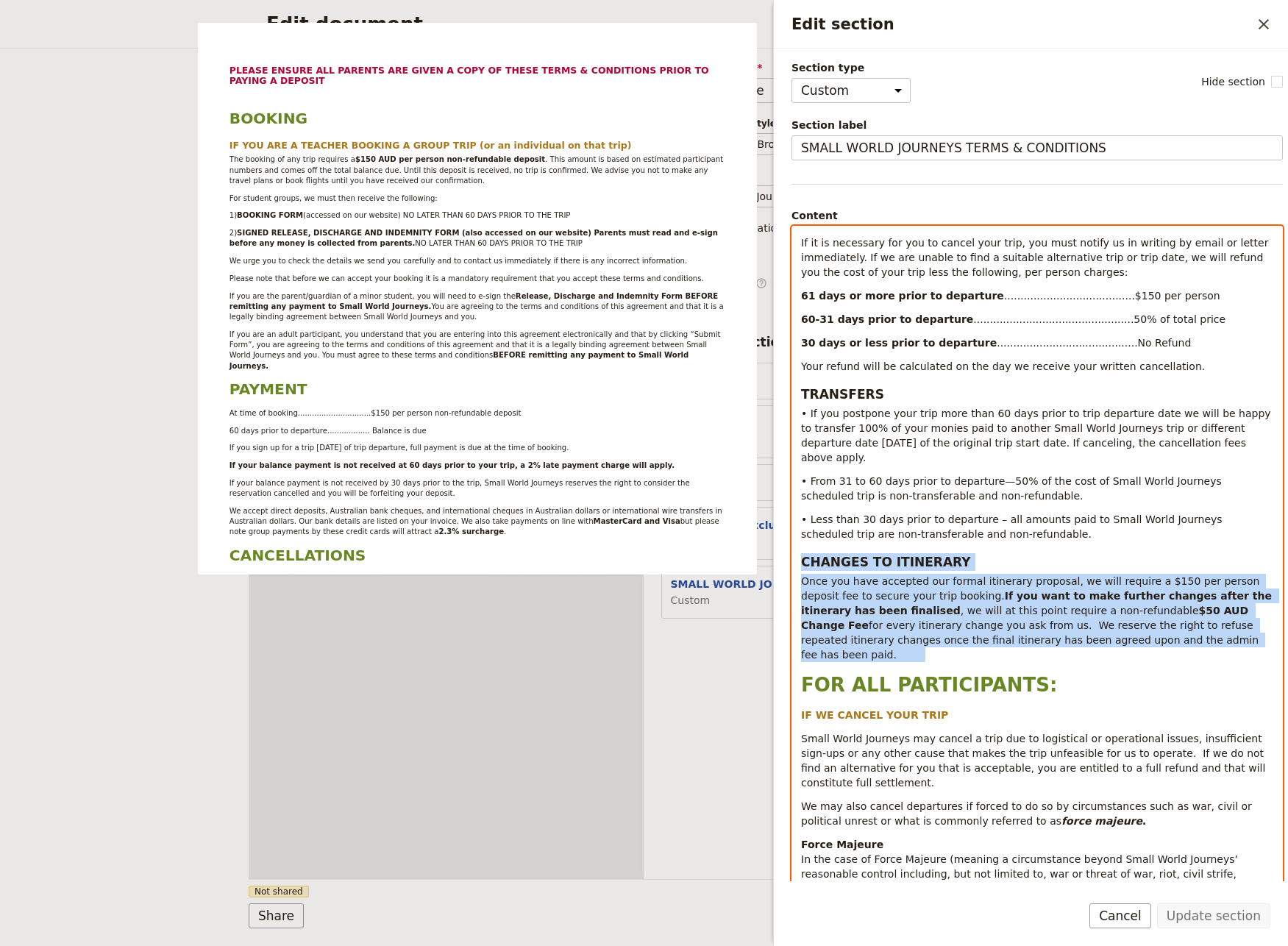
drag, startPoint x: 819, startPoint y: 541, endPoint x: 797, endPoint y: 526, distance: 26.6
click at [797, 526] on div "PLEASE ENSURE ALL PARENTS ARE GIVEN A COPY OF THESE TERMS & CONDITIONS PRIOR TO…" at bounding box center [1037, 557] width 490 height 662
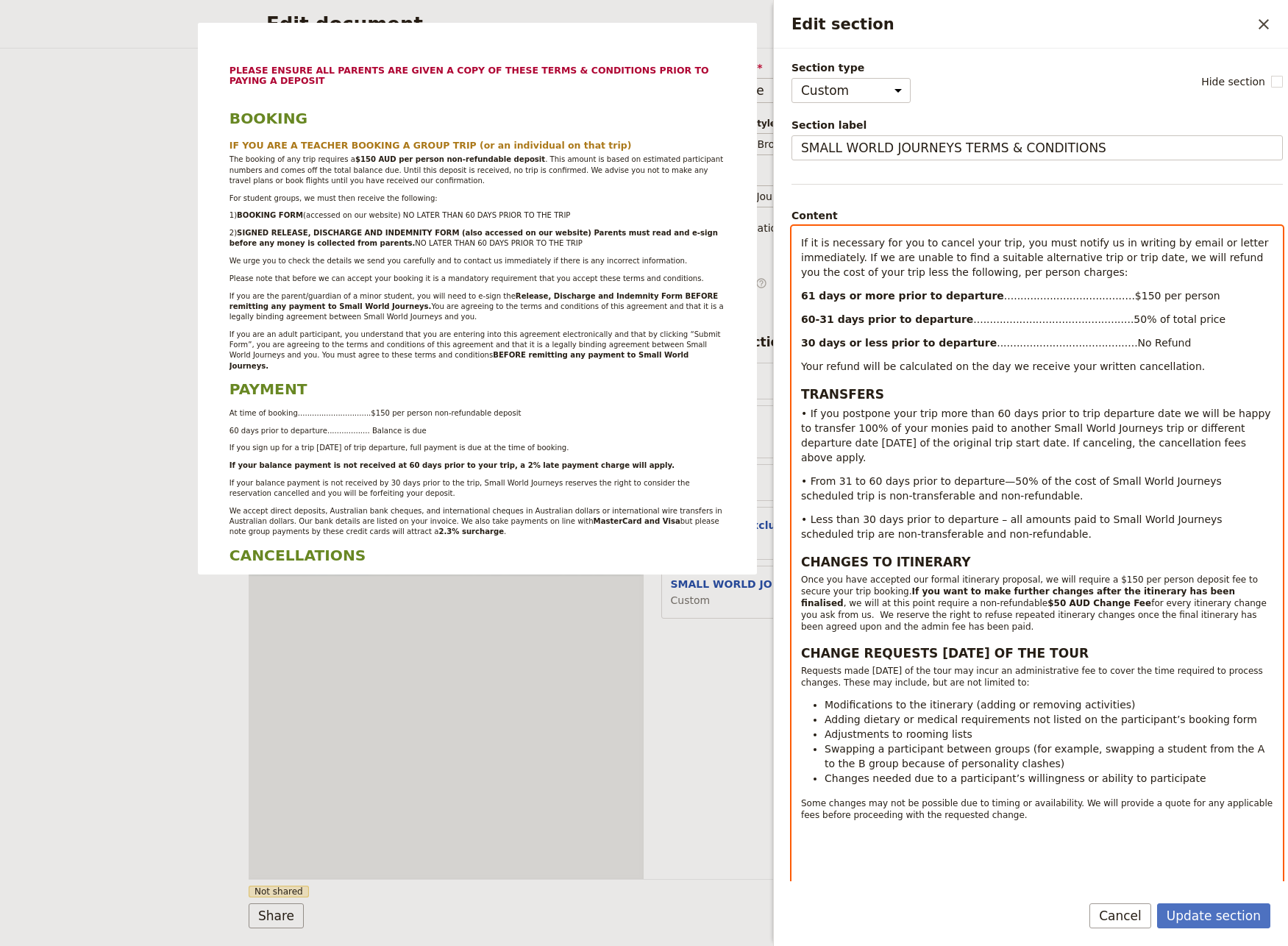
select select "paragraph-small"
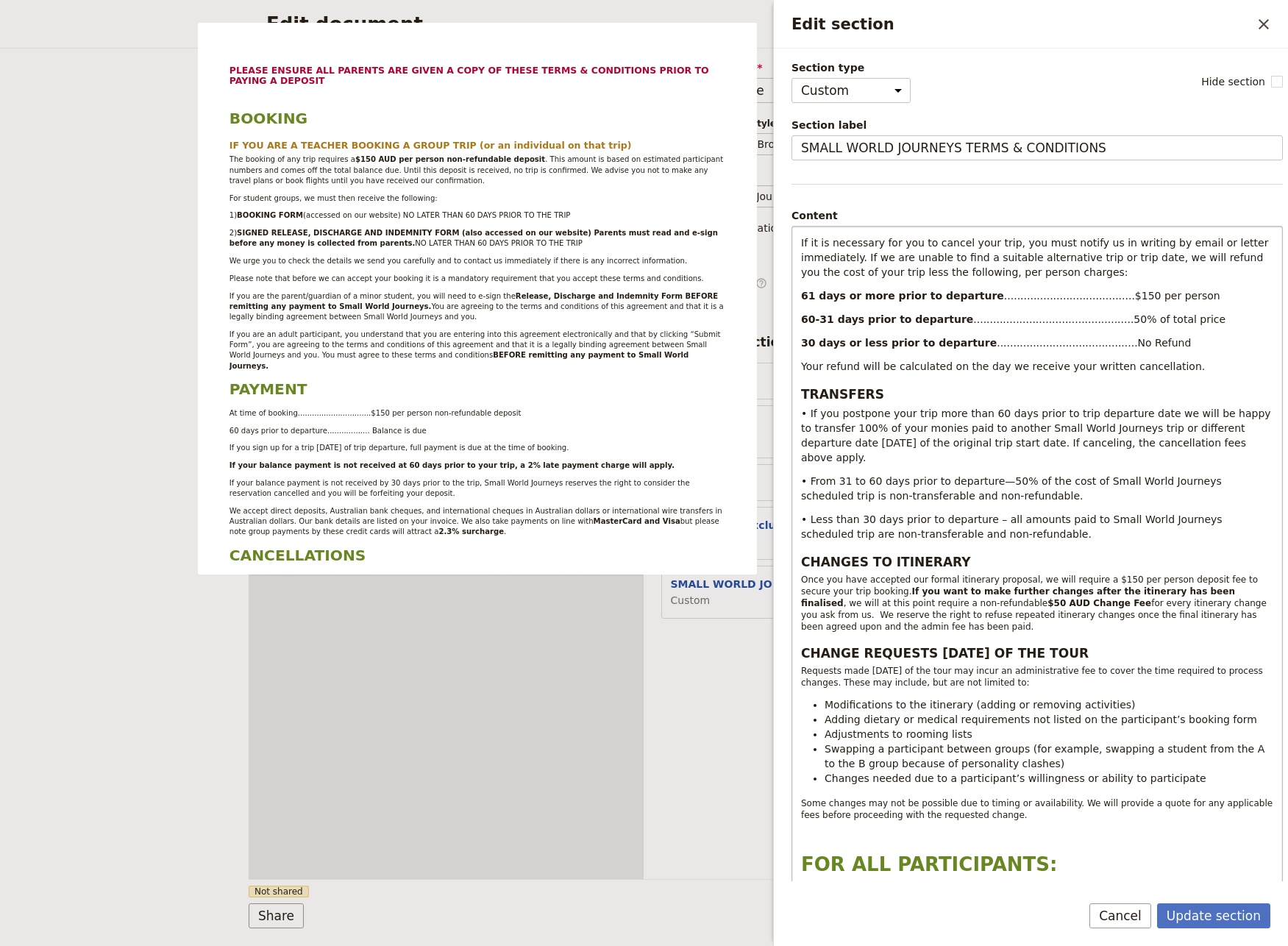
click at [1199, 917] on button "Update section" at bounding box center [1214, 915] width 113 height 25
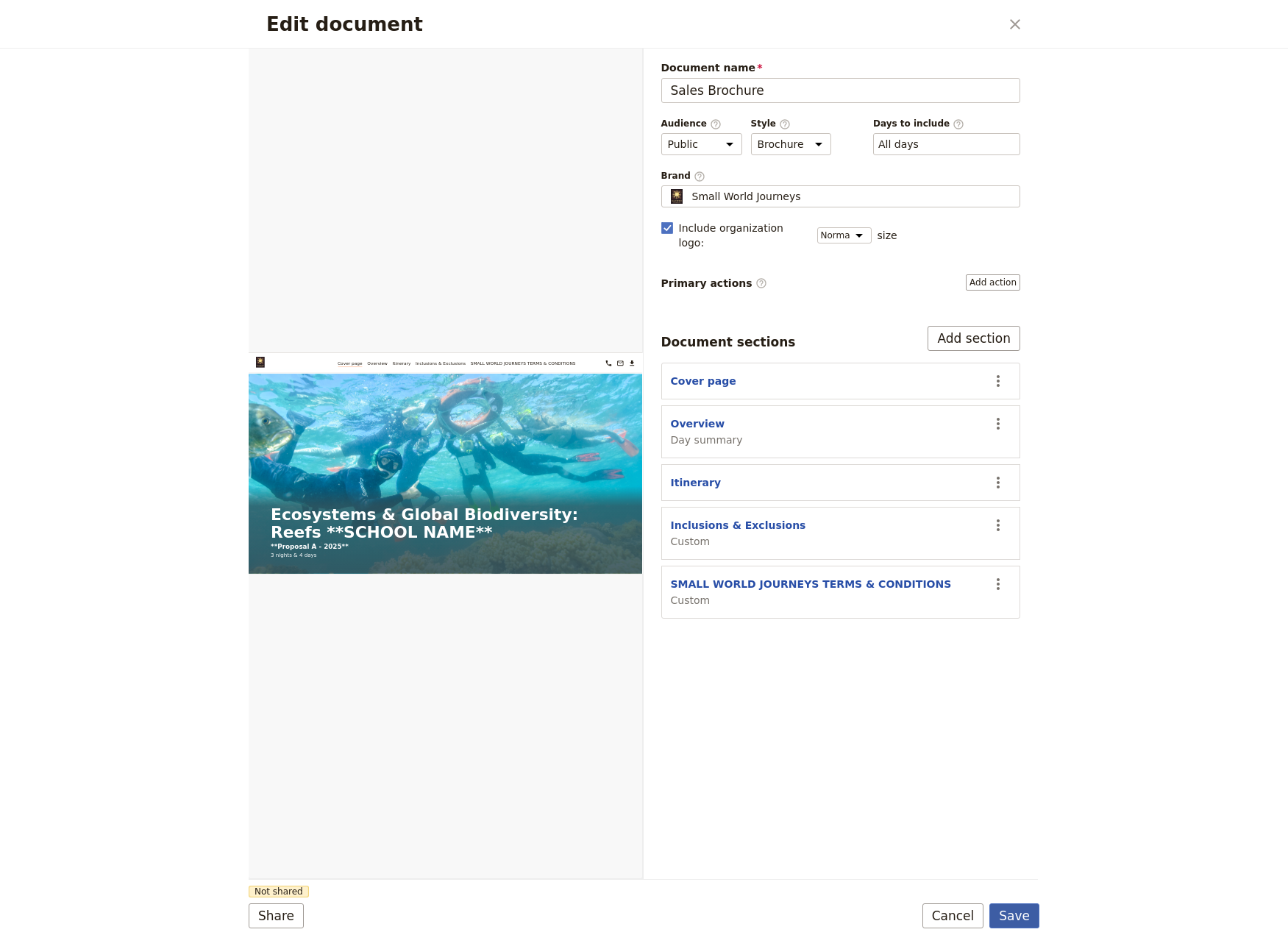
click at [1010, 921] on button "Save" at bounding box center [1013, 915] width 50 height 25
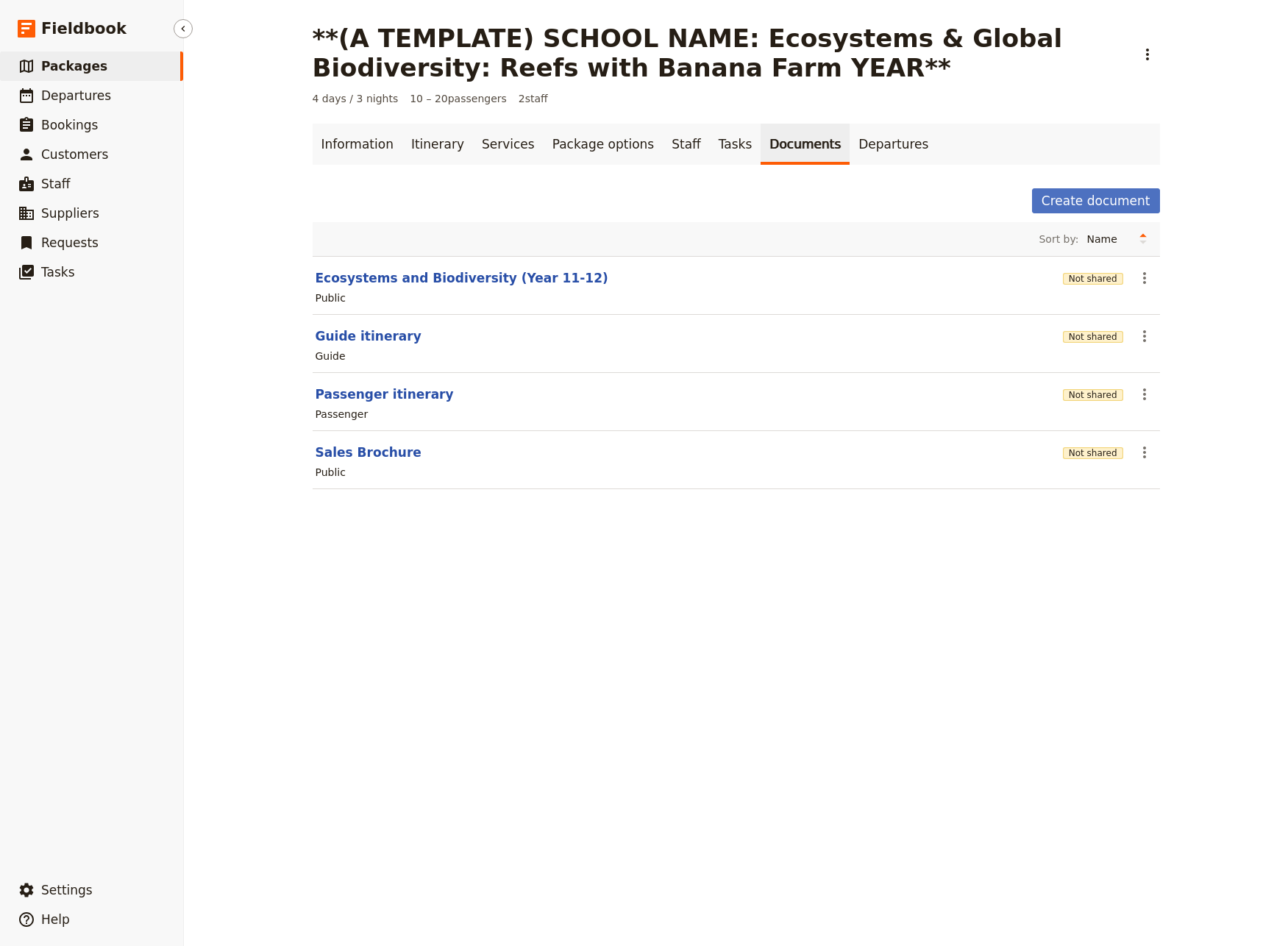
click at [44, 73] on span "Packages" at bounding box center [74, 66] width 67 height 15
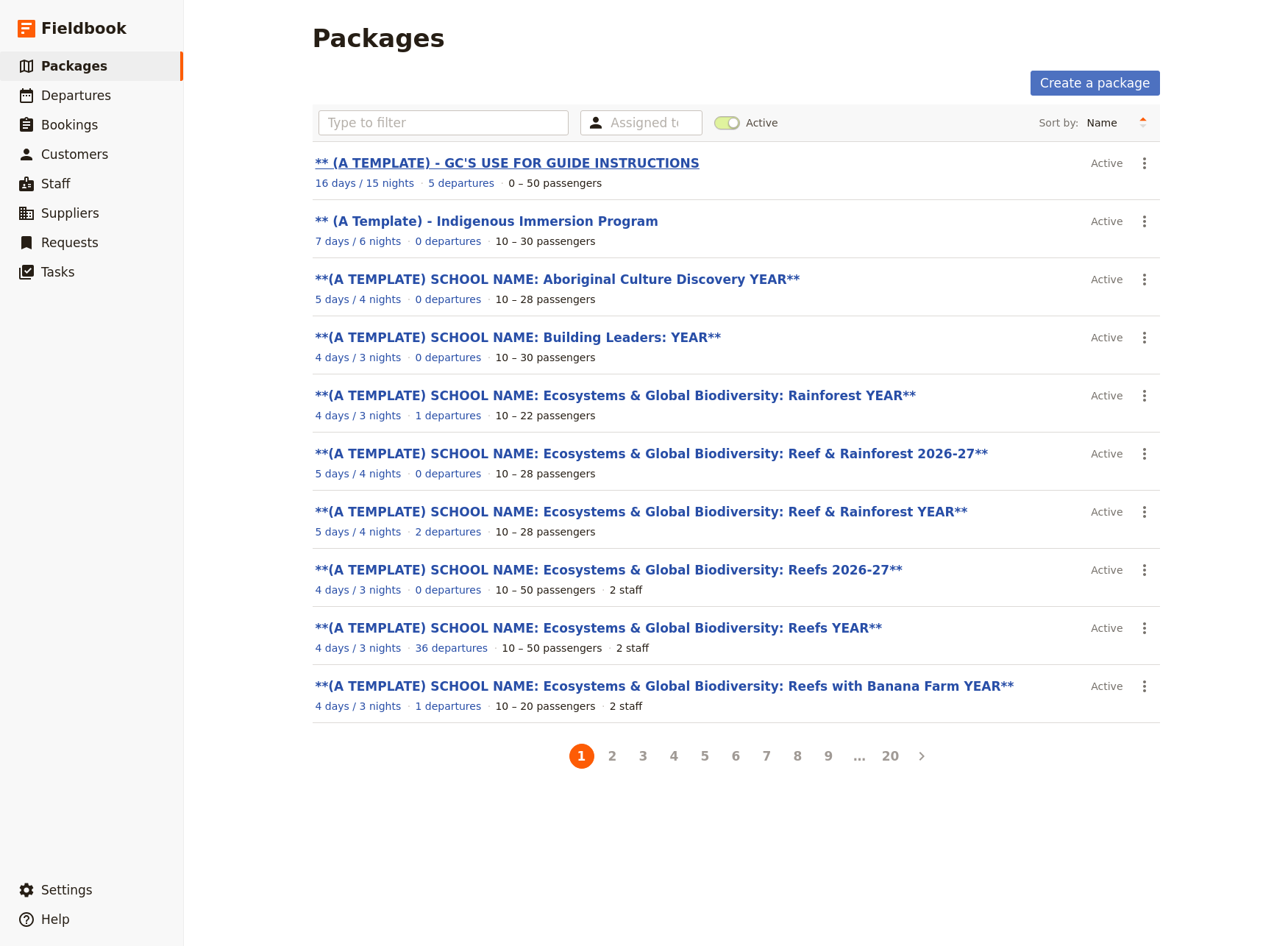
click at [542, 163] on link "** (A TEMPLATE) - GC'S USE FOR GUIDE INSTRUCTIONS" at bounding box center [508, 163] width 384 height 15
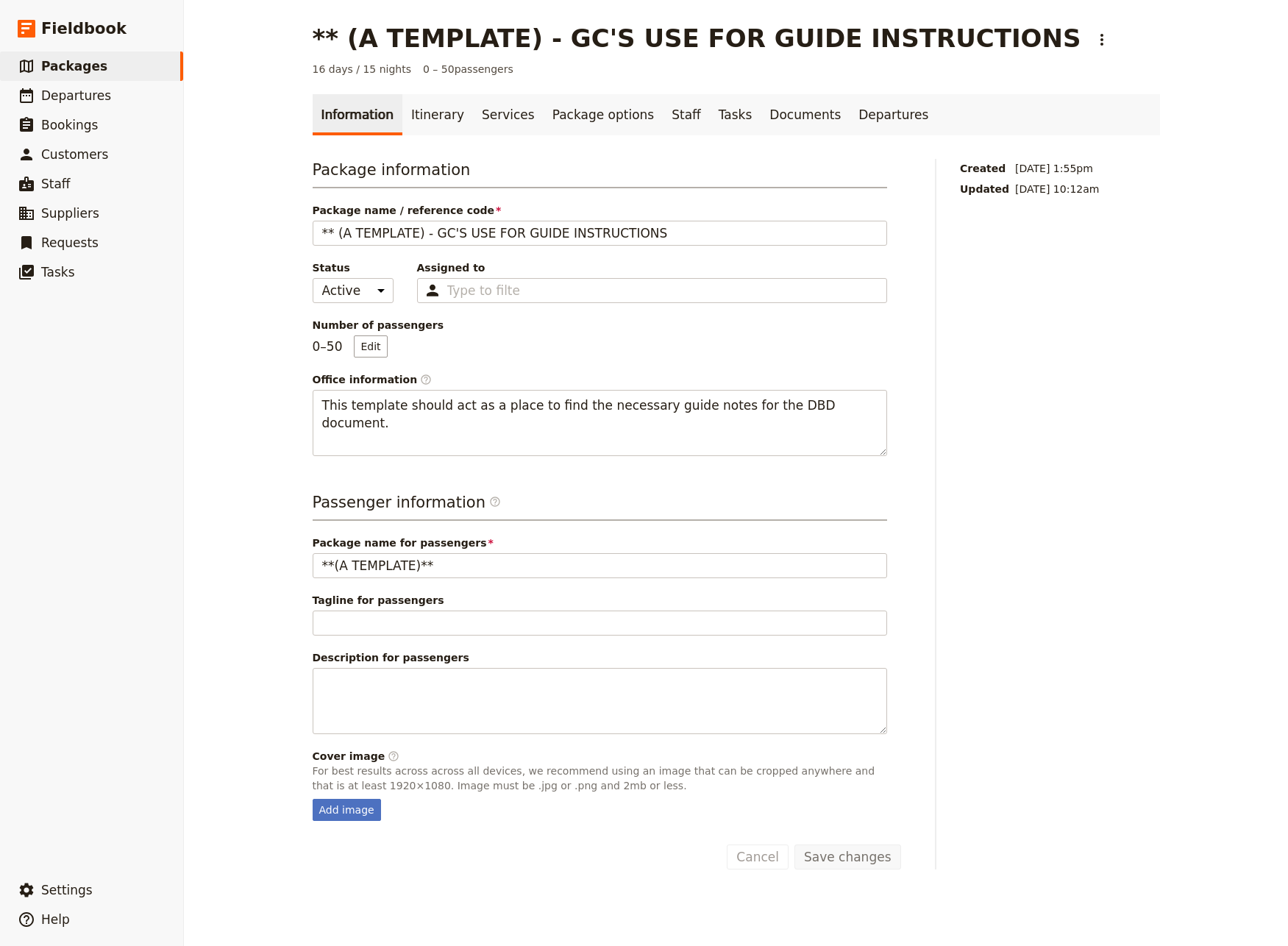
drag, startPoint x: 758, startPoint y: 119, endPoint x: 750, endPoint y: 147, distance: 29.1
click at [760, 120] on link "Documents" at bounding box center [805, 115] width 89 height 41
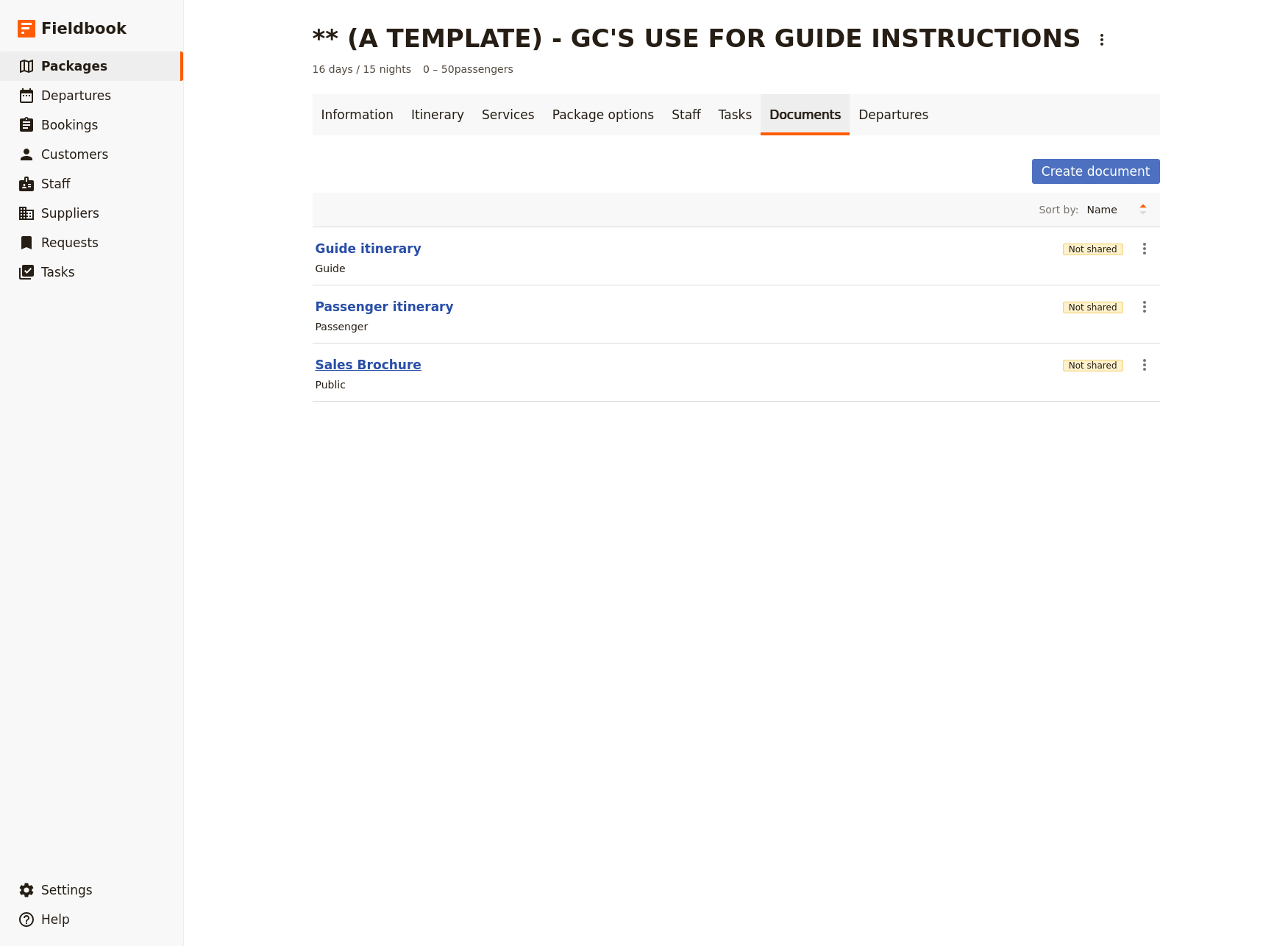
drag, startPoint x: 366, startPoint y: 366, endPoint x: 377, endPoint y: 369, distance: 11.4
click at [377, 369] on button "Sales Brochure" at bounding box center [369, 364] width 106 height 18
select select "DEFAULT"
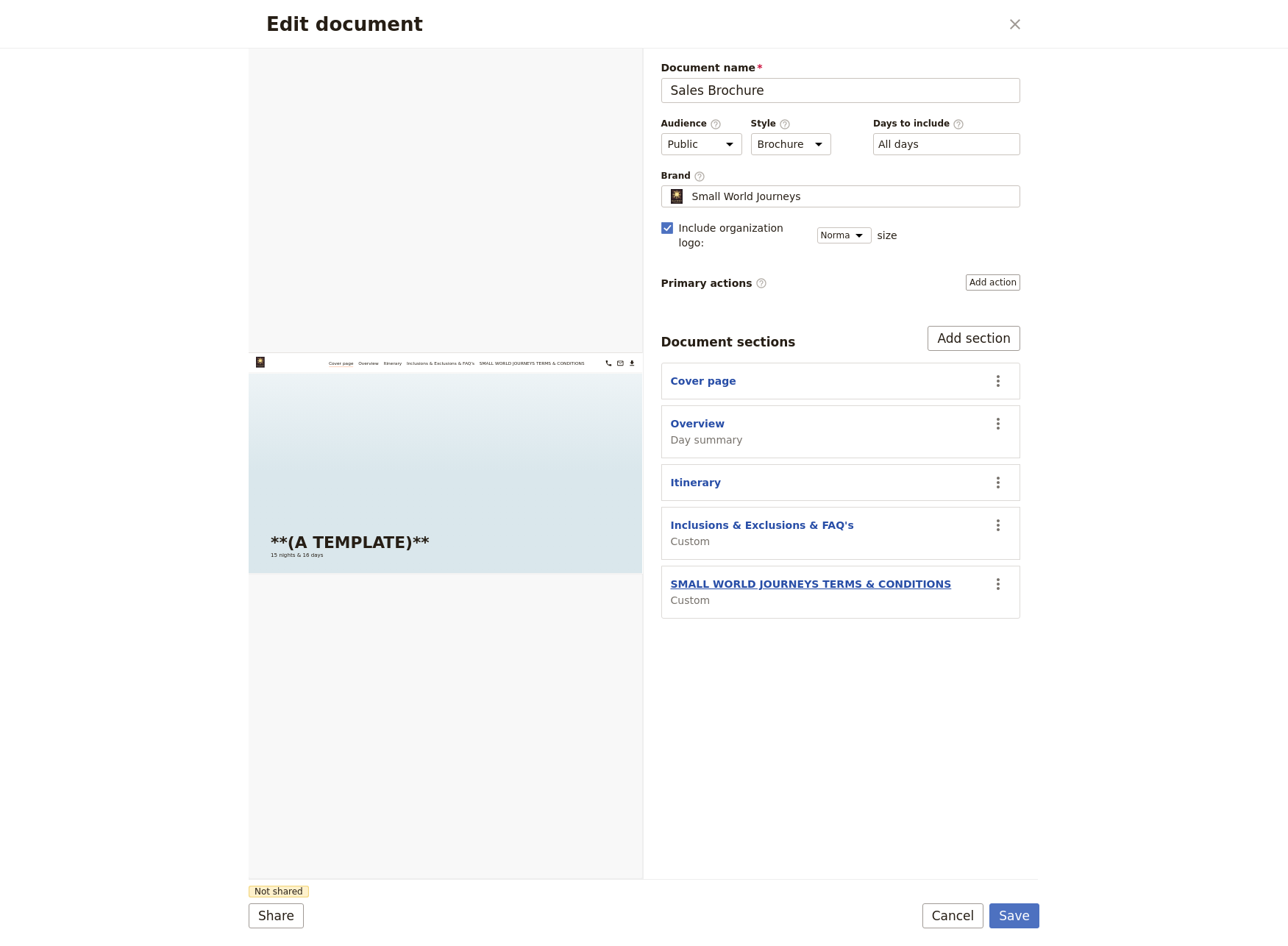
click at [795, 577] on button "SMALL WORLD JOURNEYS TERMS & CONDITIONS" at bounding box center [811, 584] width 281 height 15
select select "CUSTOM"
select select "default"
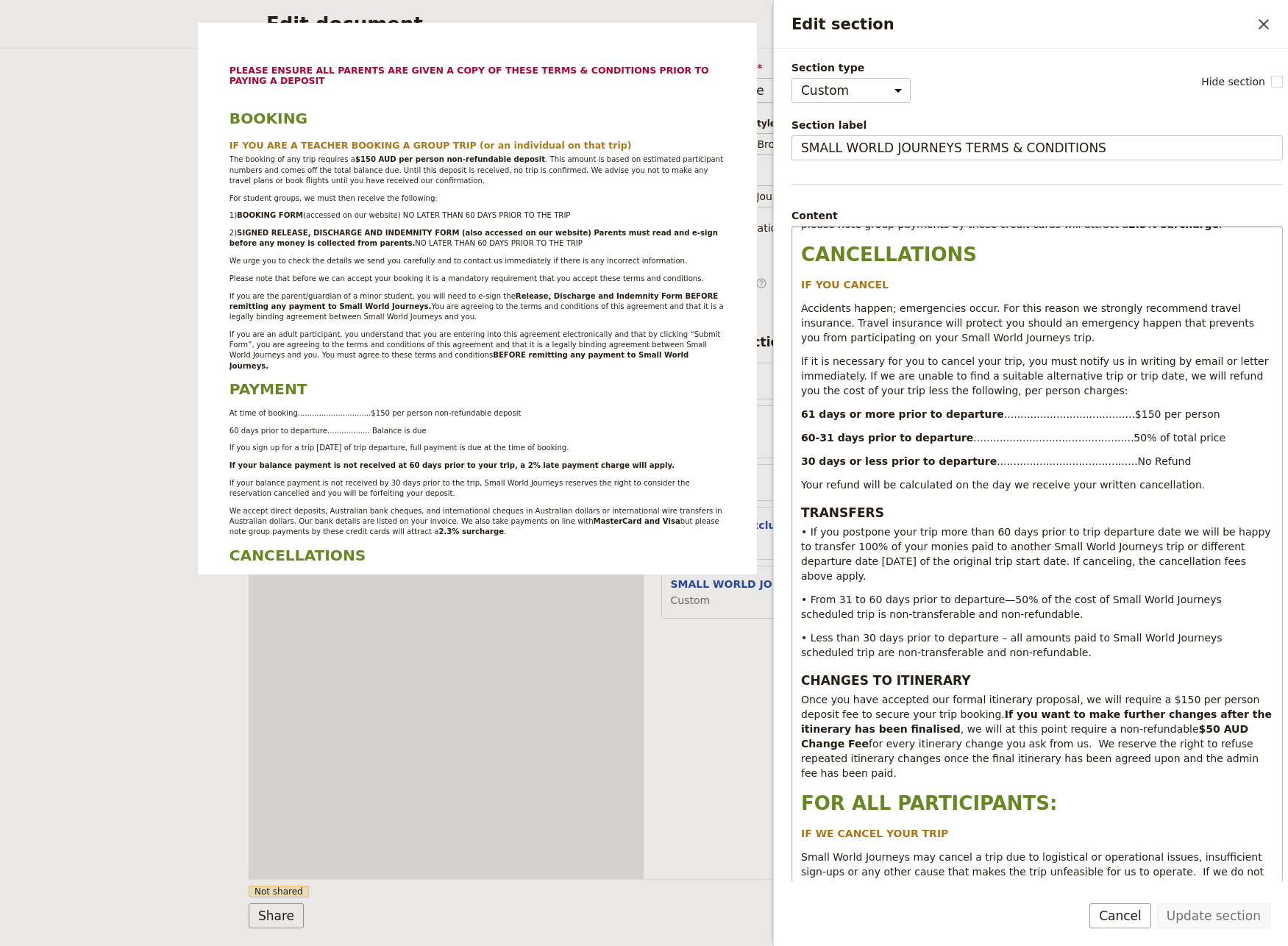
scroll to position [838, 0]
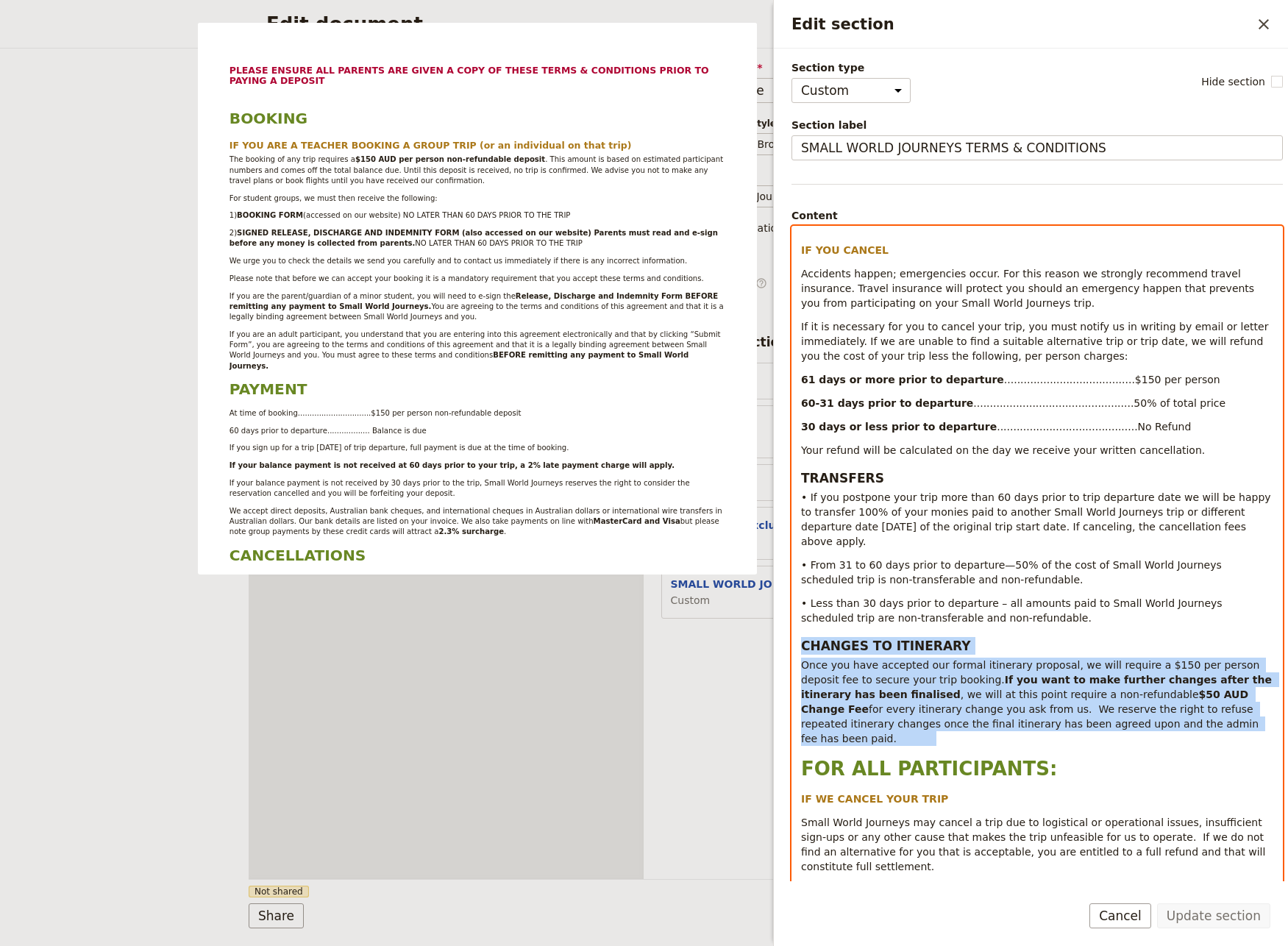
drag, startPoint x: 1169, startPoint y: 697, endPoint x: 792, endPoint y: 617, distance: 385.4
click at [792, 617] on div "PLEASE ENSURE ALL PARENTS ARE GIVEN A COPY OF THESE TERMS & CONDITIONS PRIOR TO…" at bounding box center [1037, 557] width 490 height 662
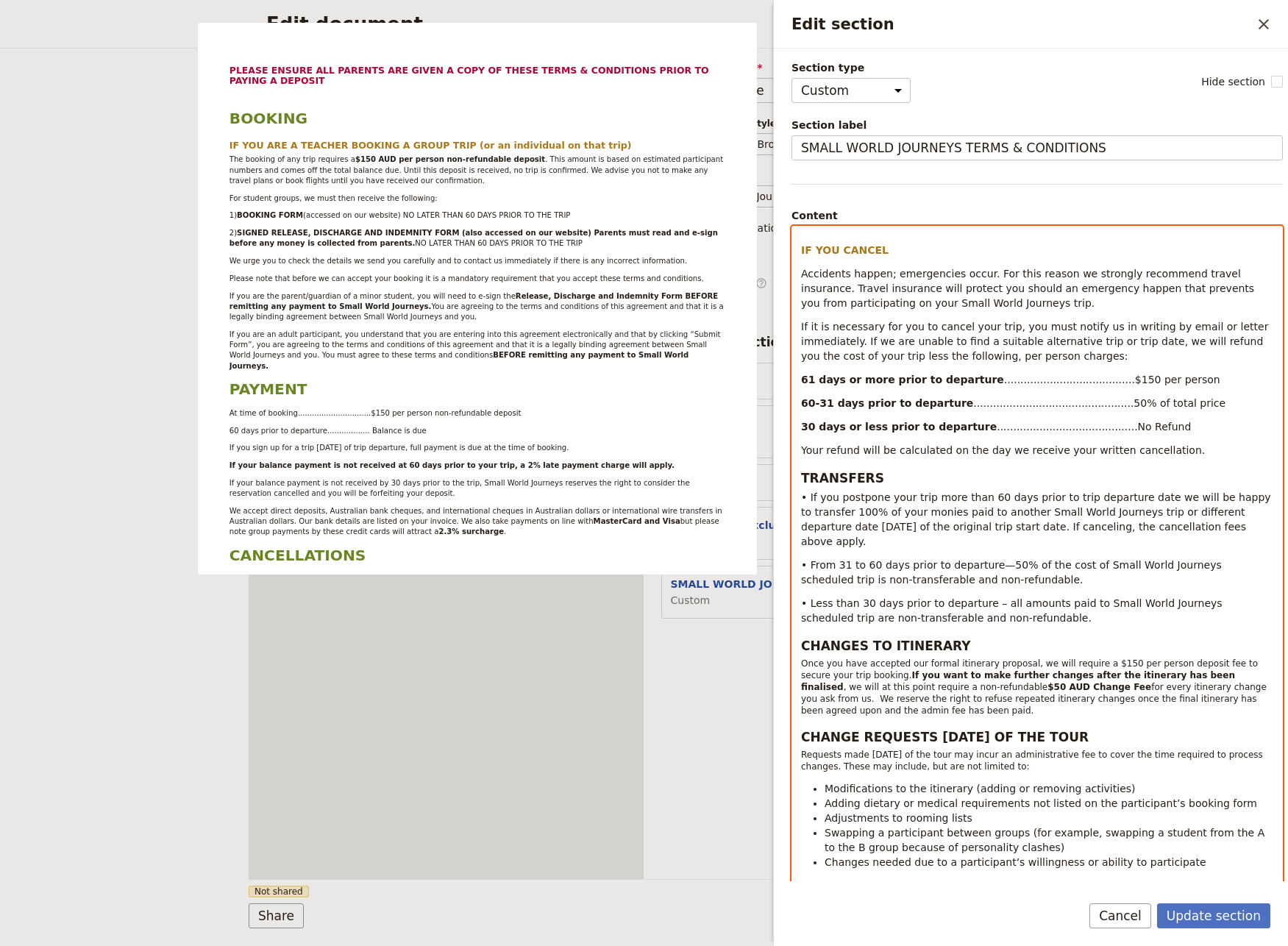
select select "paragraph-small"
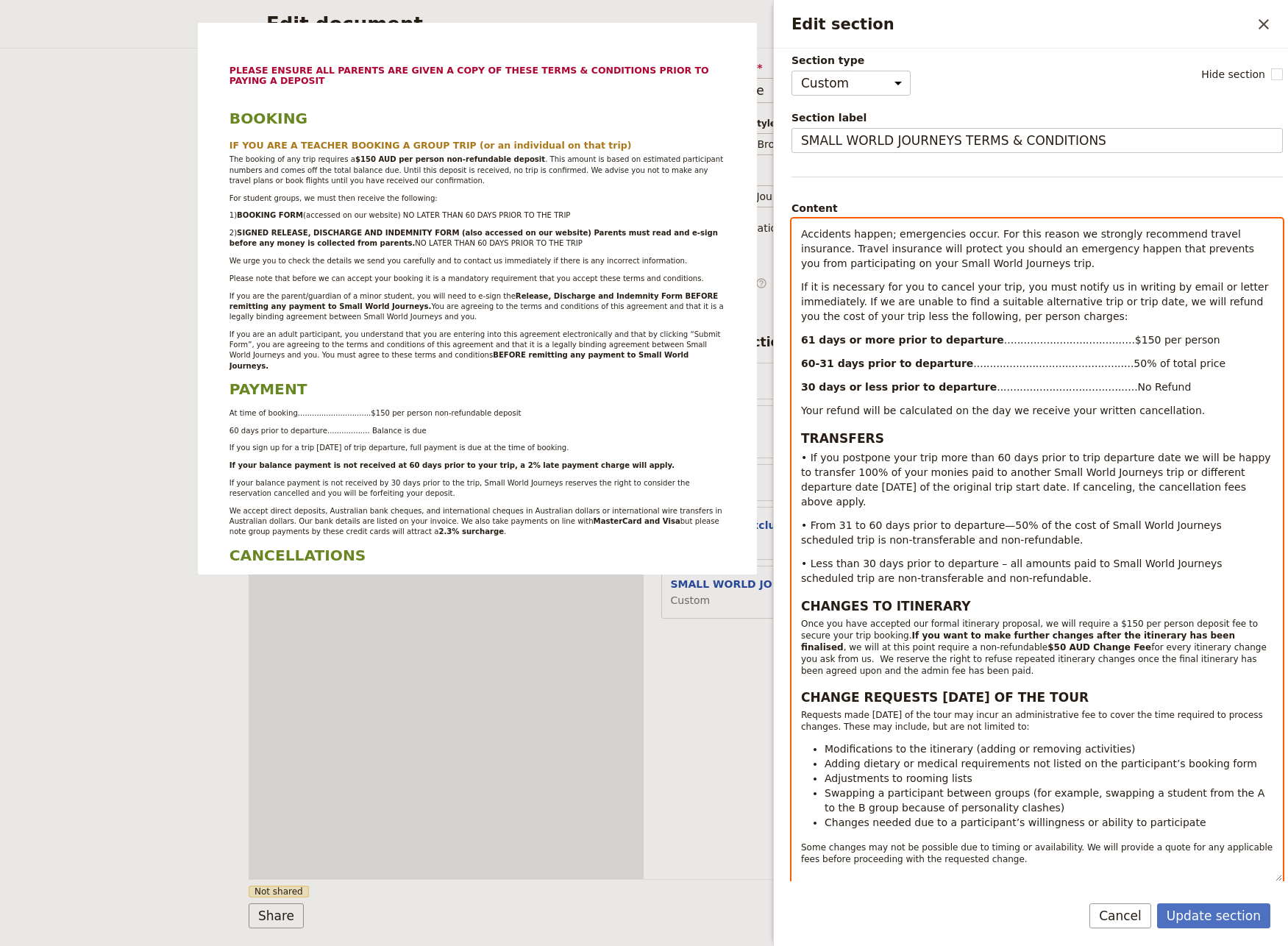
scroll to position [928, 0]
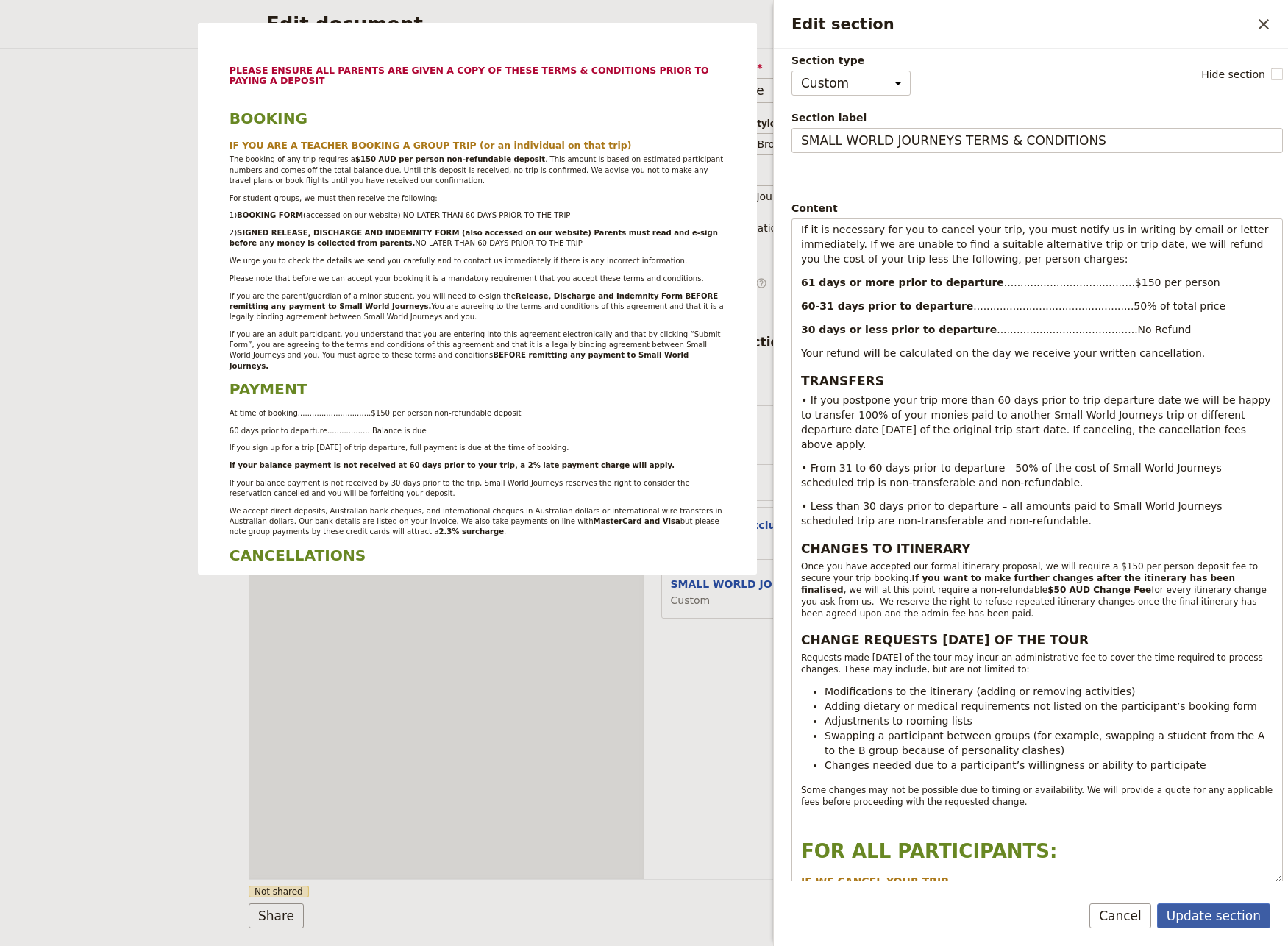
click at [1195, 921] on button "Update section" at bounding box center [1214, 915] width 113 height 25
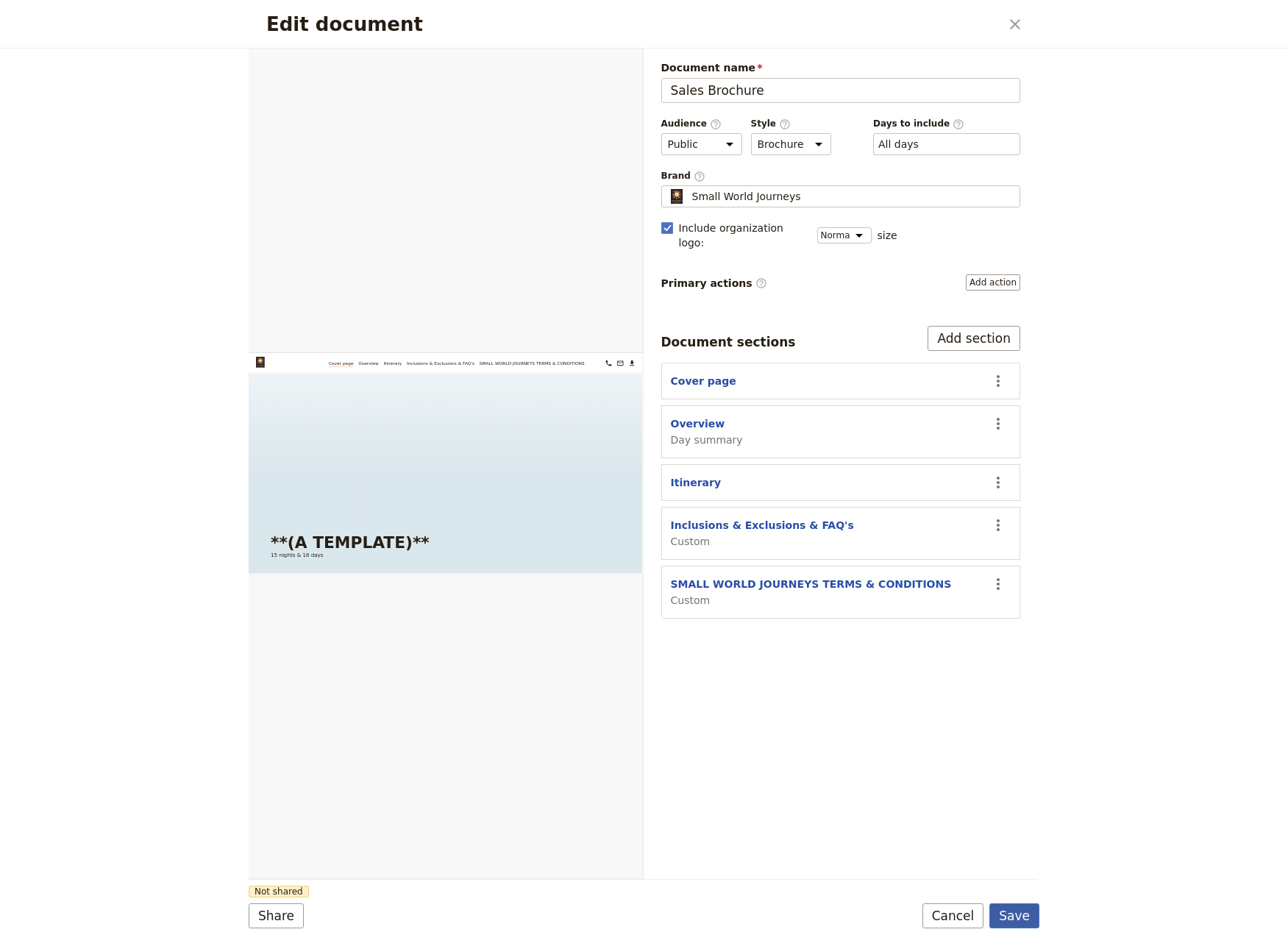
click at [1019, 918] on button "Save" at bounding box center [1013, 915] width 50 height 25
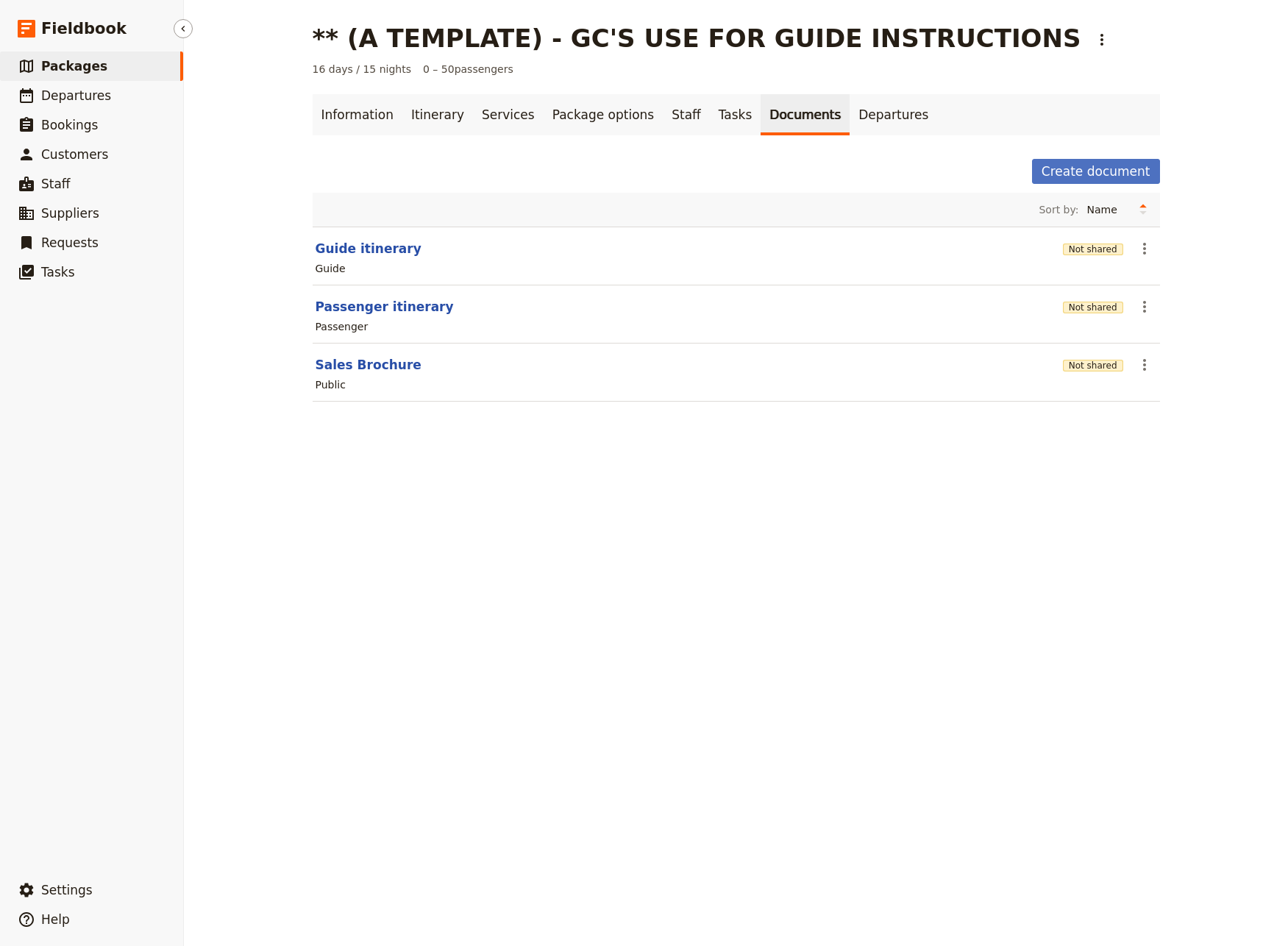
click at [46, 74] on link "​ Packages" at bounding box center [91, 66] width 183 height 29
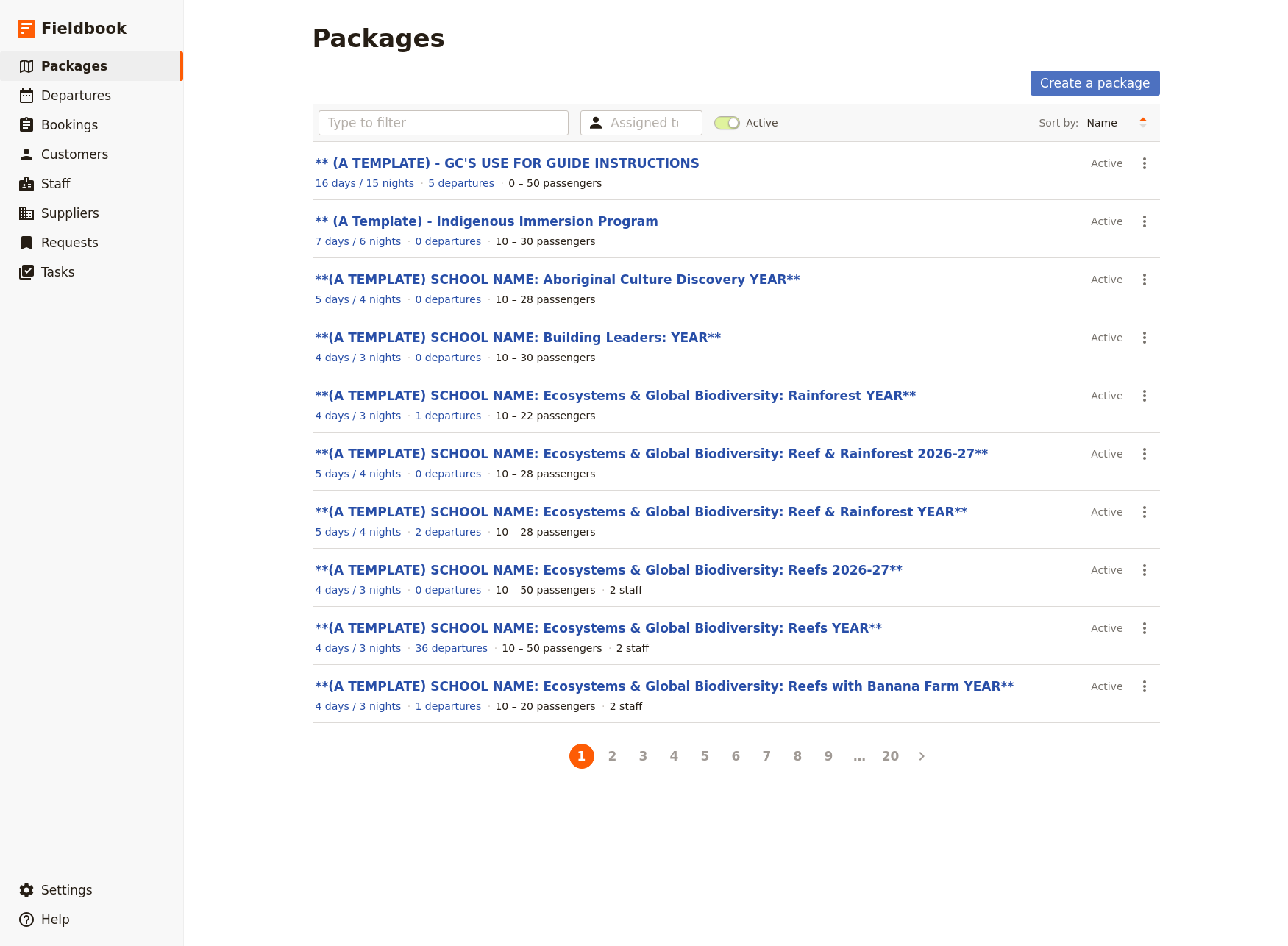
drag, startPoint x: 460, startPoint y: 217, endPoint x: 660, endPoint y: 290, distance: 212.9
click at [462, 216] on link "** (A Template) - Indigenous Immersion Program" at bounding box center [487, 221] width 343 height 15
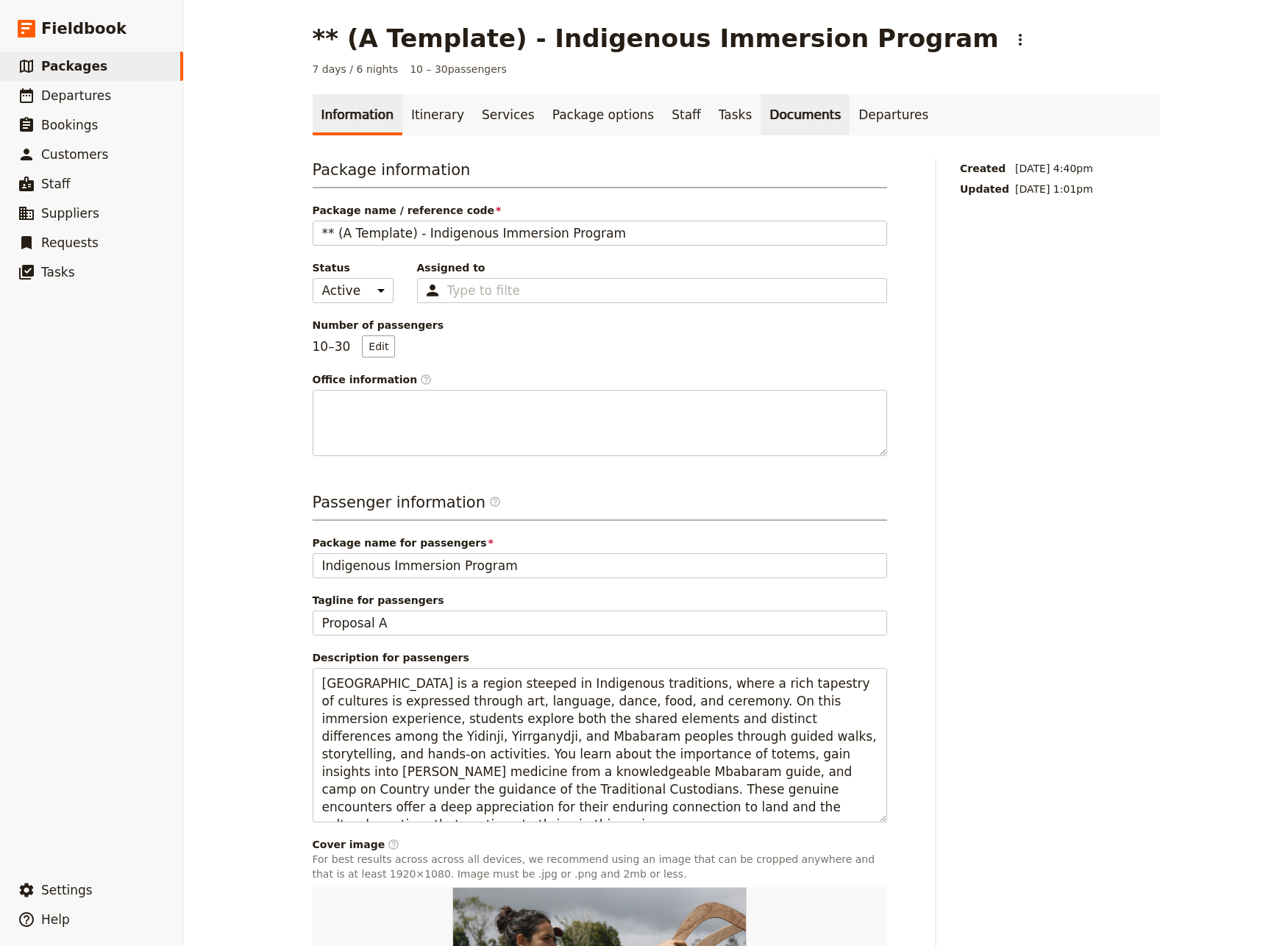
click at [760, 112] on link "Documents" at bounding box center [805, 115] width 89 height 41
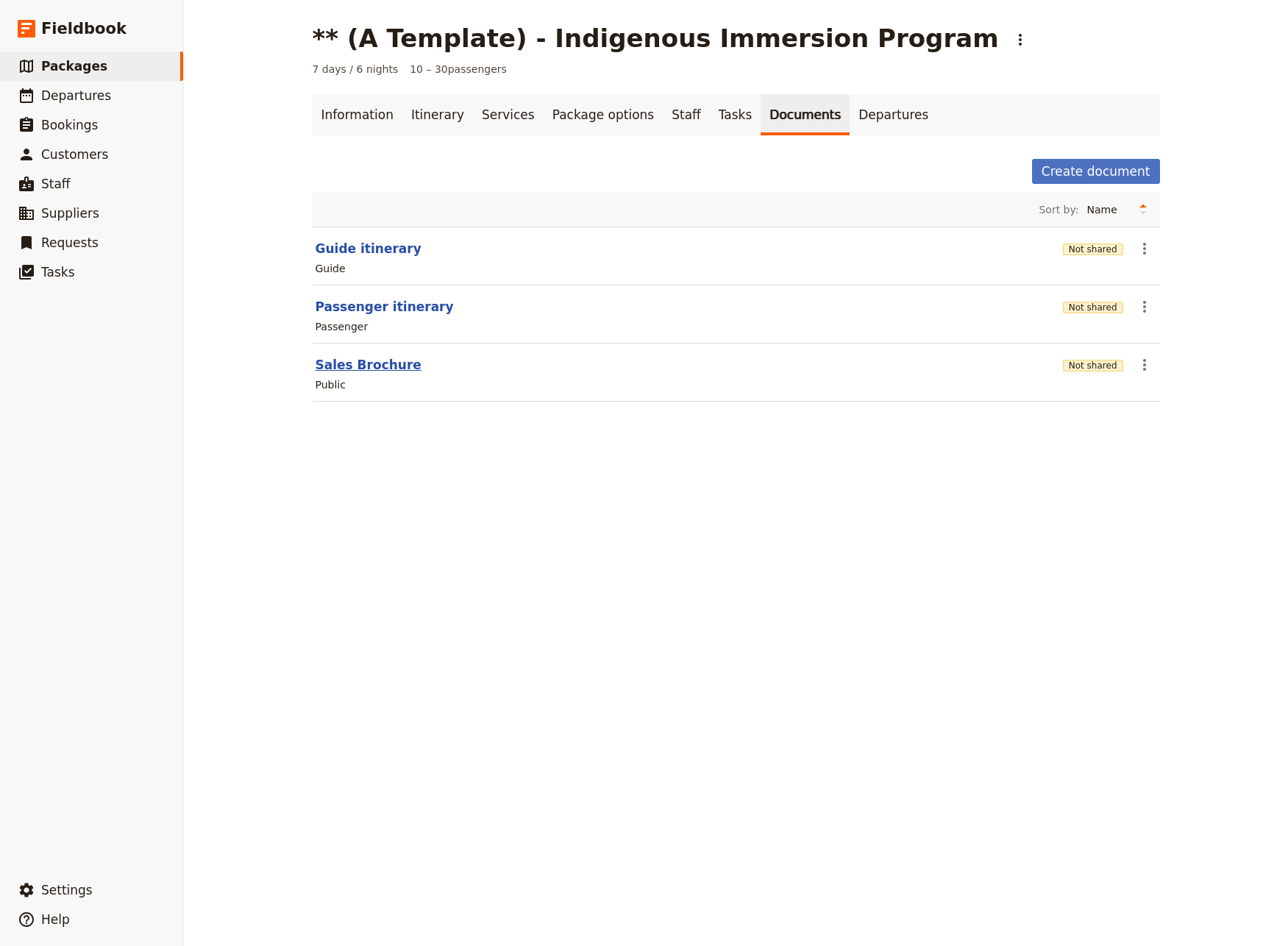
click at [341, 362] on button "Sales Brochure" at bounding box center [369, 364] width 106 height 18
select select "LARGE"
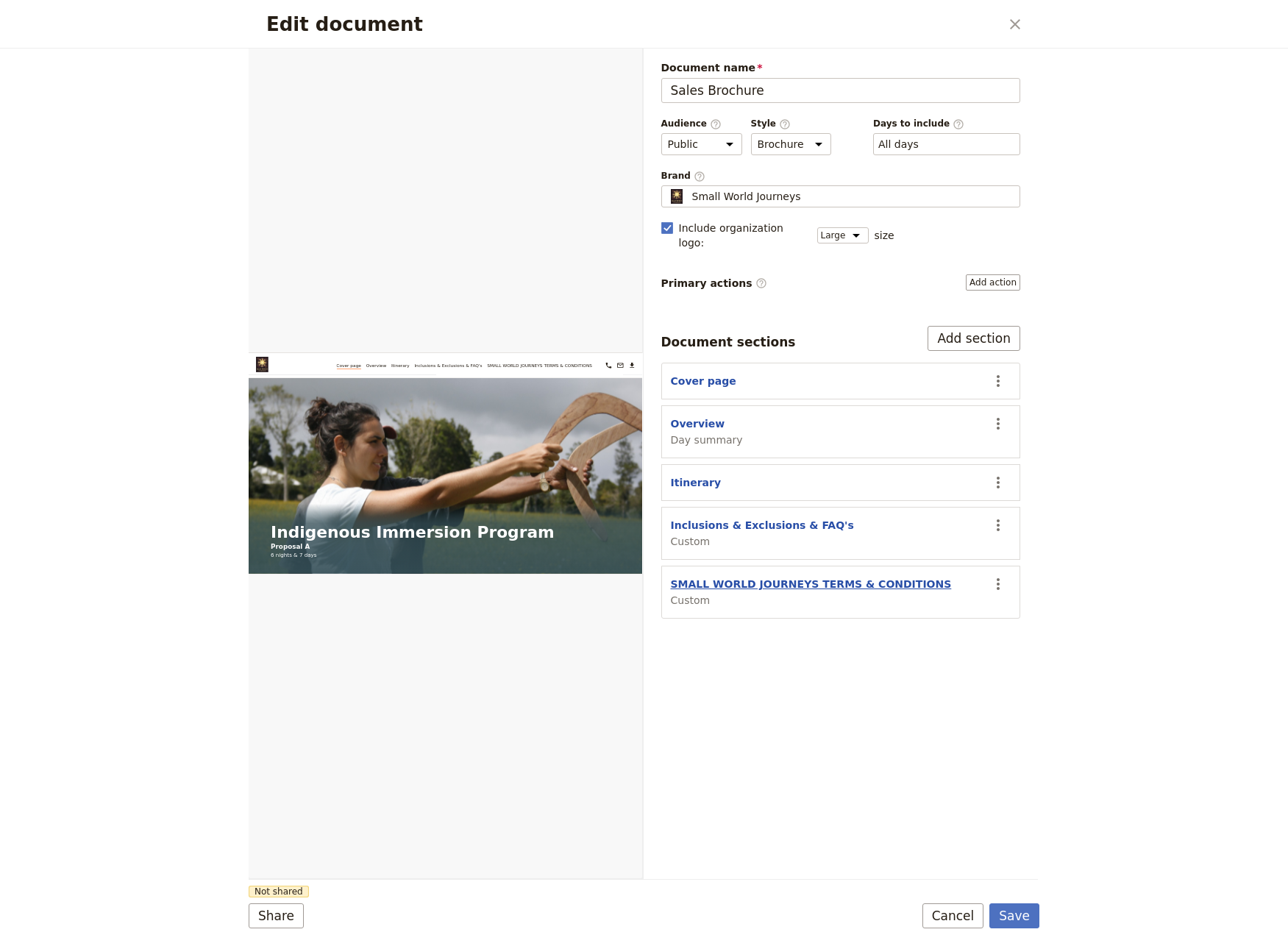
click at [757, 577] on button "SMALL WORLD JOURNEYS TERMS & CONDITIONS" at bounding box center [811, 584] width 281 height 15
select select "CUSTOM"
select select "default"
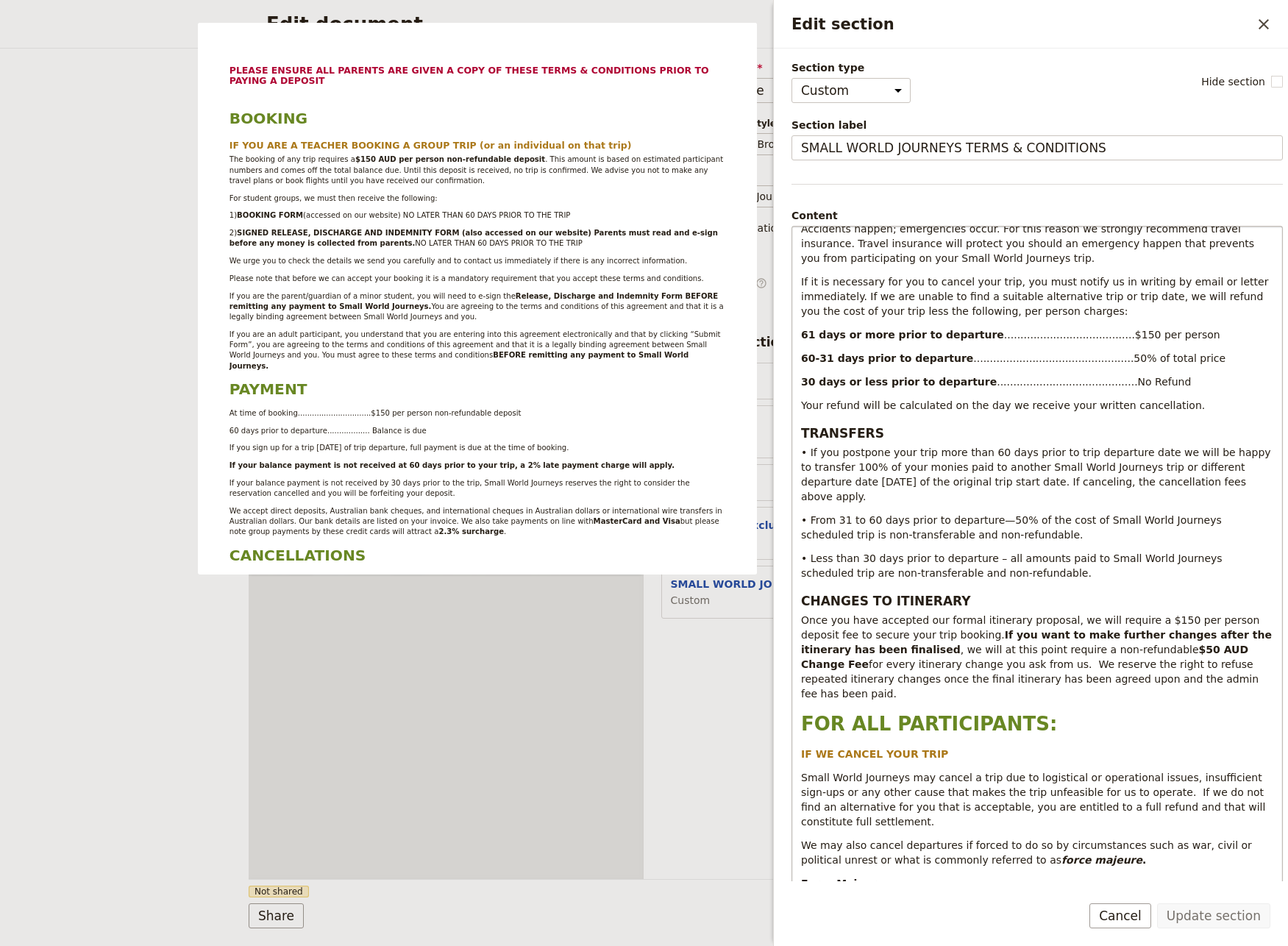
scroll to position [922, 0]
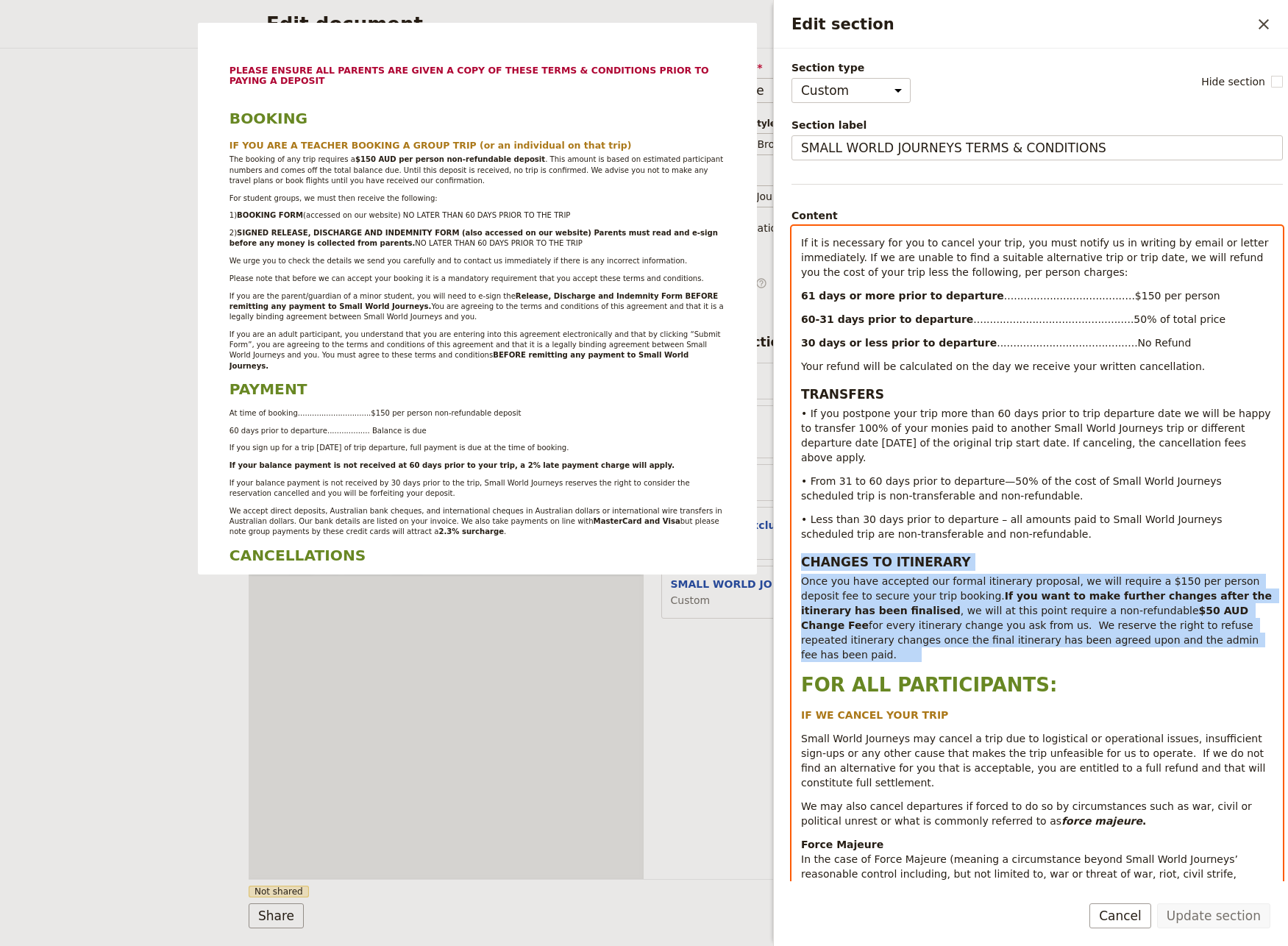
drag, startPoint x: 1160, startPoint y: 616, endPoint x: 790, endPoint y: 536, distance: 378.5
click at [792, 536] on div "PLEASE ENSURE ALL PARENTS ARE GIVEN A COPY OF THESE TERMS & CONDITIONS PRIOR TO…" at bounding box center [1037, 557] width 490 height 662
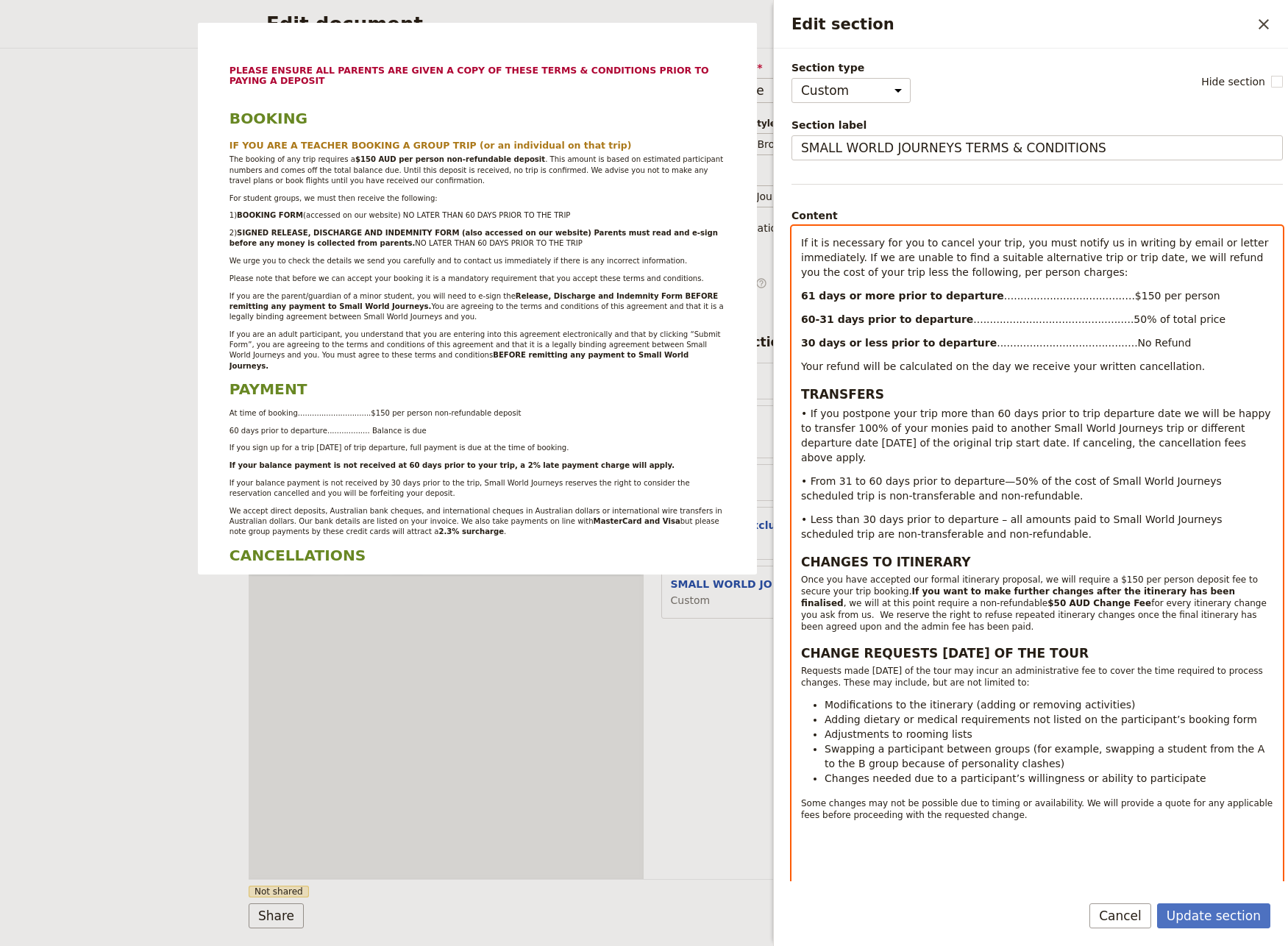
select select "paragraph-small"
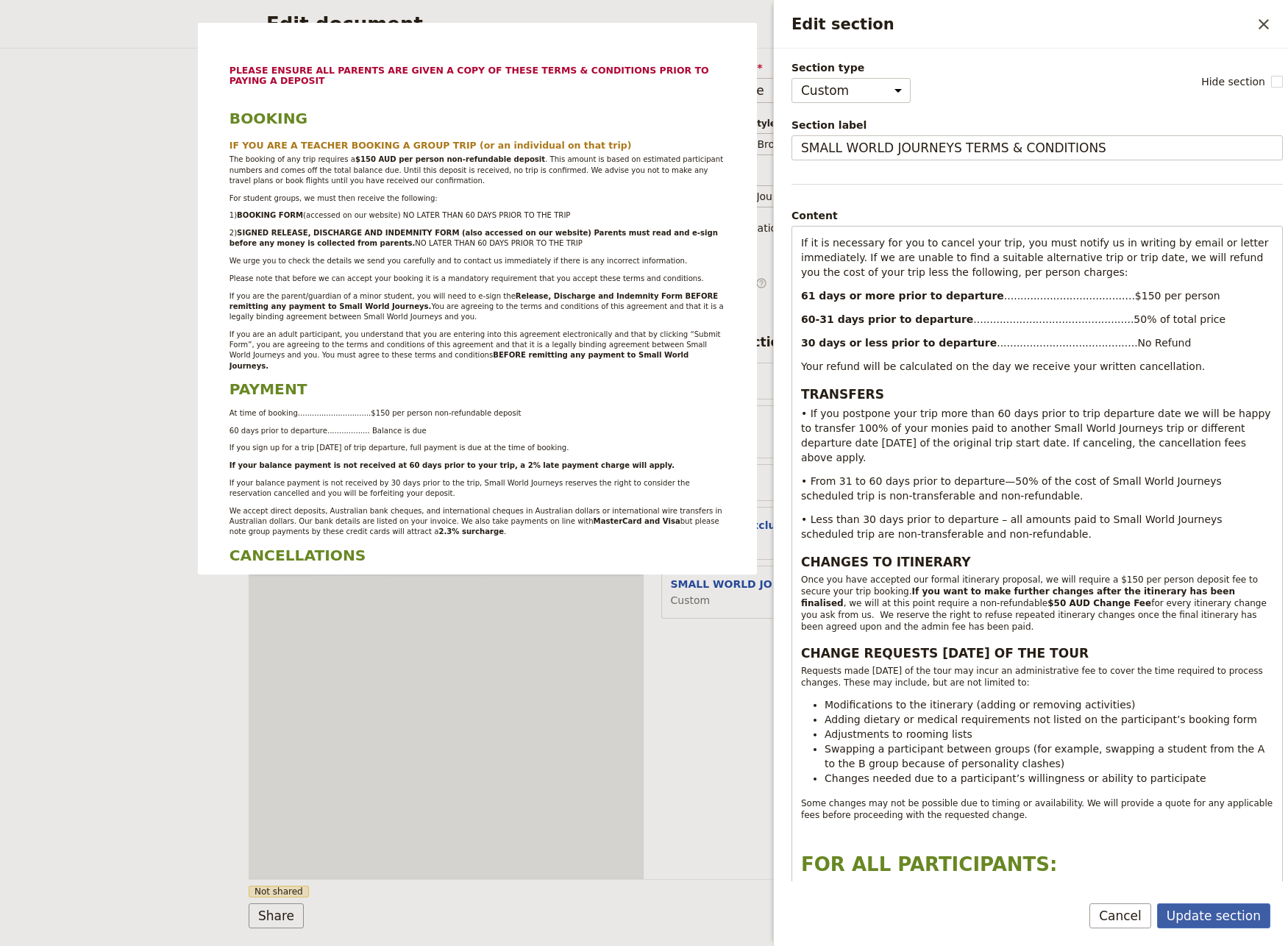
click at [1195, 917] on button "Update section" at bounding box center [1214, 915] width 113 height 25
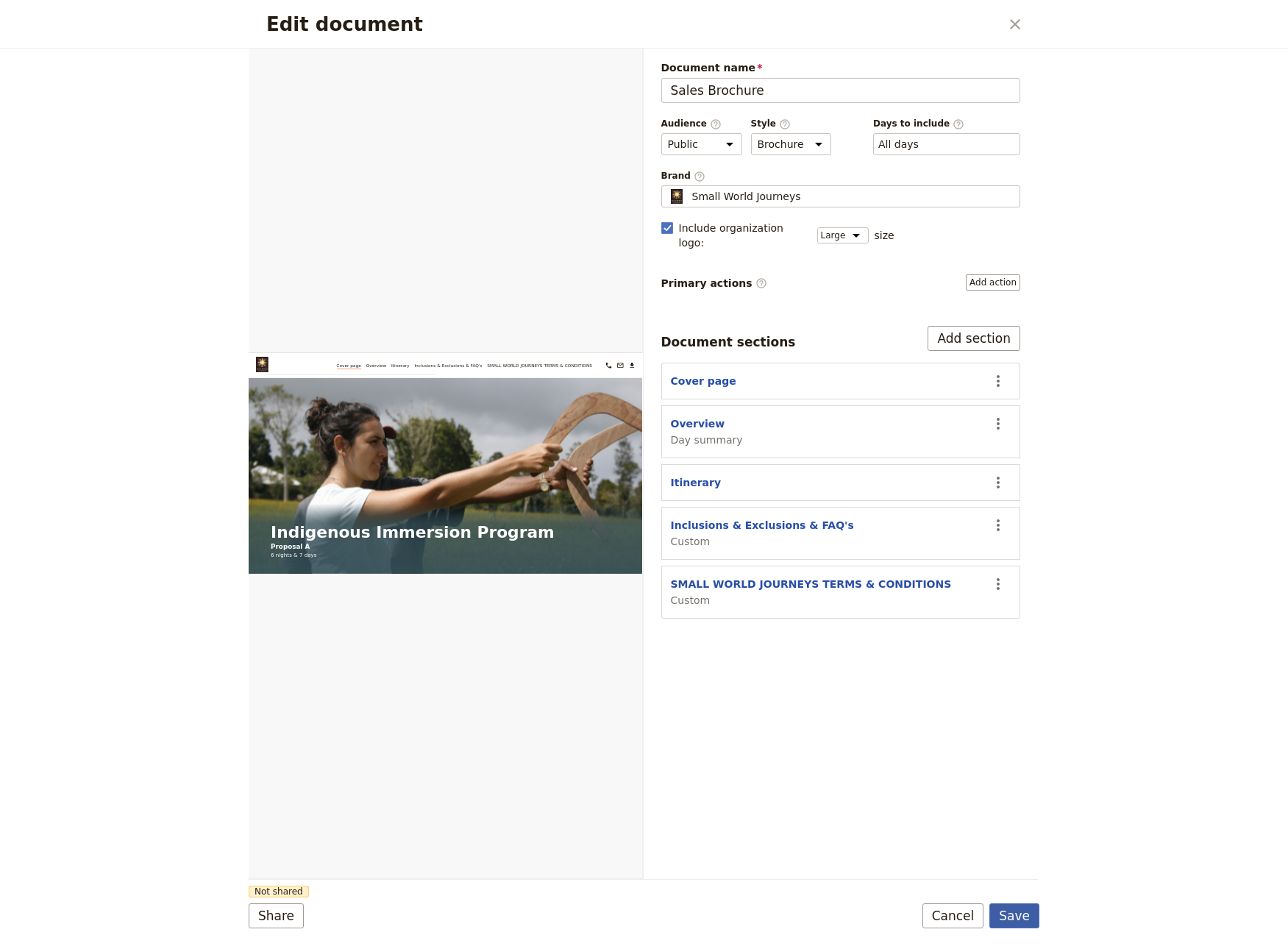
click at [1027, 914] on button "Save" at bounding box center [1013, 915] width 50 height 25
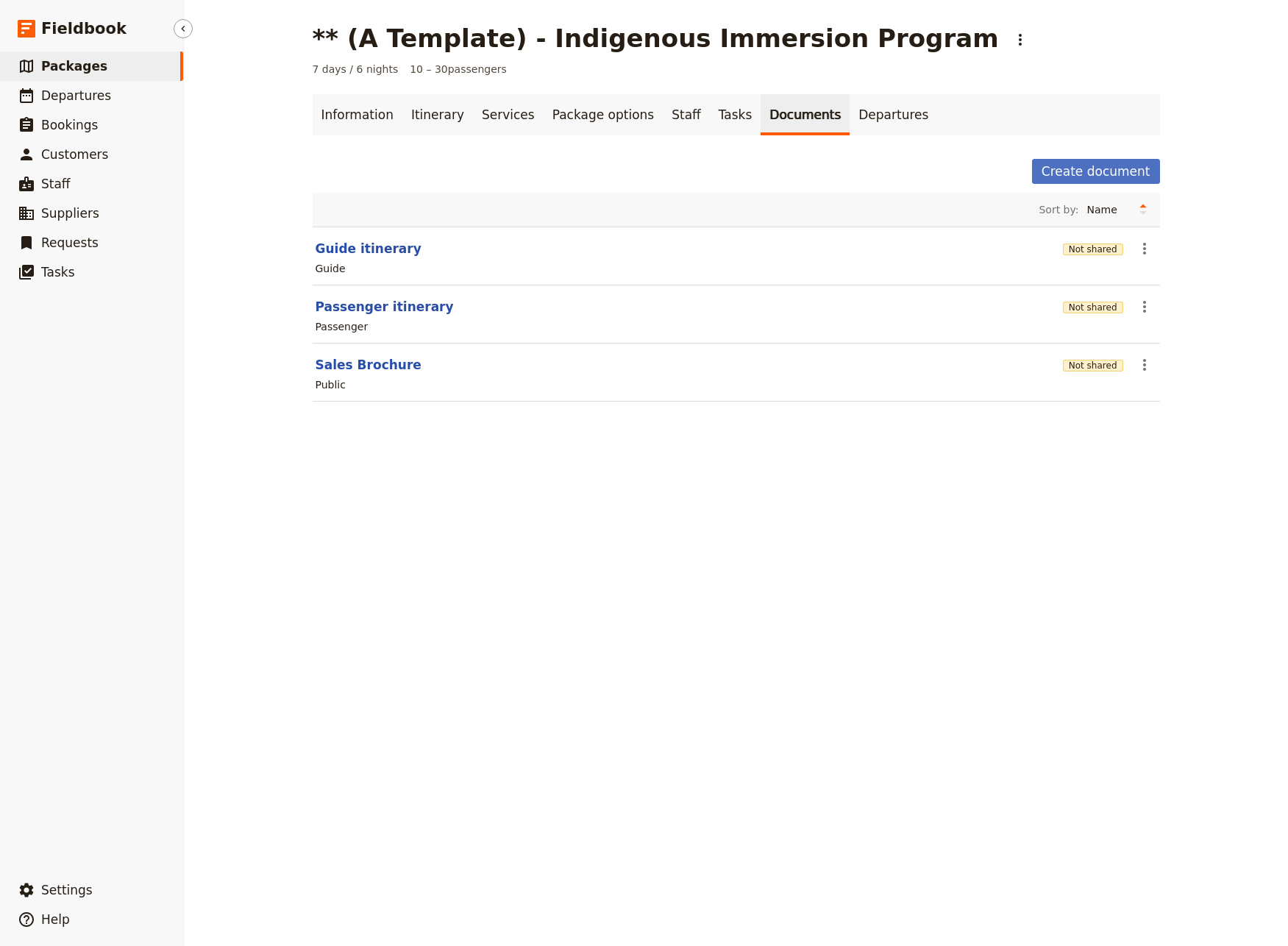
click at [52, 62] on span "Packages" at bounding box center [74, 66] width 67 height 15
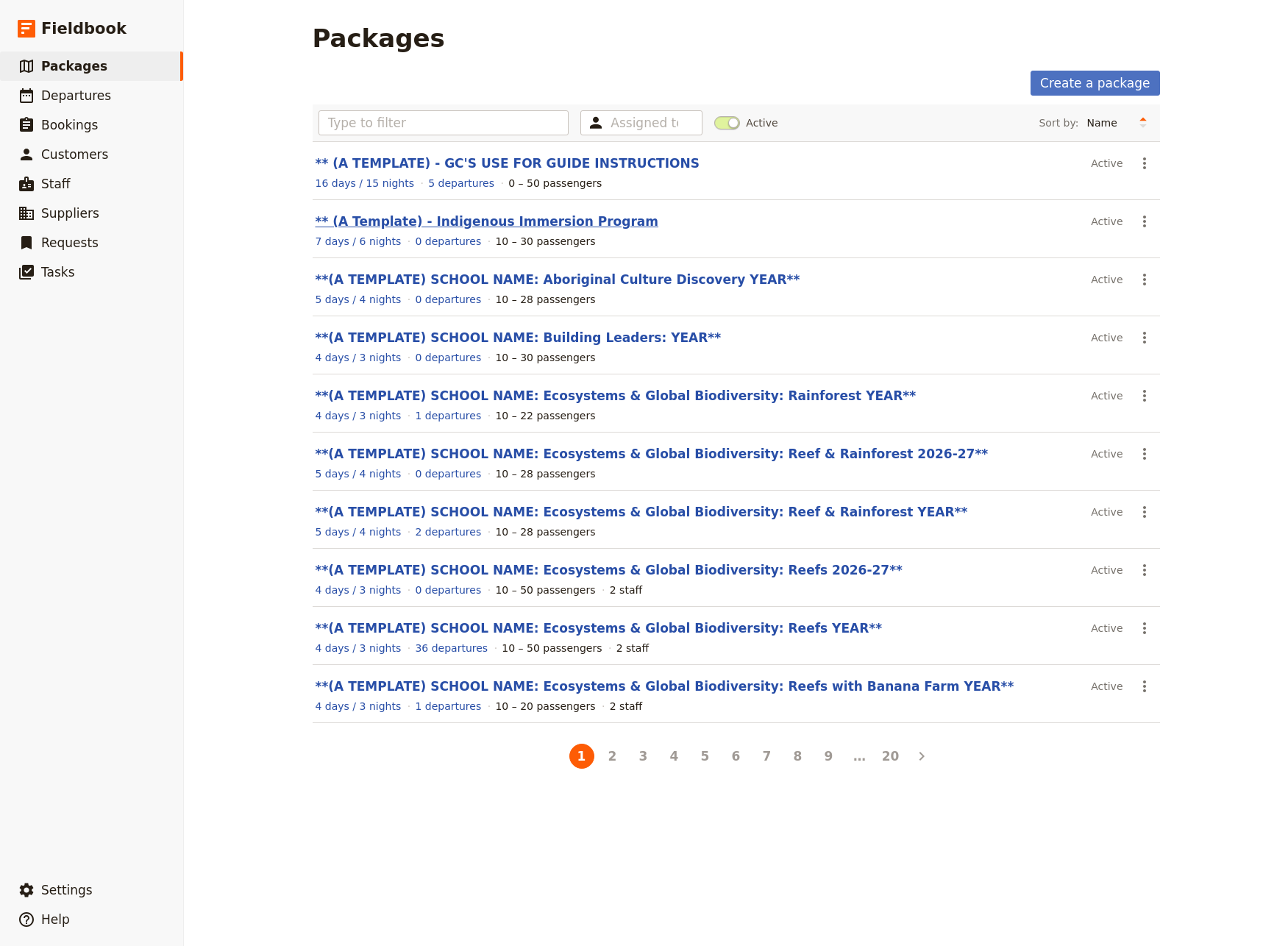
click at [480, 225] on link "** (A Template) - Indigenous Immersion Program" at bounding box center [487, 221] width 343 height 15
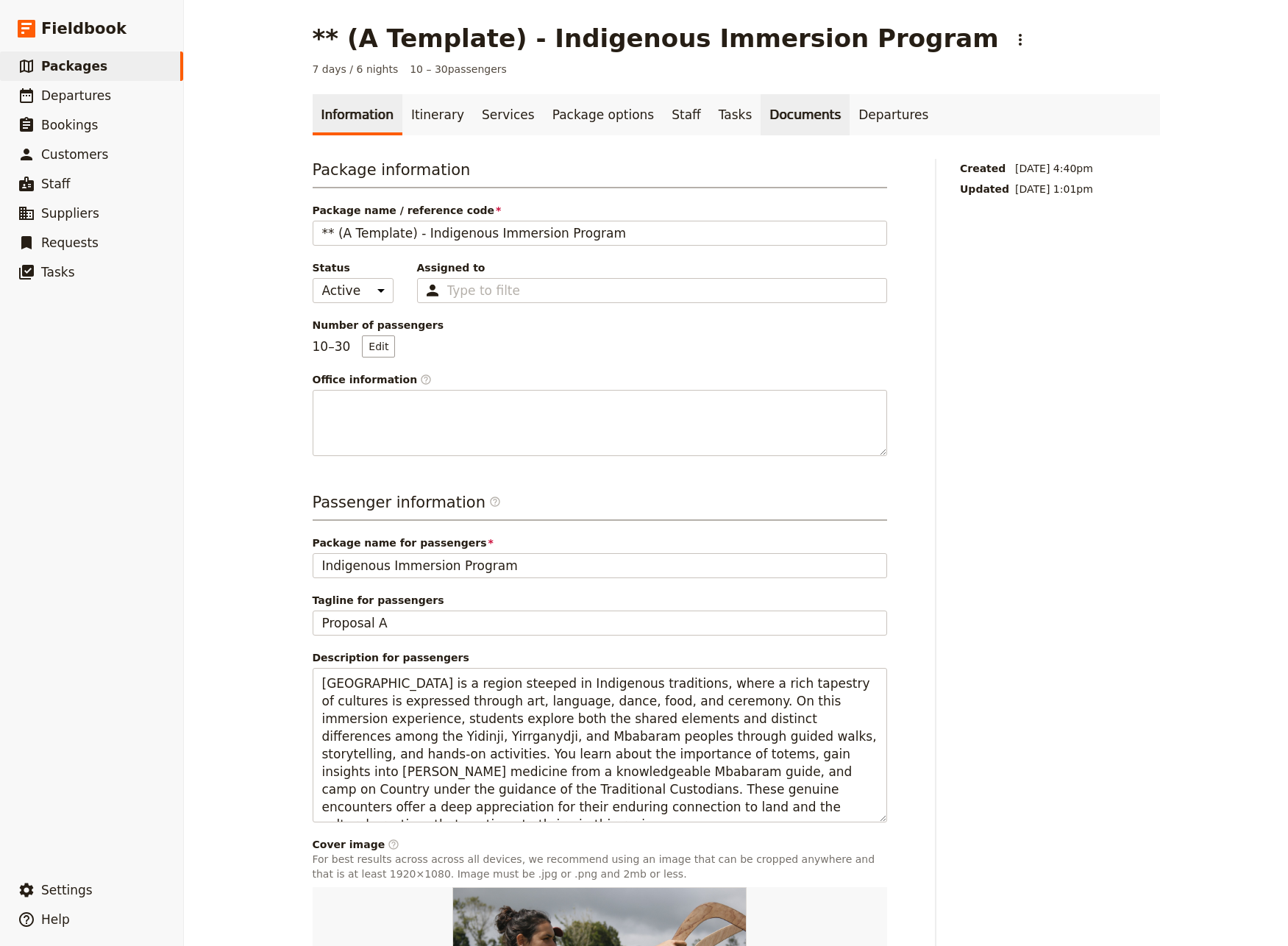
click at [760, 122] on link "Documents" at bounding box center [805, 115] width 89 height 41
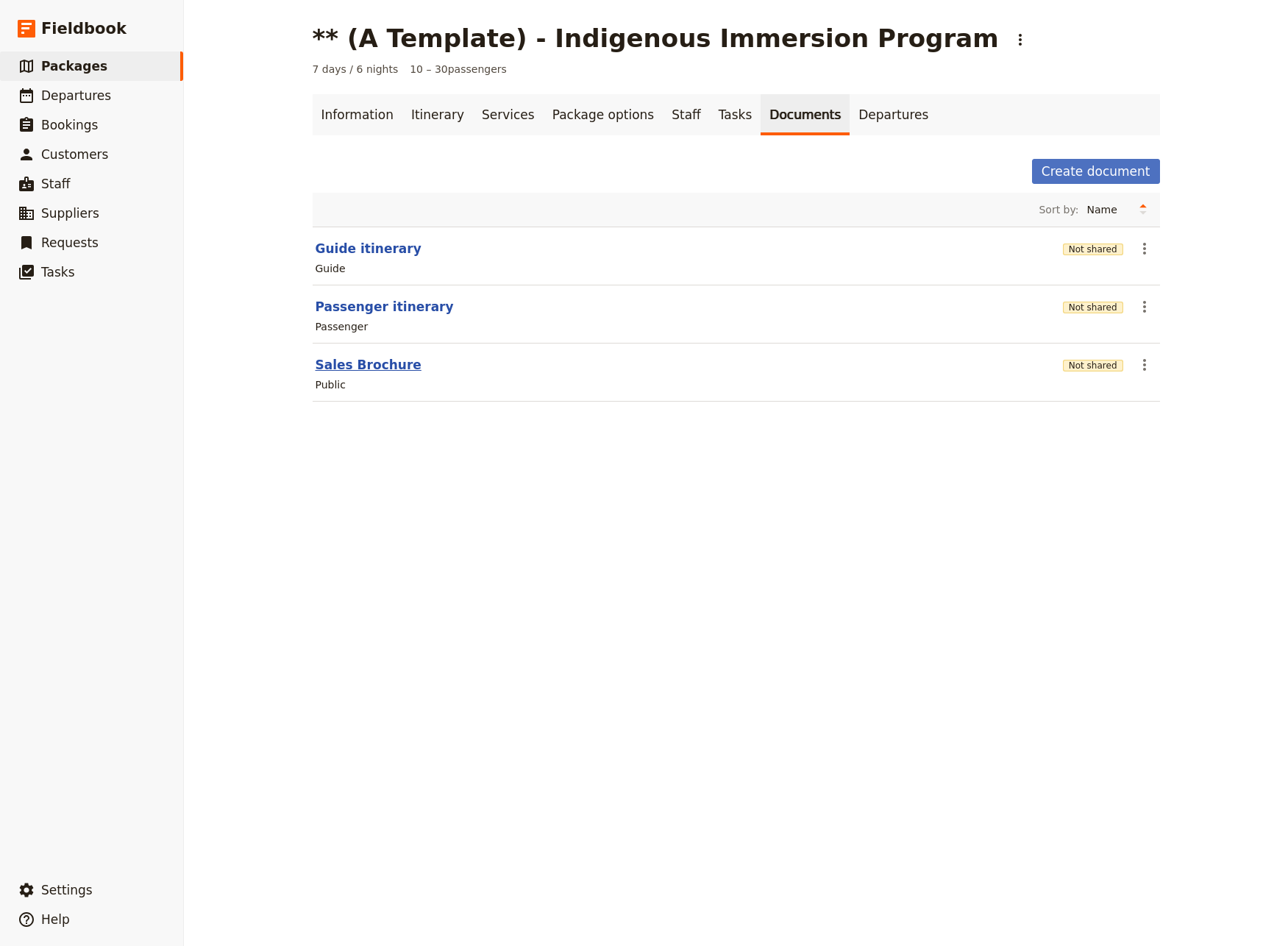
click at [379, 367] on button "Sales Brochure" at bounding box center [369, 364] width 106 height 18
select select "LARGE"
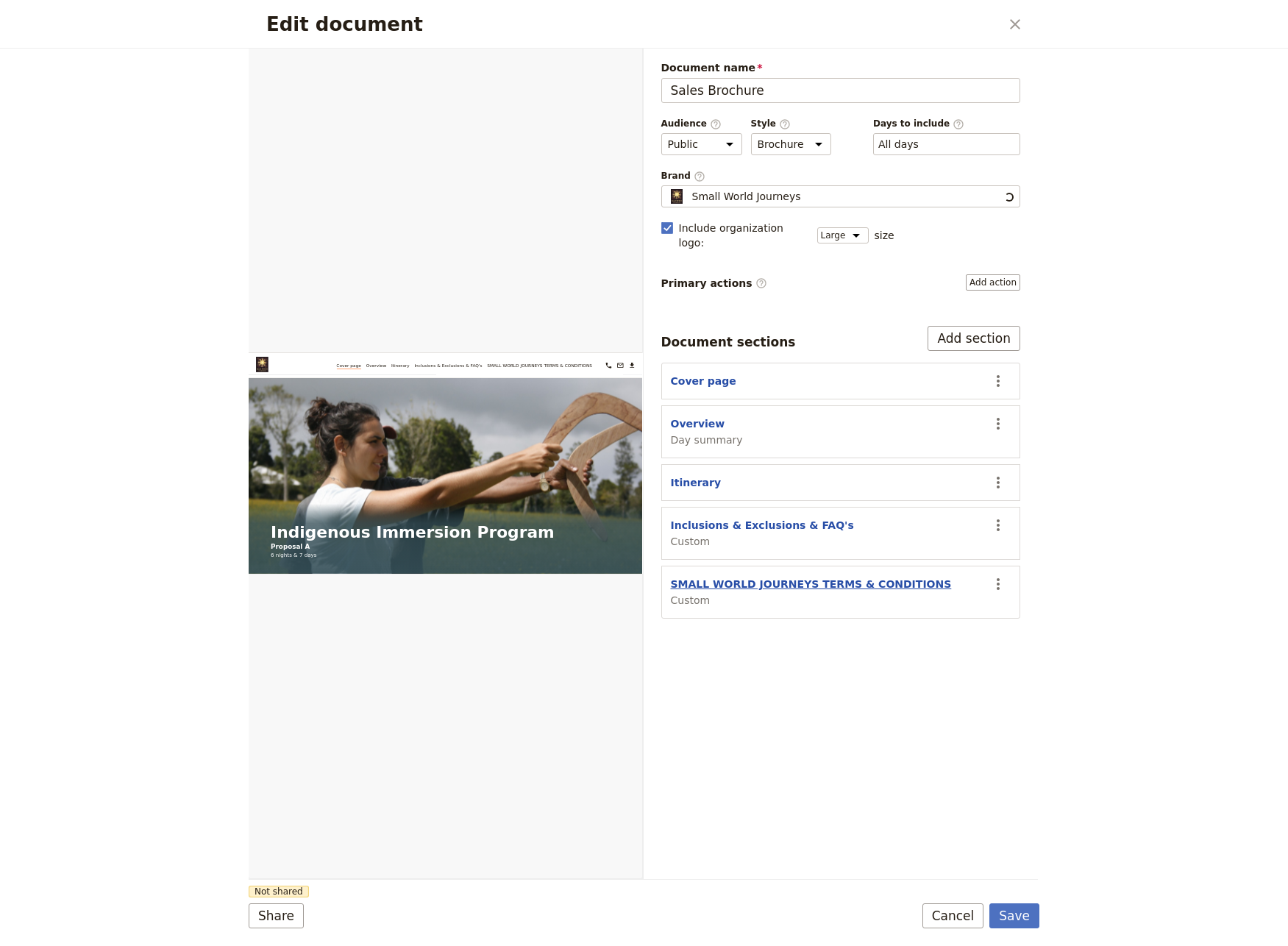
click at [846, 577] on button "SMALL WORLD JOURNEYS TERMS & CONDITIONS" at bounding box center [811, 584] width 281 height 15
select select "CUSTOM"
select select "default"
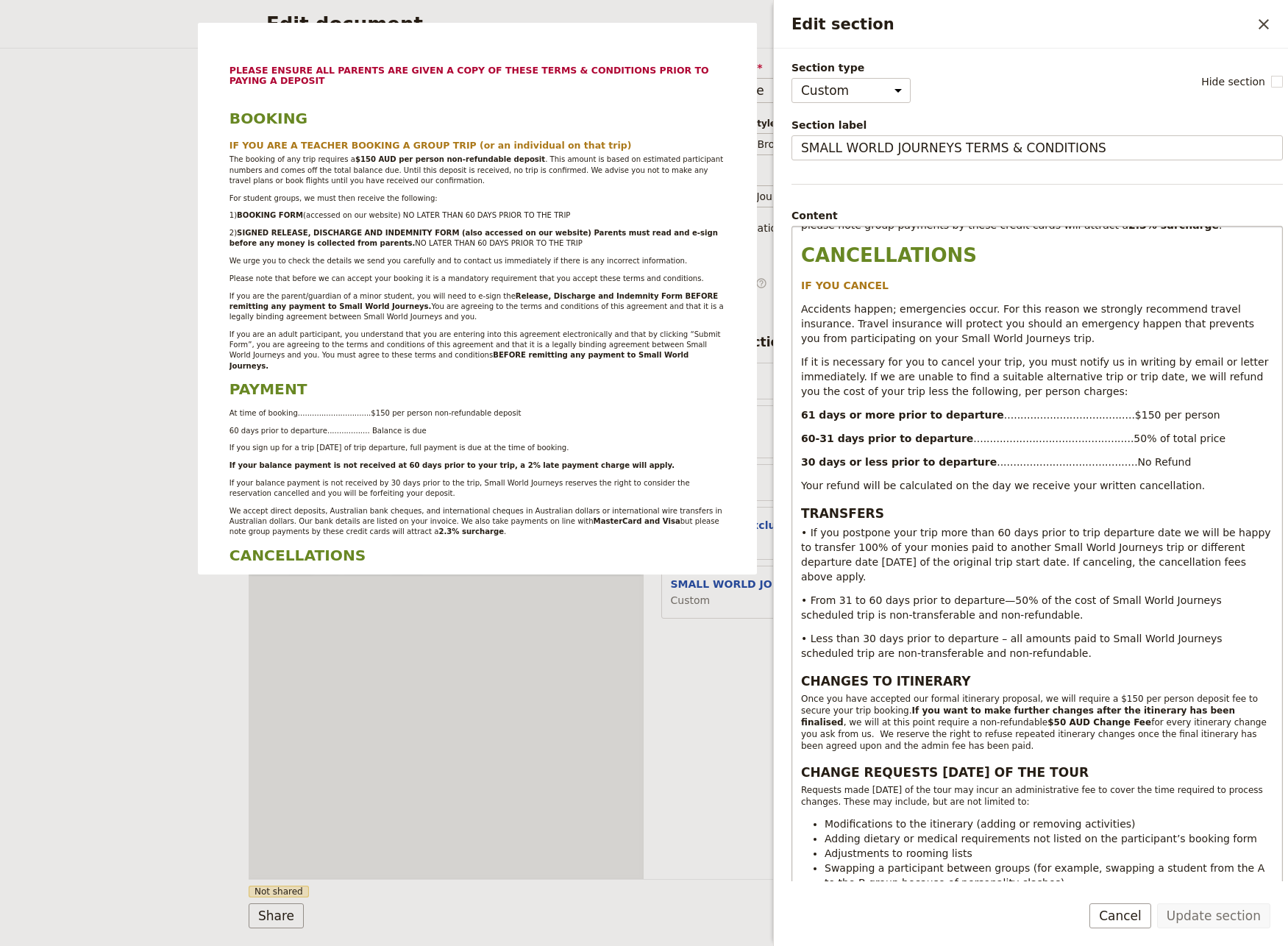
scroll to position [838, 0]
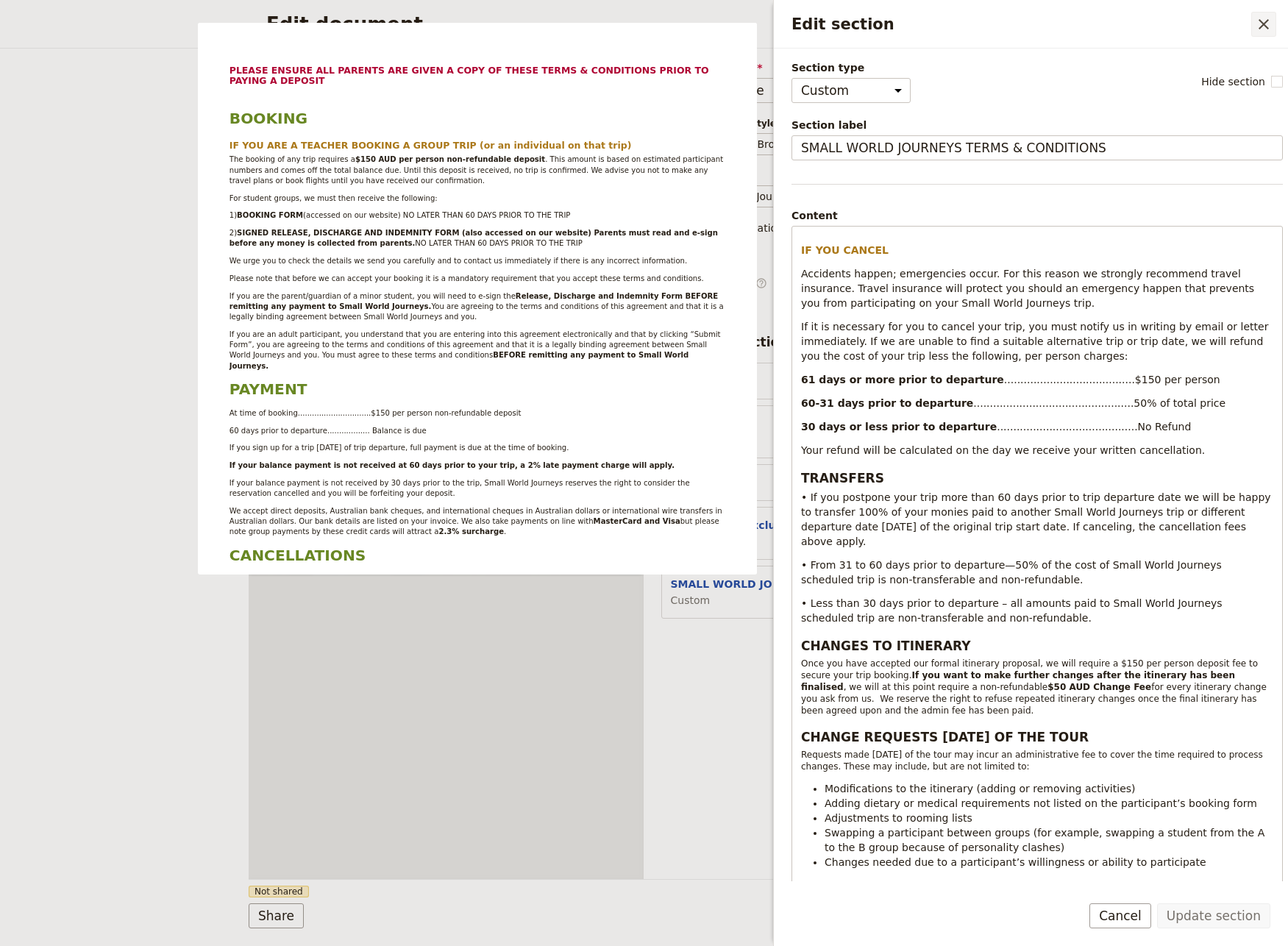
click at [1265, 26] on icon "Close drawer" at bounding box center [1263, 24] width 10 height 10
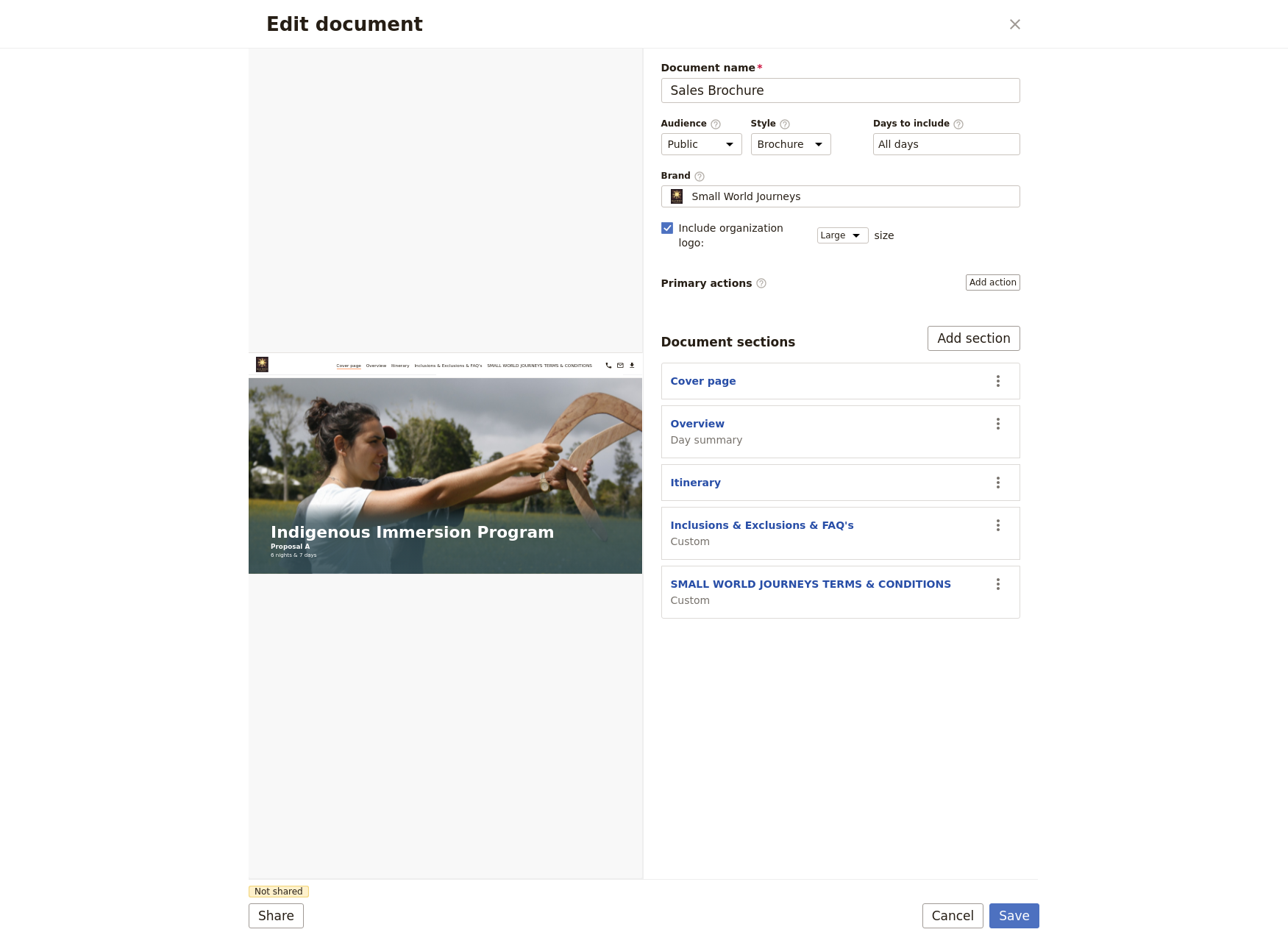
click at [1022, 23] on icon "Close dialog" at bounding box center [1014, 24] width 18 height 18
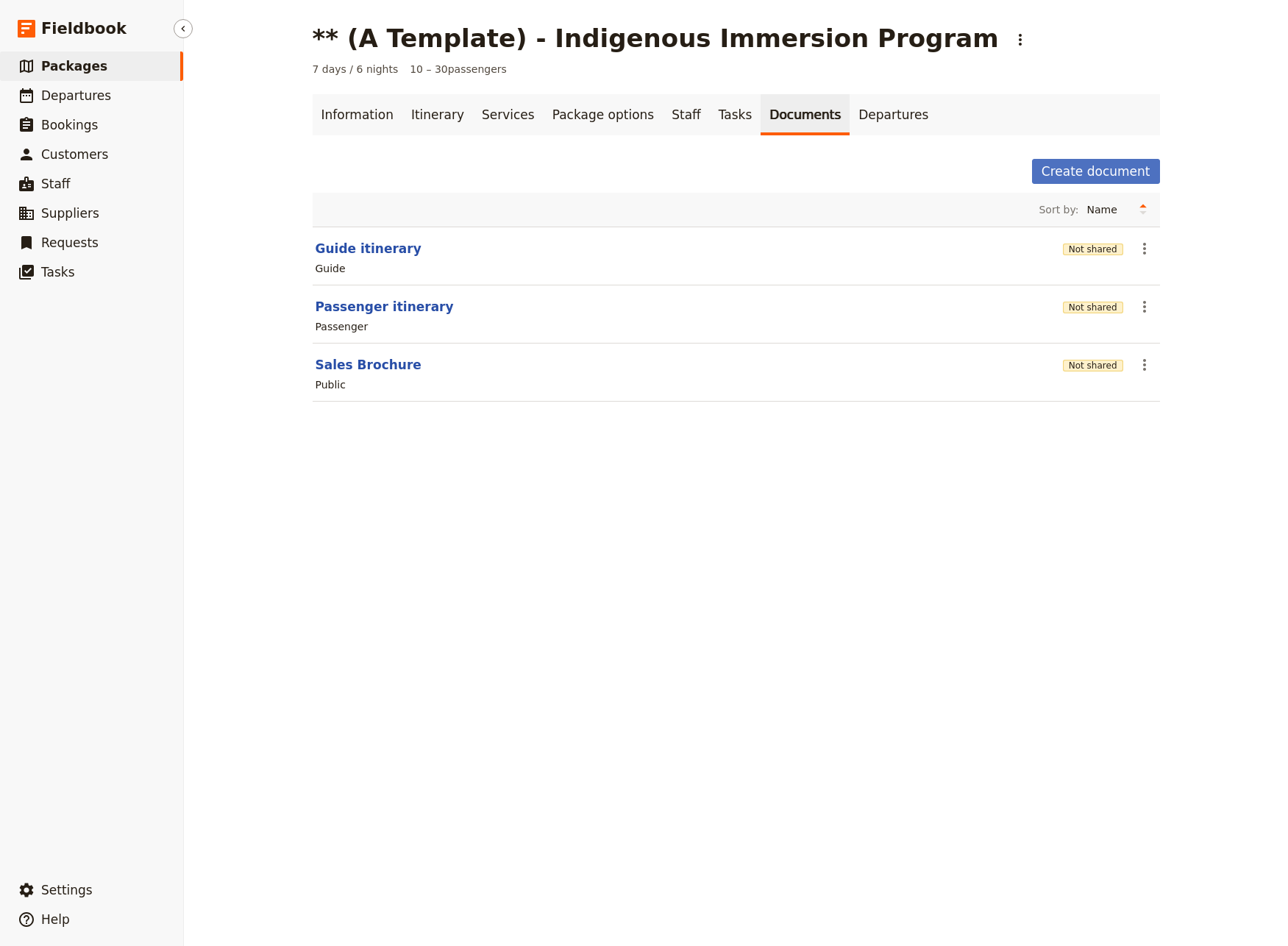
click at [91, 76] on link "​ Packages" at bounding box center [91, 66] width 183 height 29
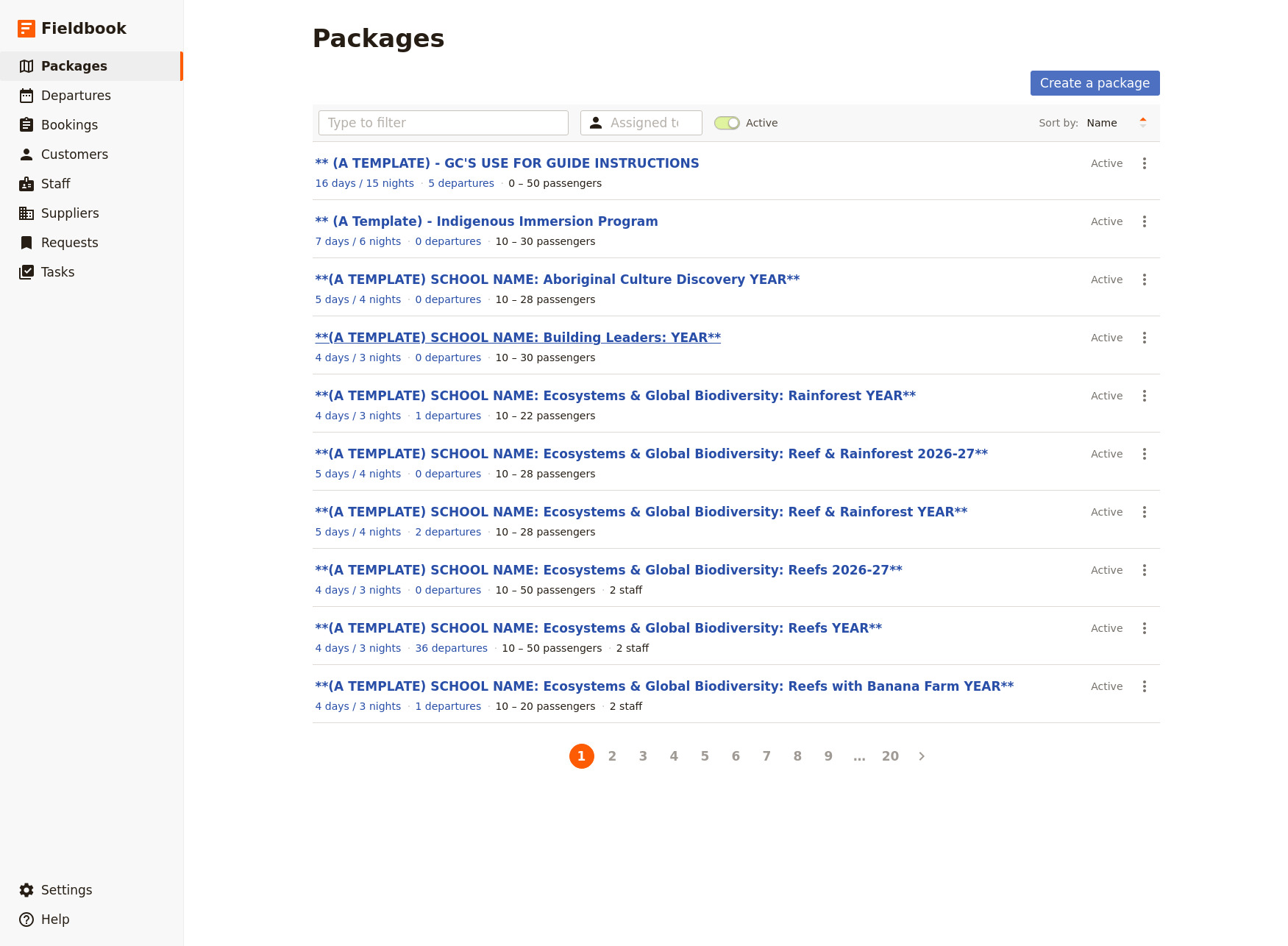
click at [548, 341] on link "**(A TEMPLATE) SCHOOL NAME: Building Leaders: YEAR**" at bounding box center [519, 337] width 406 height 15
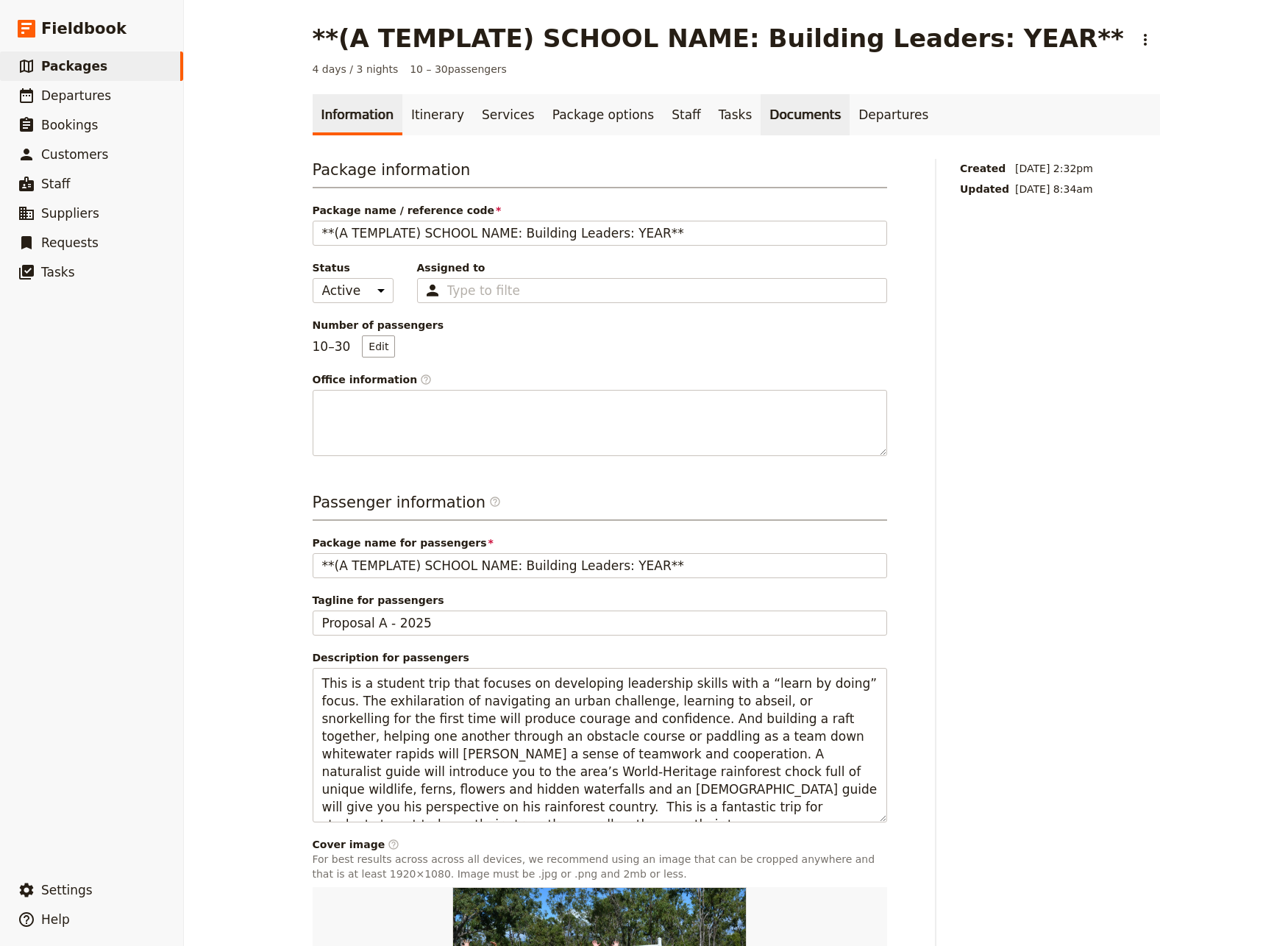
click at [774, 115] on link "Documents" at bounding box center [805, 115] width 89 height 41
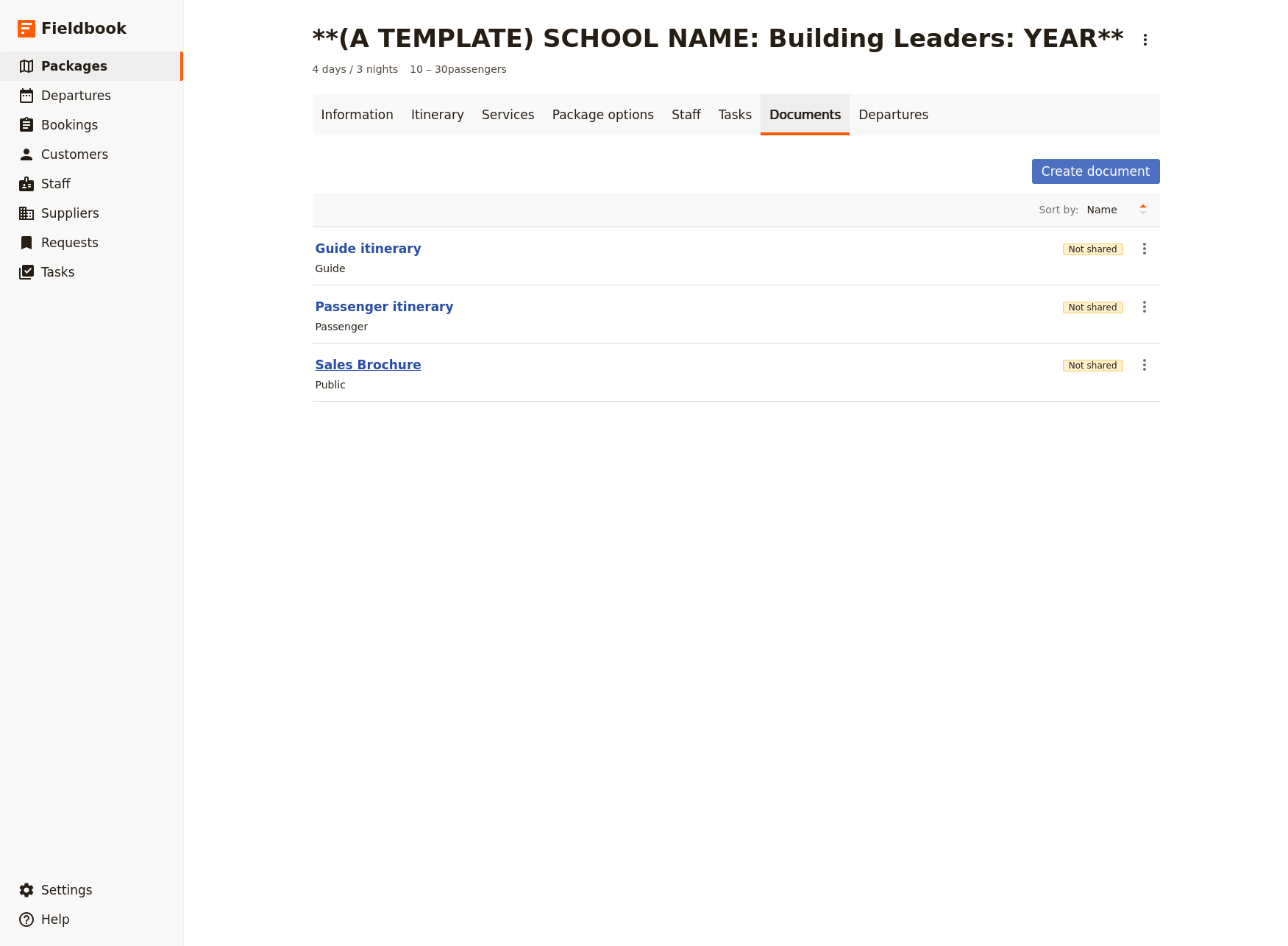
click at [334, 367] on button "Sales Brochure" at bounding box center [369, 364] width 106 height 18
select select "LARGE"
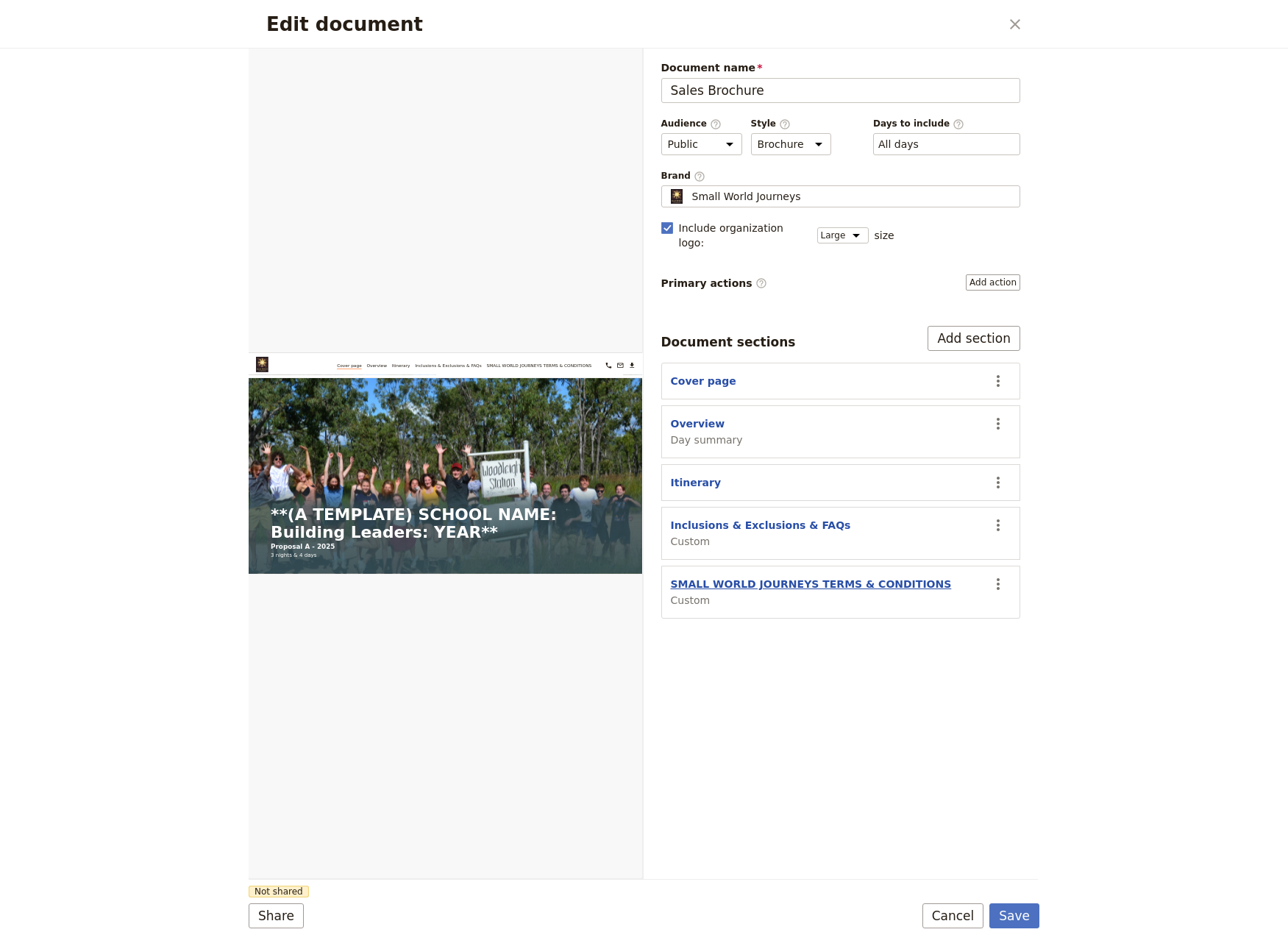
click at [769, 577] on button "SMALL WORLD JOURNEYS TERMS & CONDITIONS" at bounding box center [811, 584] width 281 height 15
select select "CUSTOM"
select select "default"
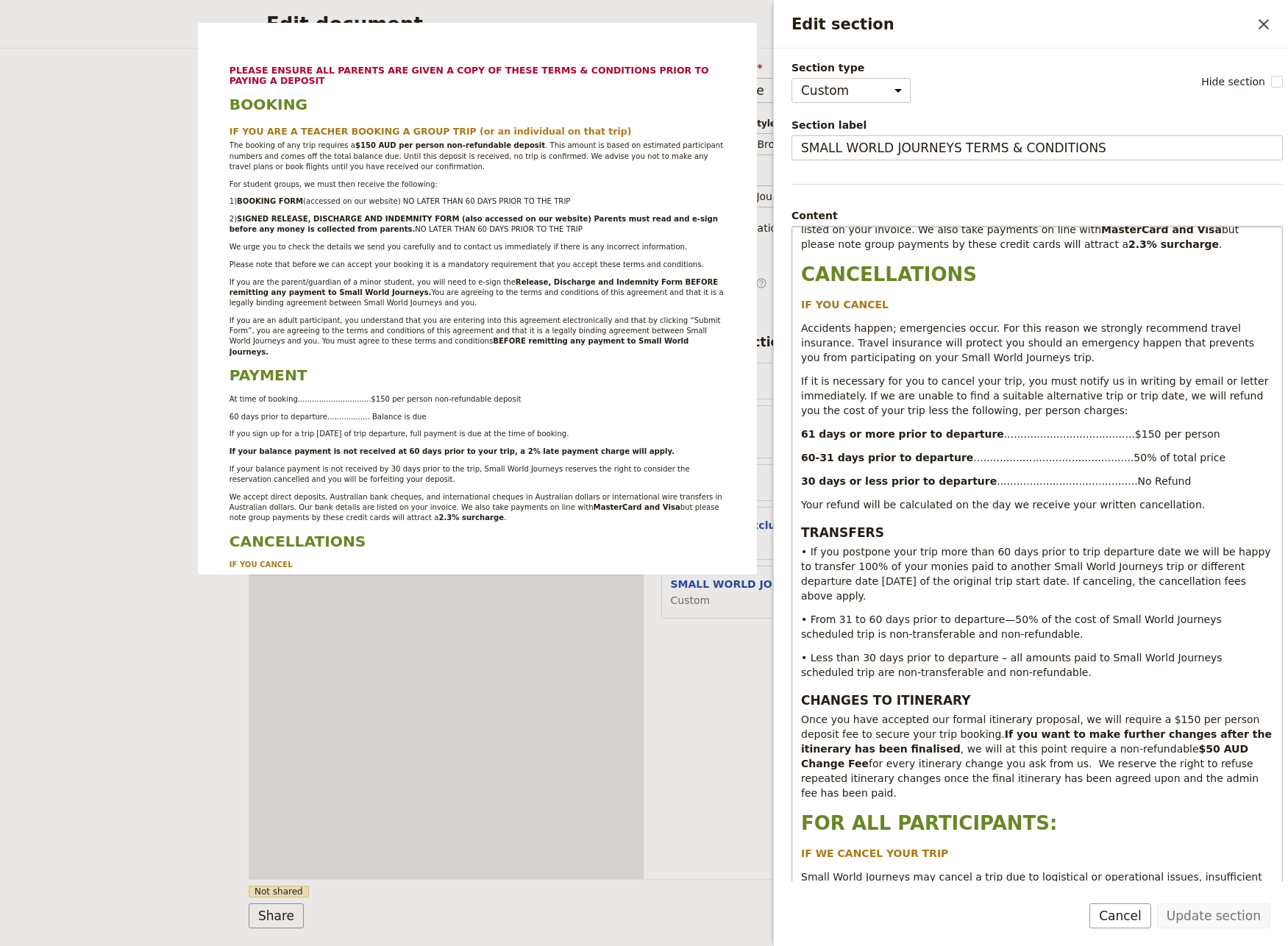
scroll to position [838, 0]
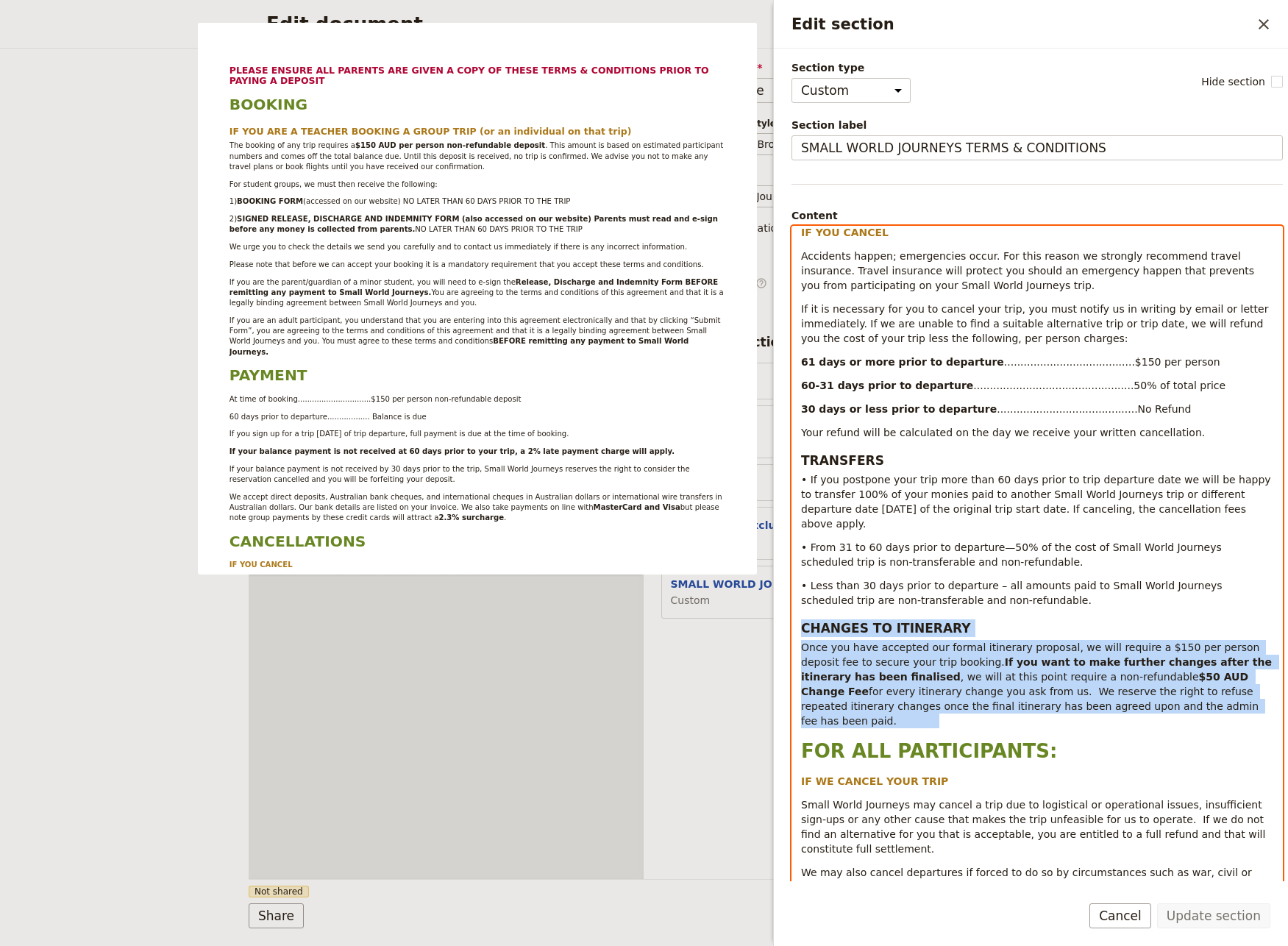
drag, startPoint x: 1179, startPoint y: 680, endPoint x: 798, endPoint y: 599, distance: 389.5
click at [798, 599] on div "PLEASE ENSURE ALL PARENTS ARE GIVEN A COPY OF THESE TERMS & CONDITIONS PRIOR TO…" at bounding box center [1037, 557] width 490 height 662
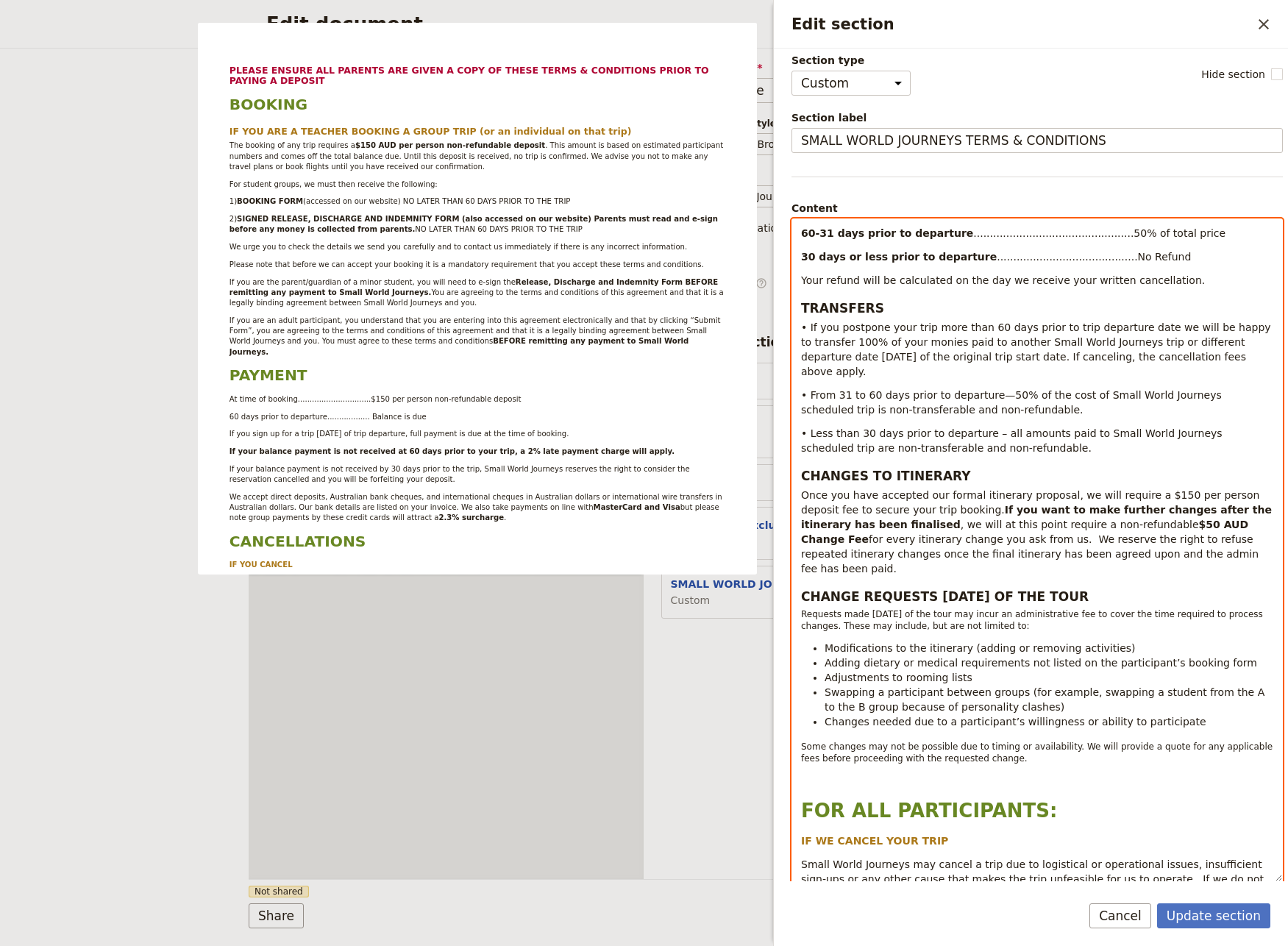
scroll to position [1012, 0]
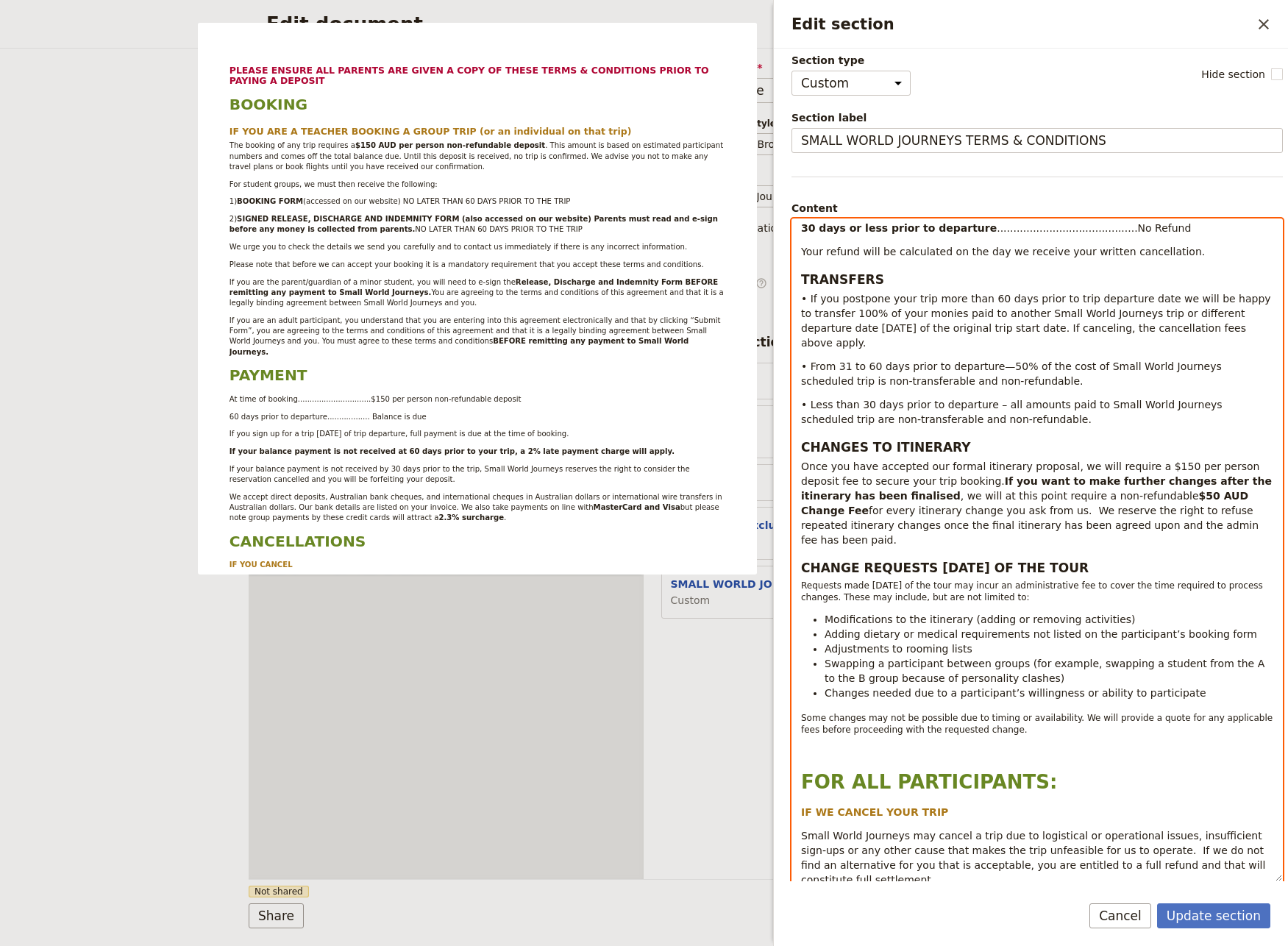
select select "paragraph-small"
click at [1002, 691] on div "PLEASE ENSURE ALL PARENTS ARE GIVEN A COPY OF THESE TERMS & CONDITIONS PRIOR TO…" at bounding box center [1037, 550] width 490 height 662
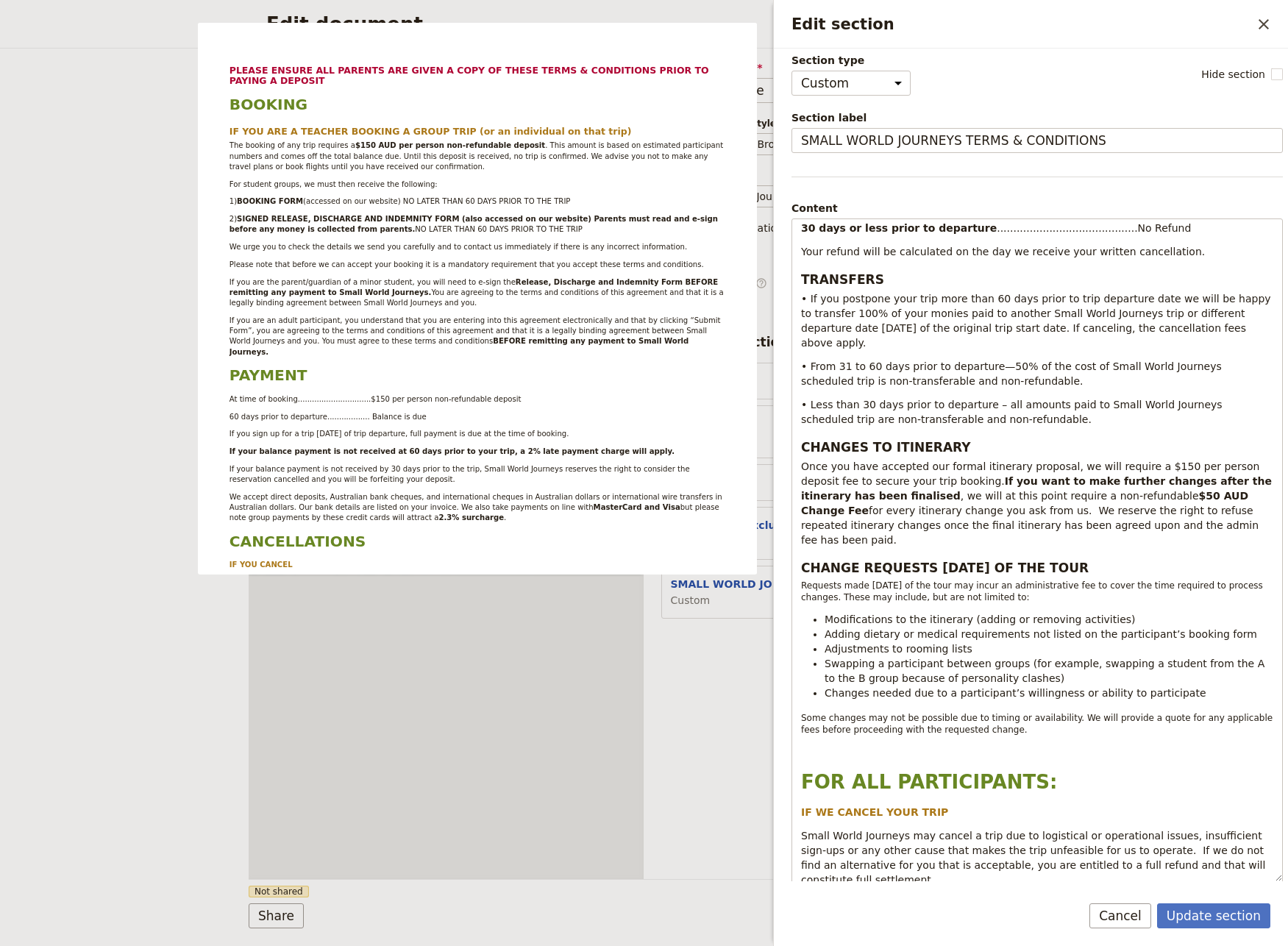
drag, startPoint x: 1238, startPoint y: 912, endPoint x: 1278, endPoint y: 840, distance: 82.4
click at [1238, 912] on button "Update section" at bounding box center [1214, 915] width 113 height 25
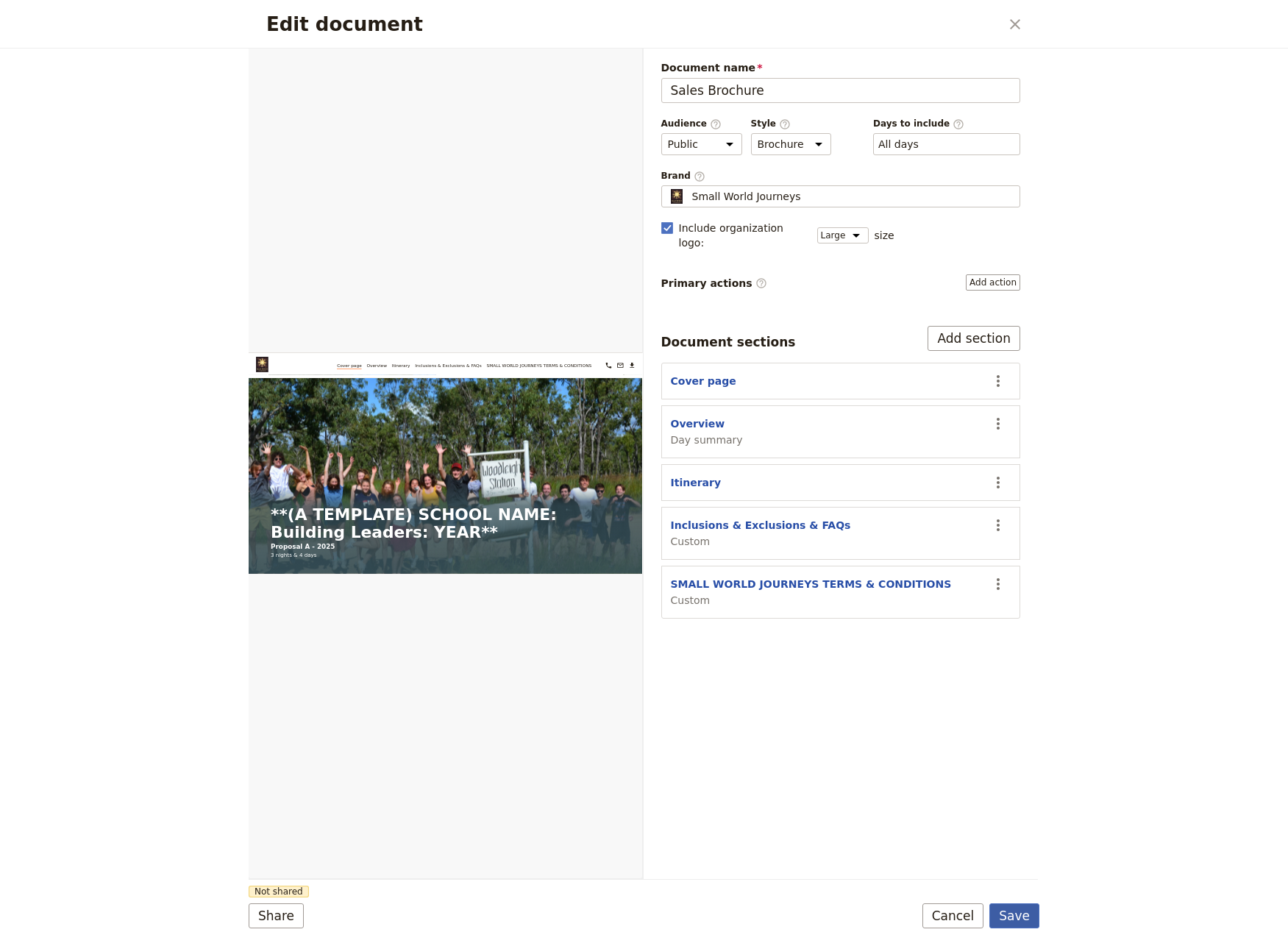
click at [1016, 918] on button "Save" at bounding box center [1013, 915] width 50 height 25
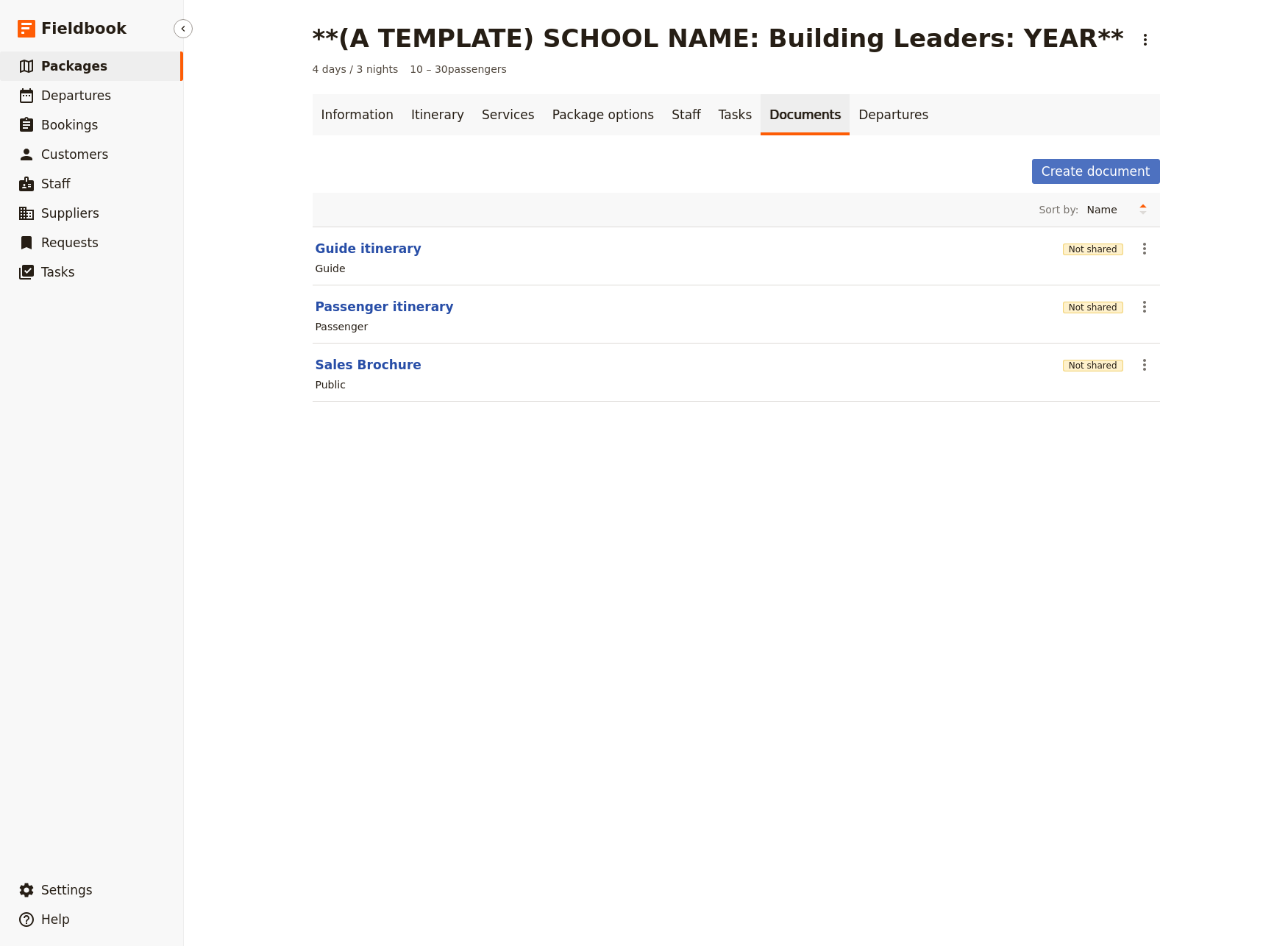
click at [78, 65] on span "Packages" at bounding box center [74, 66] width 67 height 15
